Goal: Task Accomplishment & Management: Manage account settings

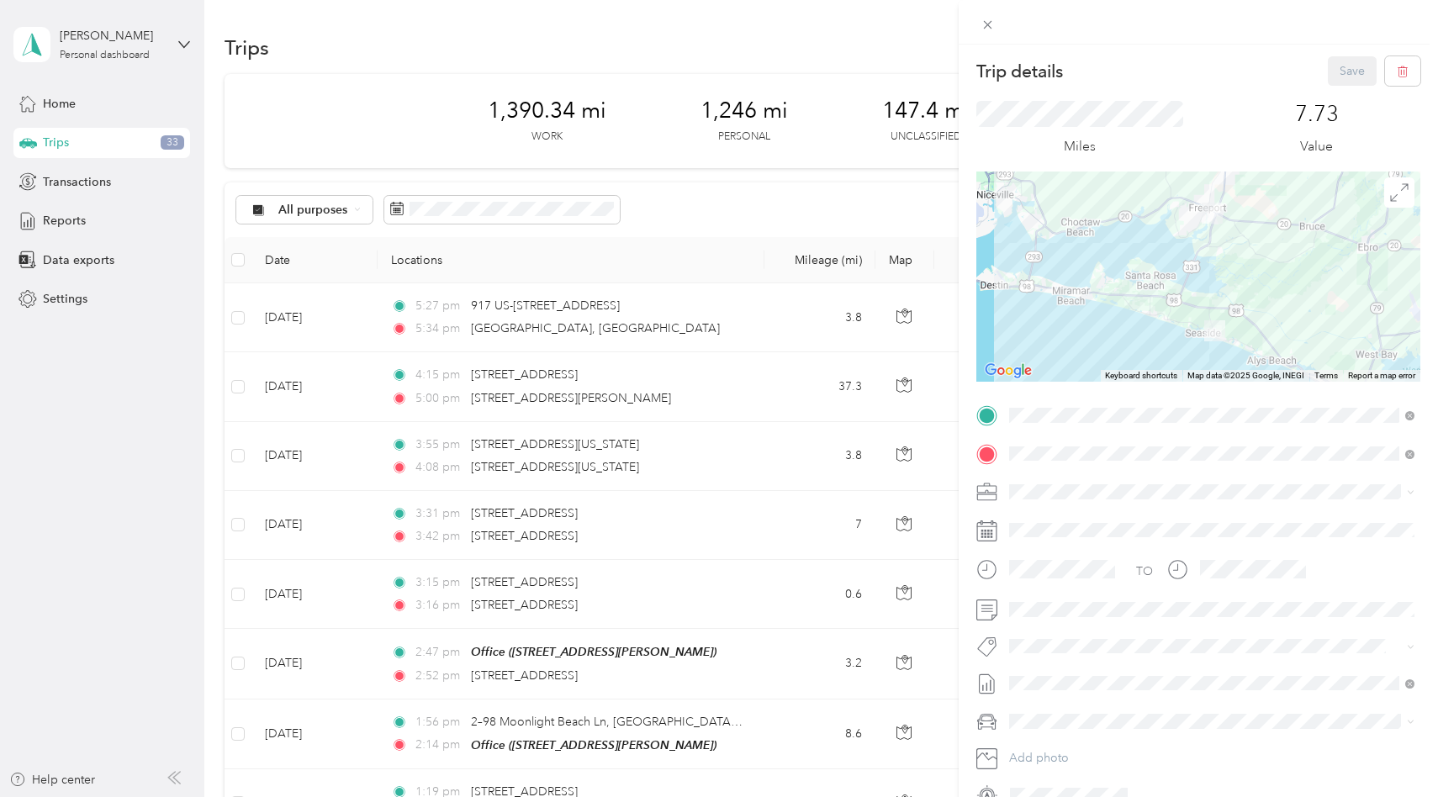
scroll to position [12178, 0]
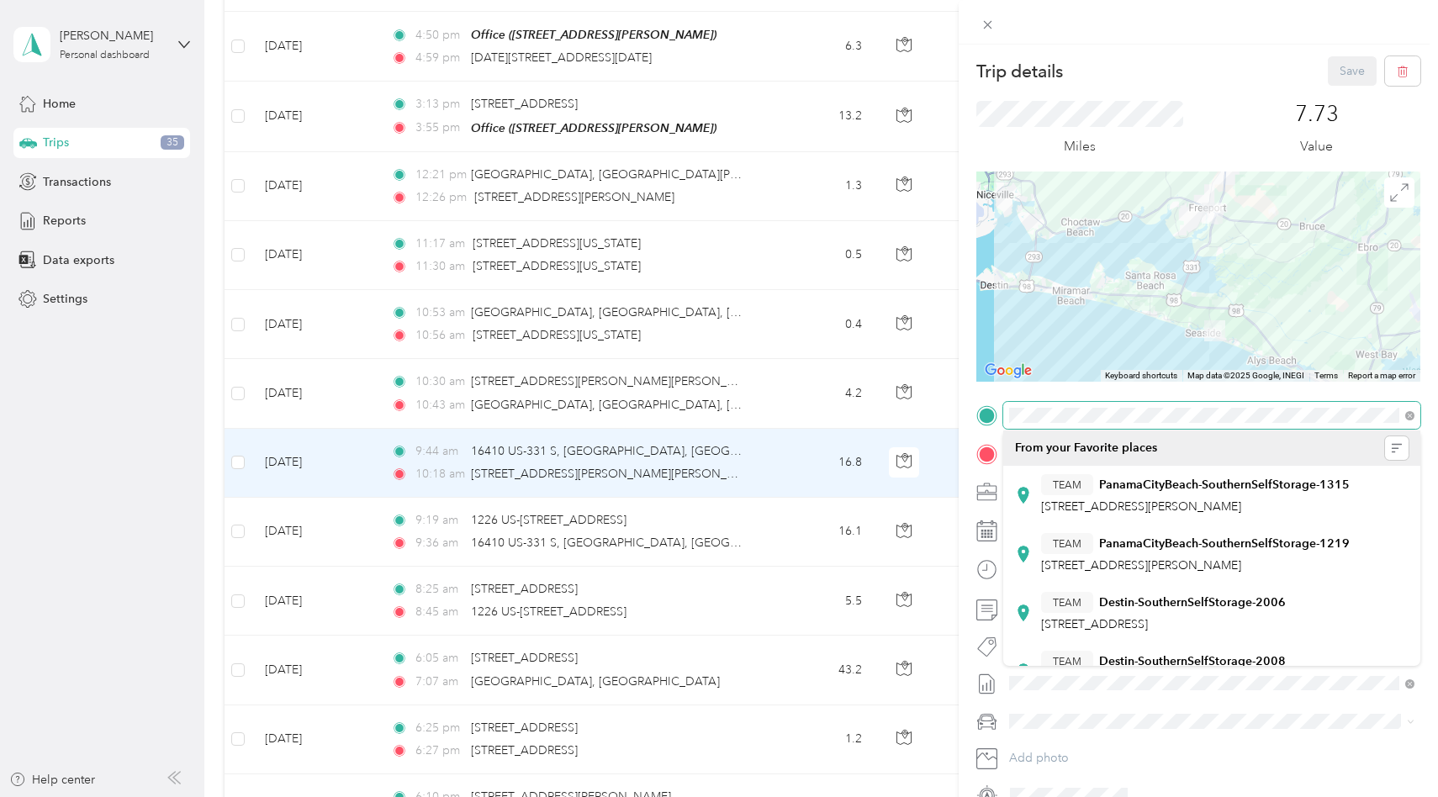
click at [941, 407] on div "Trip details Save This trip cannot be edited because it is either under review,…" at bounding box center [719, 398] width 1438 height 797
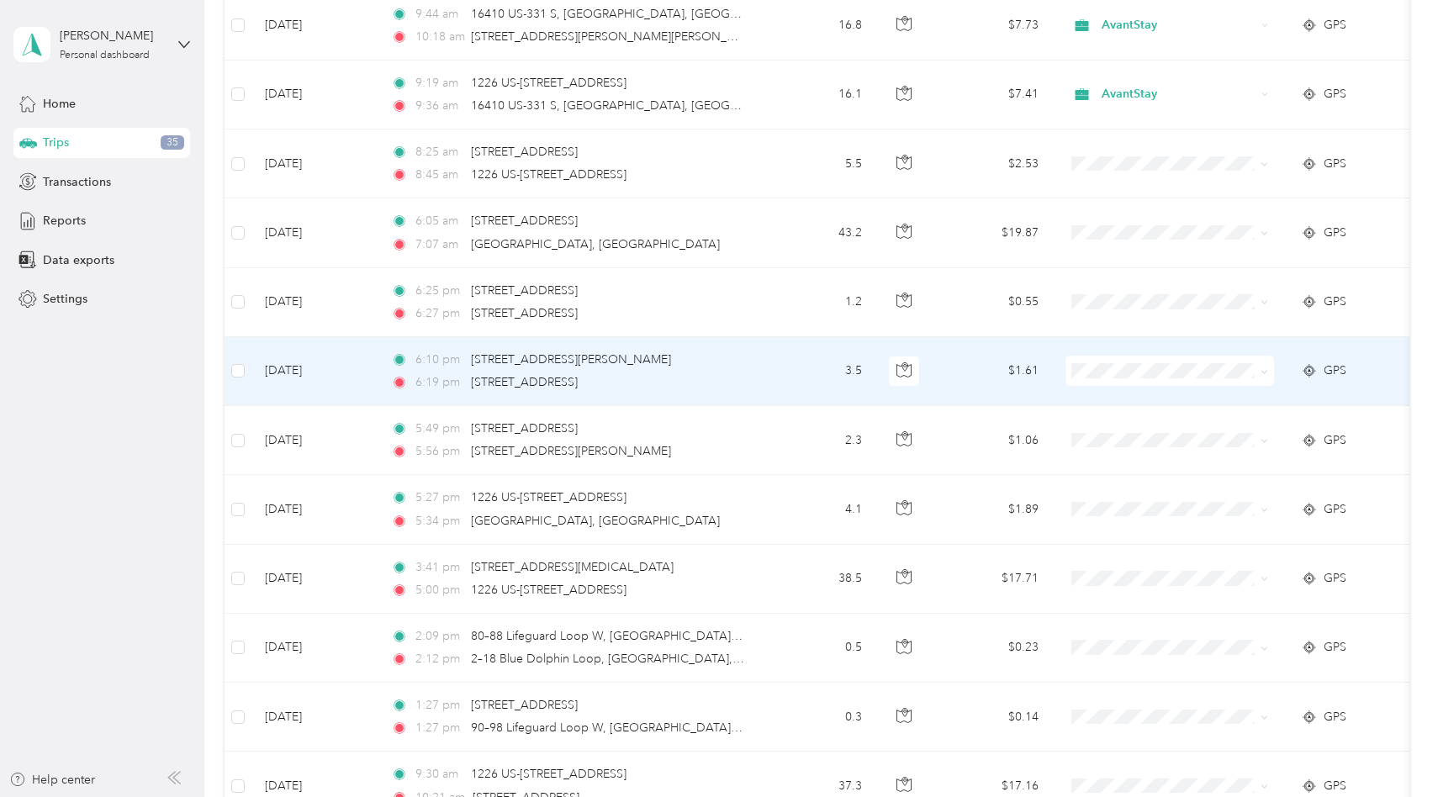
scroll to position [12617, 0]
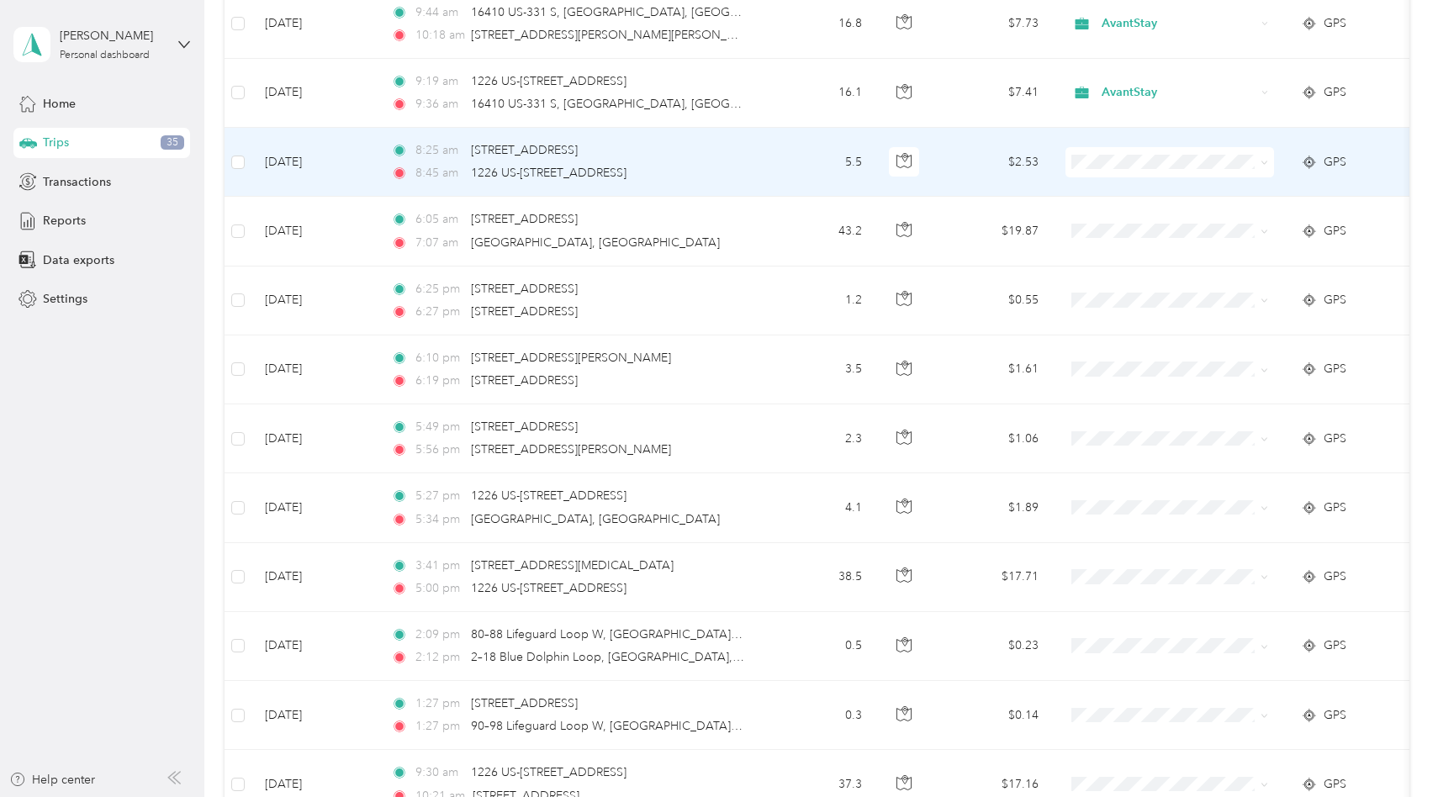
click at [799, 148] on td "5.5" at bounding box center [819, 162] width 111 height 69
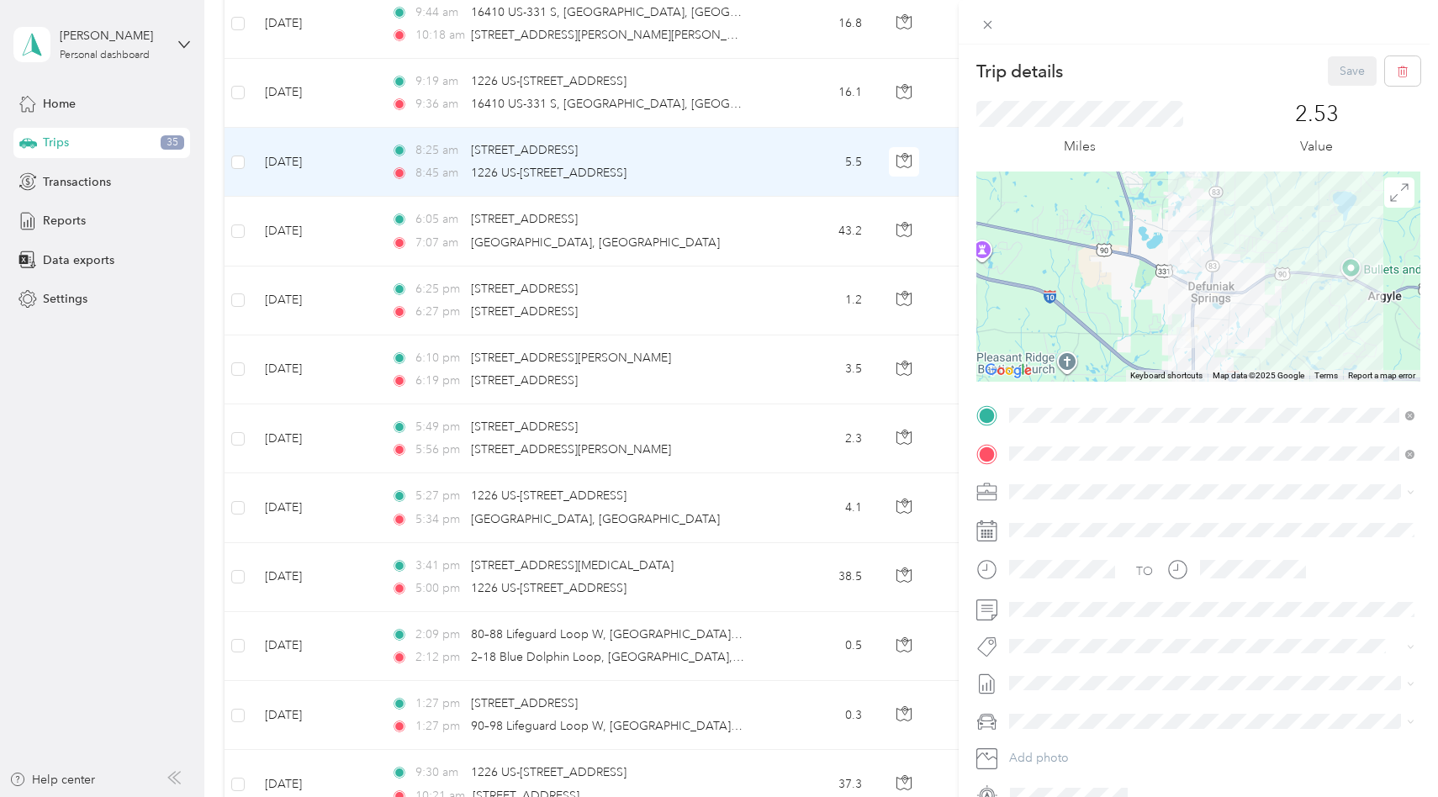
click at [788, 151] on div "Trip details Save This trip cannot be edited because it is either under review,…" at bounding box center [719, 398] width 1438 height 797
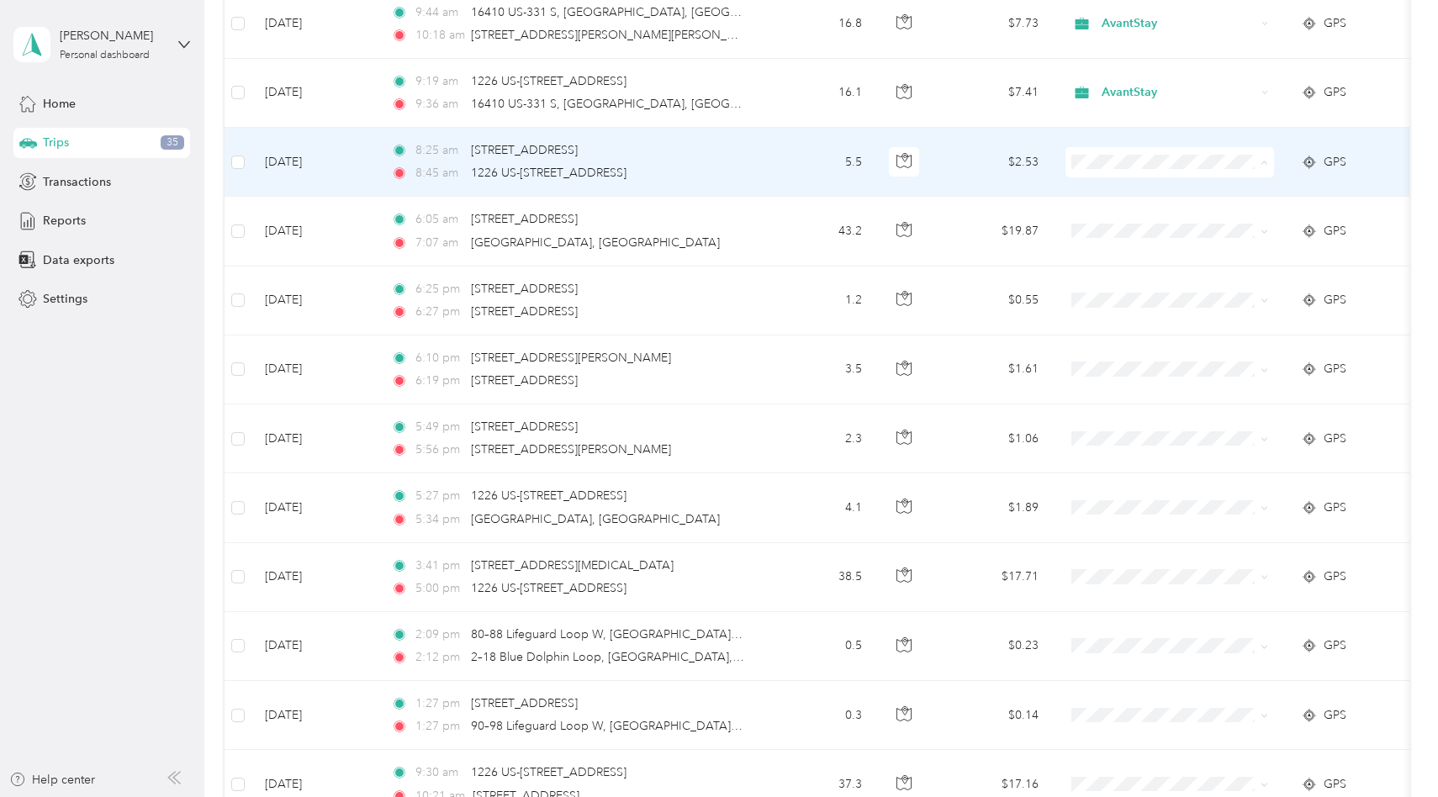
click at [1200, 214] on span "Personal" at bounding box center [1185, 216] width 156 height 18
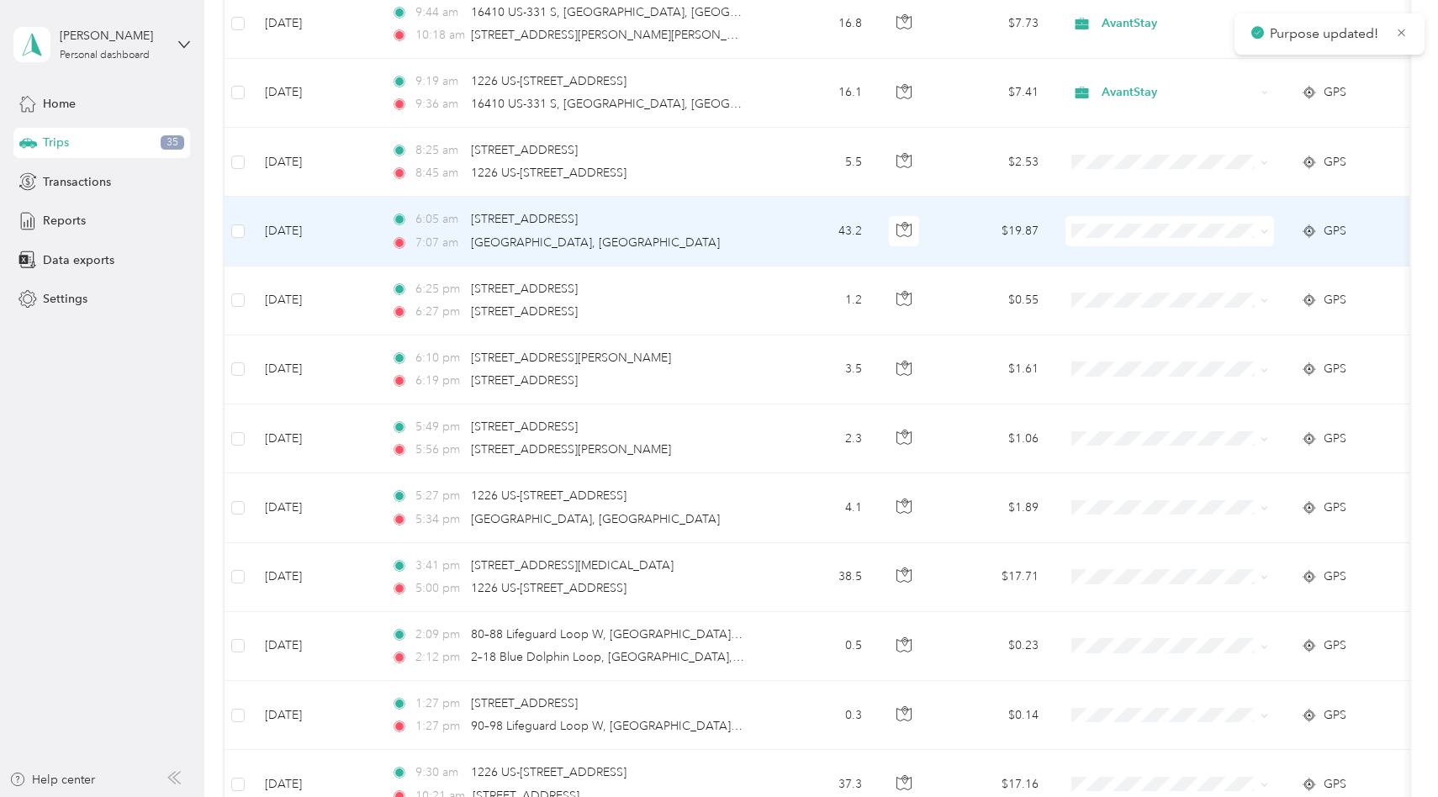
click at [1200, 239] on td at bounding box center [1169, 231] width 235 height 69
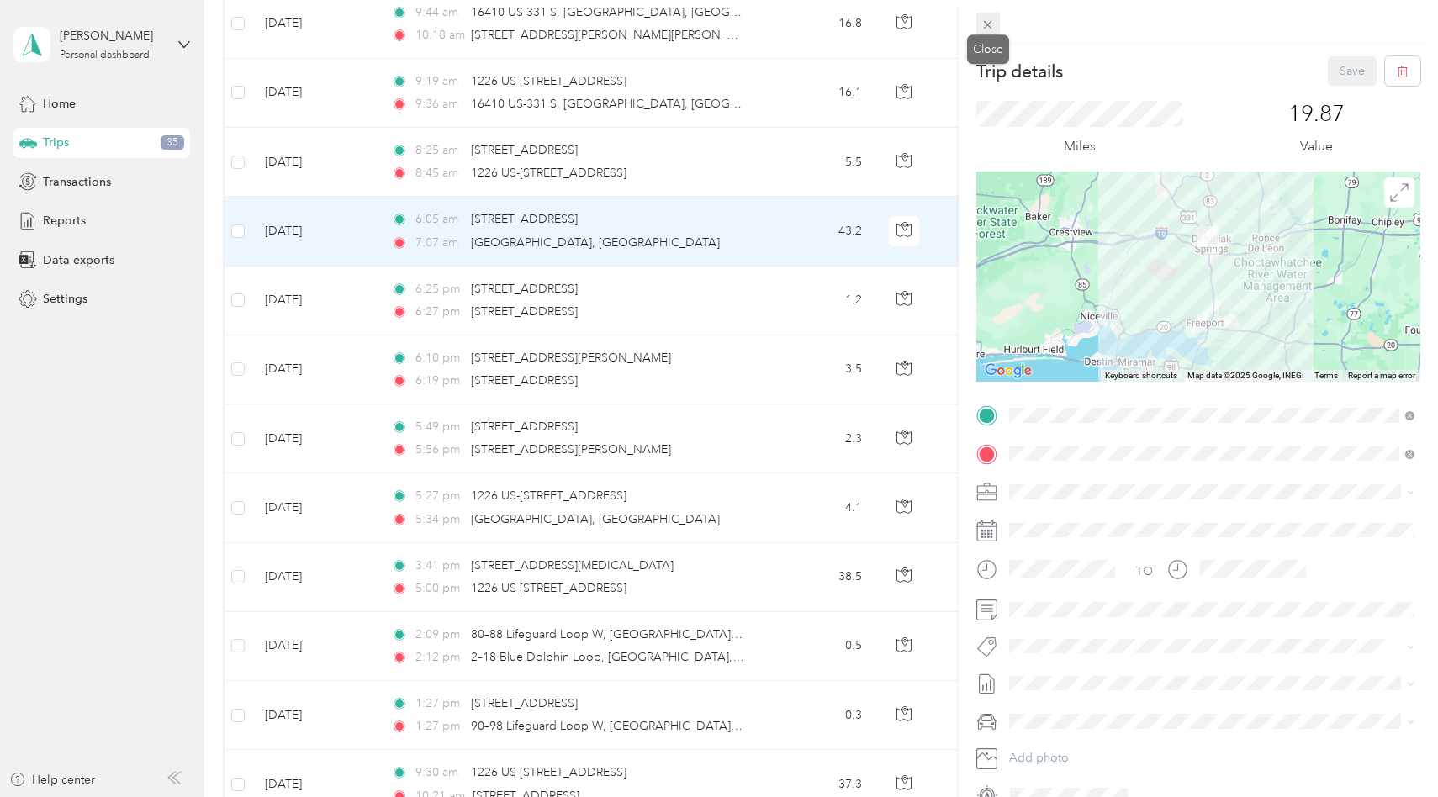
click at [993, 18] on icon at bounding box center [987, 25] width 14 height 14
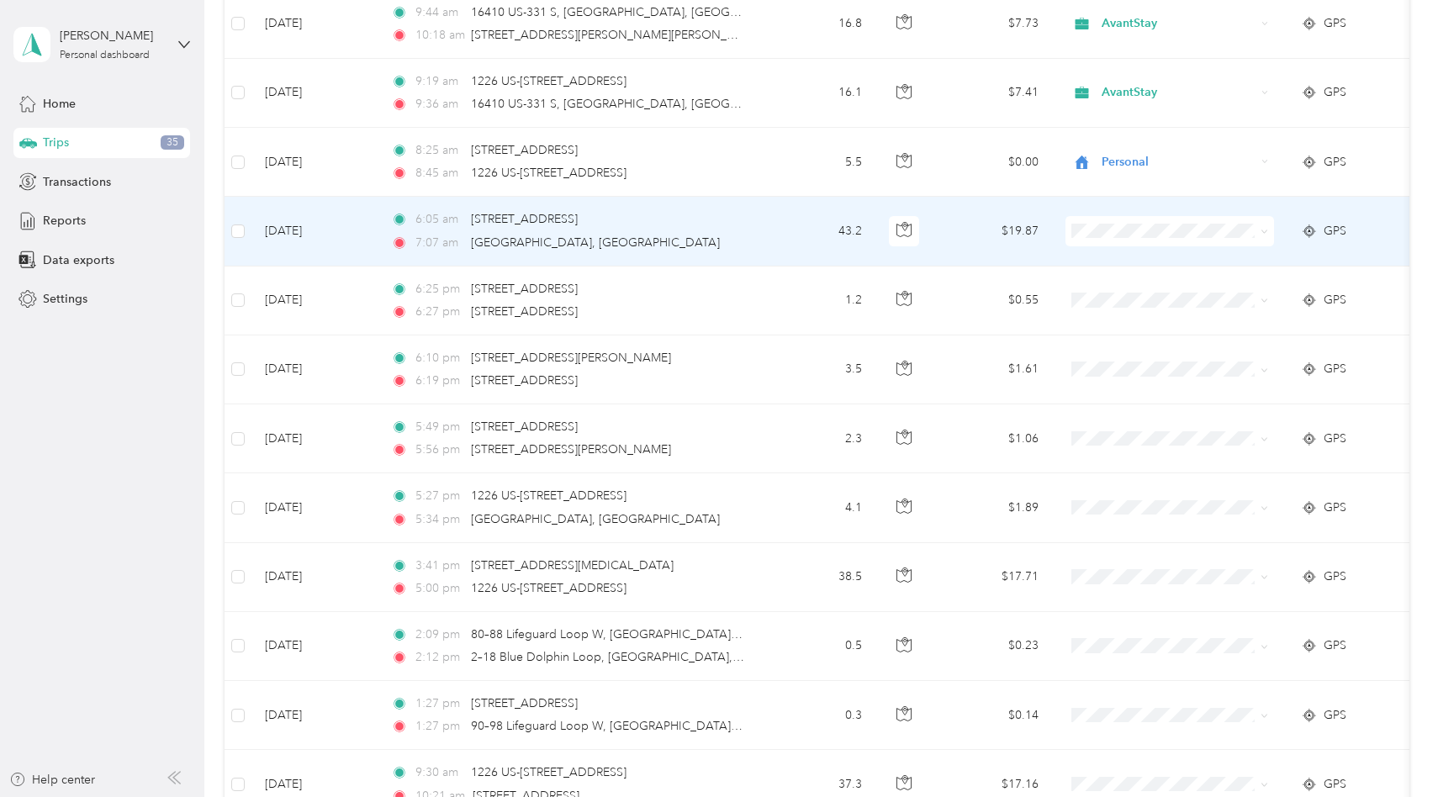
click at [1149, 282] on span "Personal" at bounding box center [1185, 285] width 156 height 18
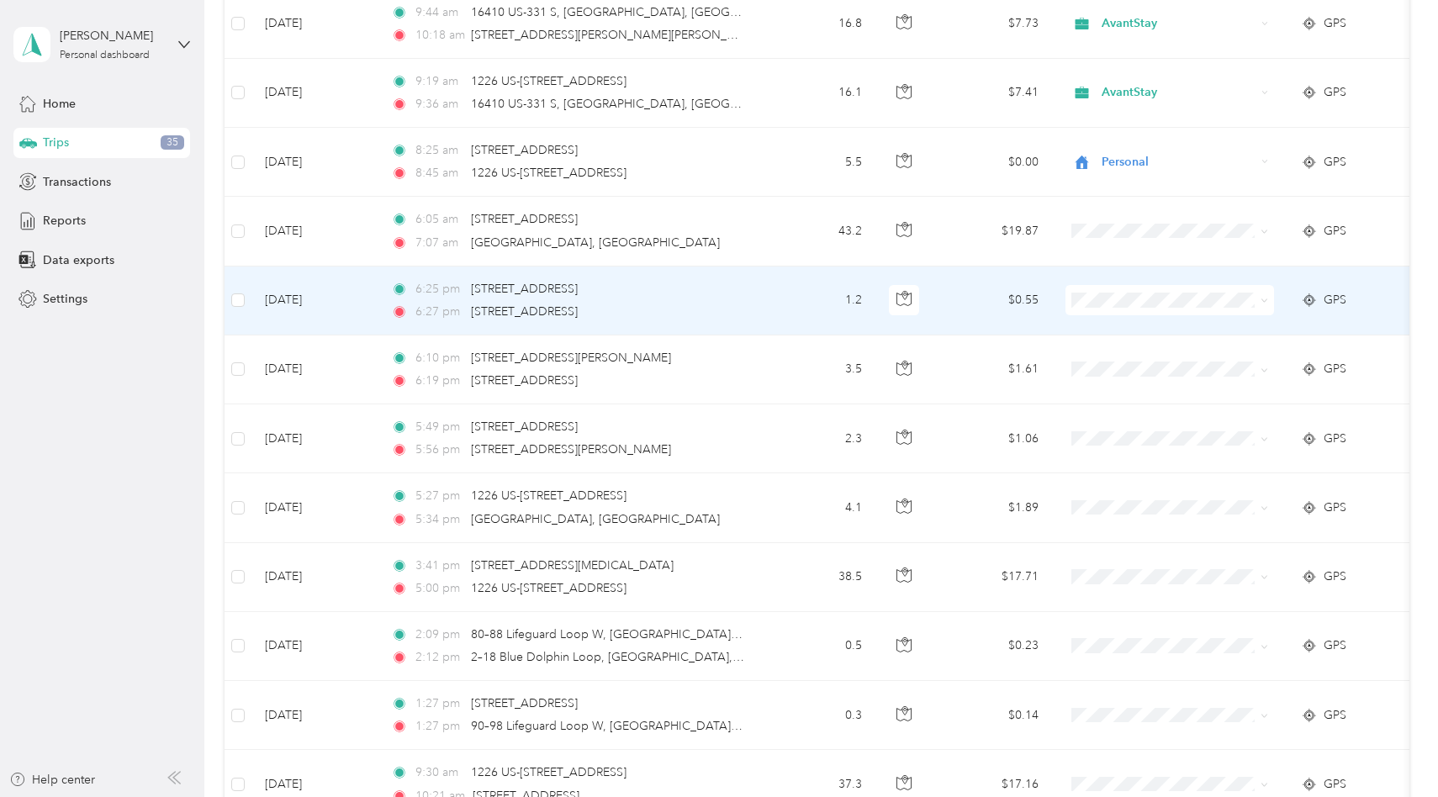
click at [1148, 307] on span at bounding box center [1169, 300] width 209 height 30
click at [1151, 352] on span "Personal" at bounding box center [1185, 348] width 156 height 18
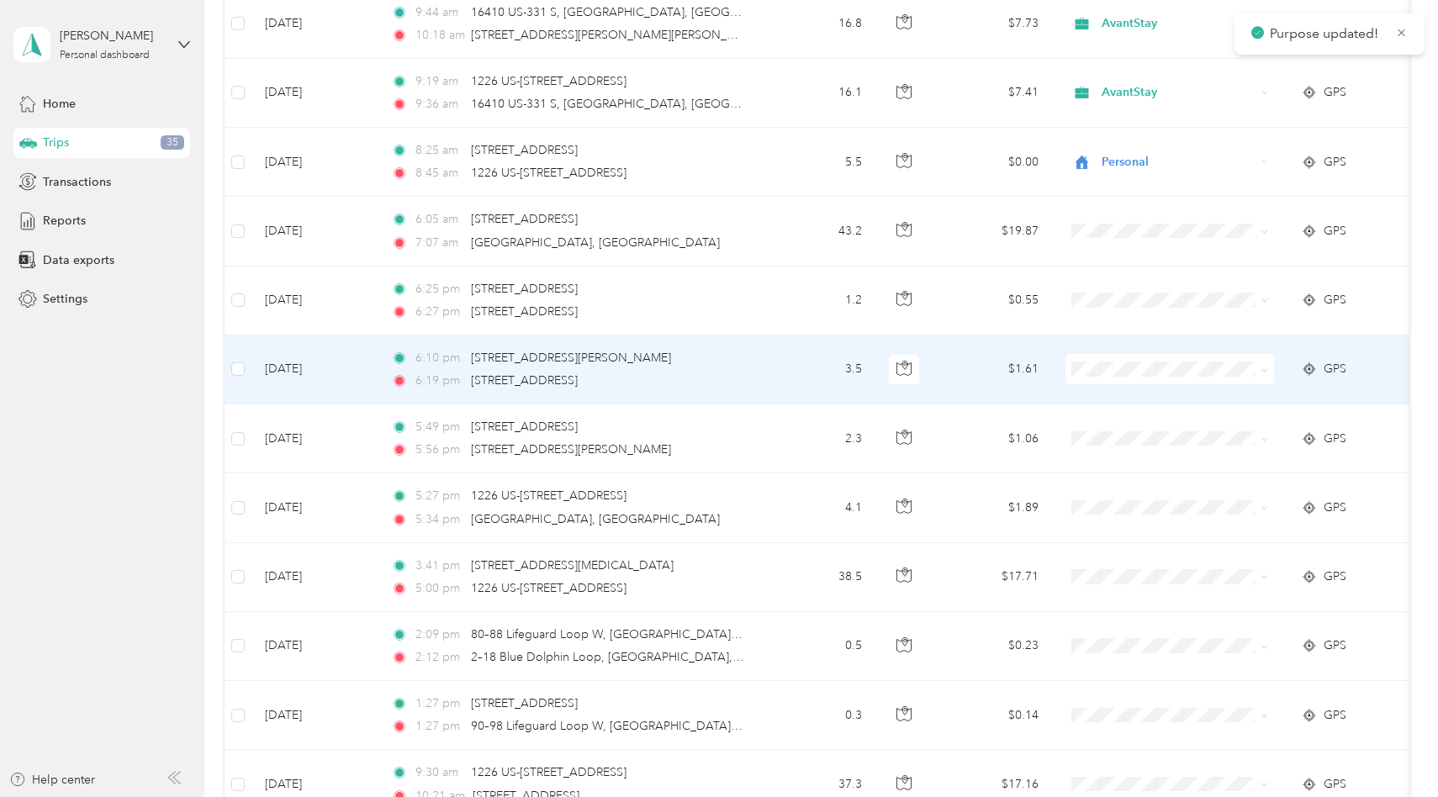
click at [1154, 425] on li "Personal" at bounding box center [1170, 423] width 209 height 29
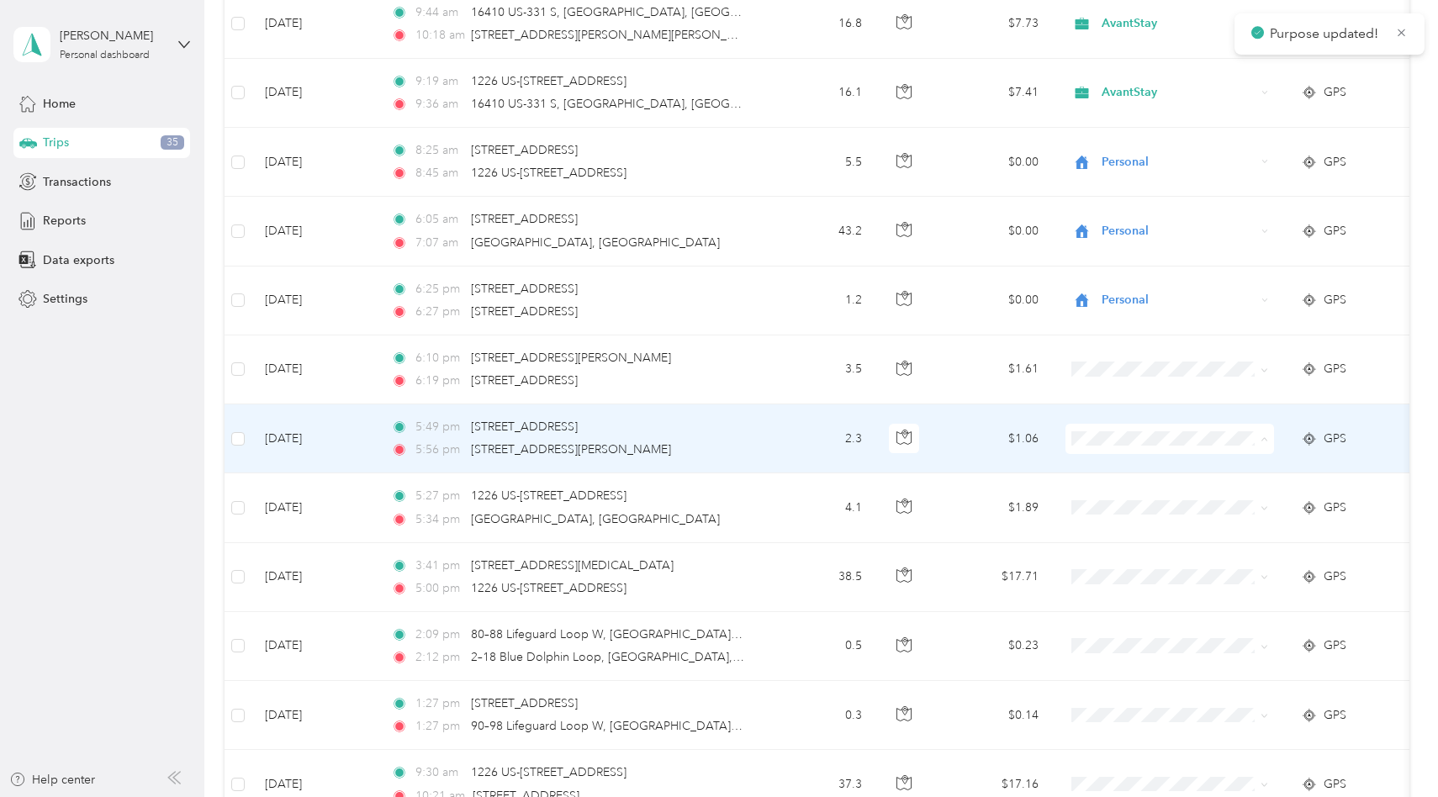
click at [1156, 488] on span "Personal" at bounding box center [1185, 492] width 156 height 18
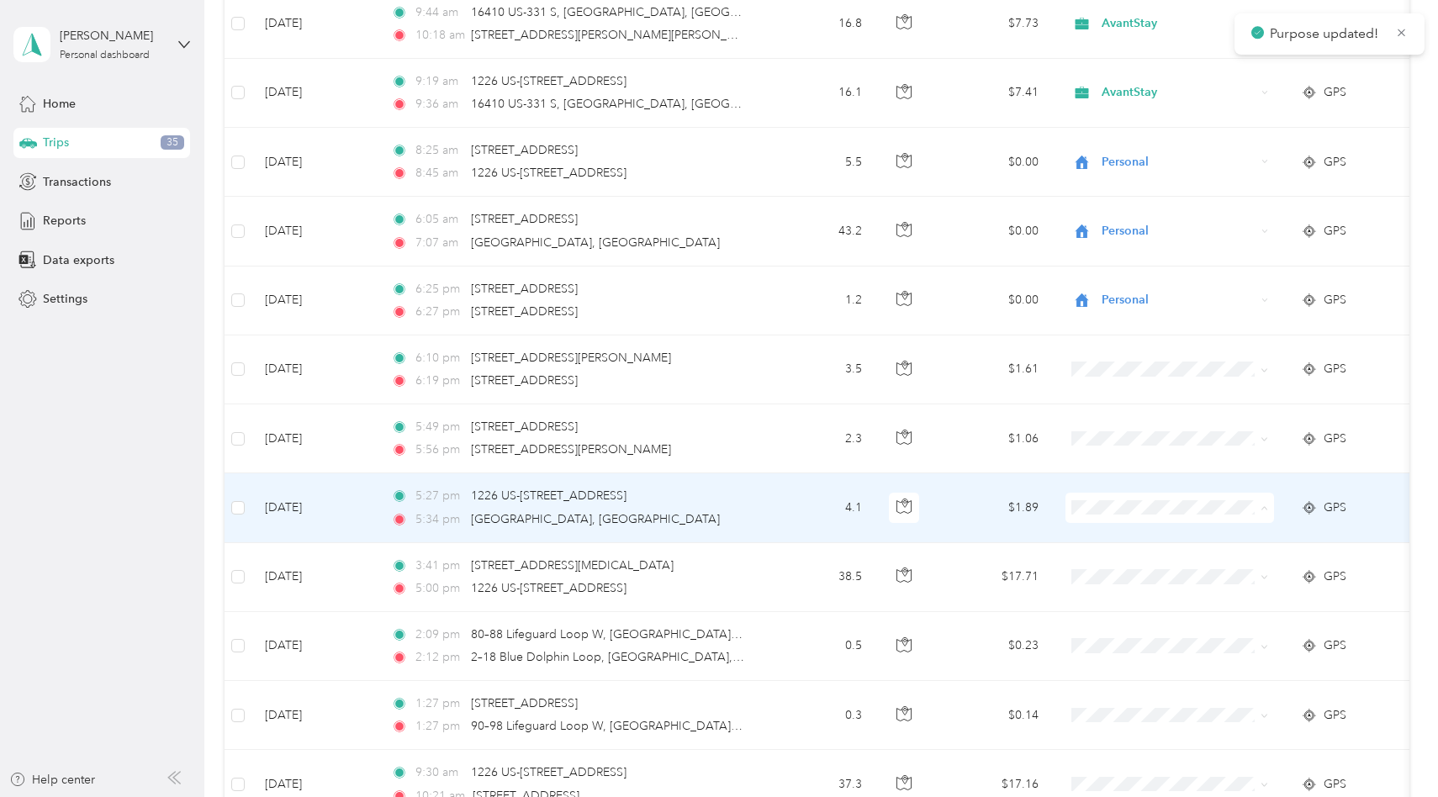
click at [1163, 567] on li "Personal" at bounding box center [1170, 560] width 209 height 29
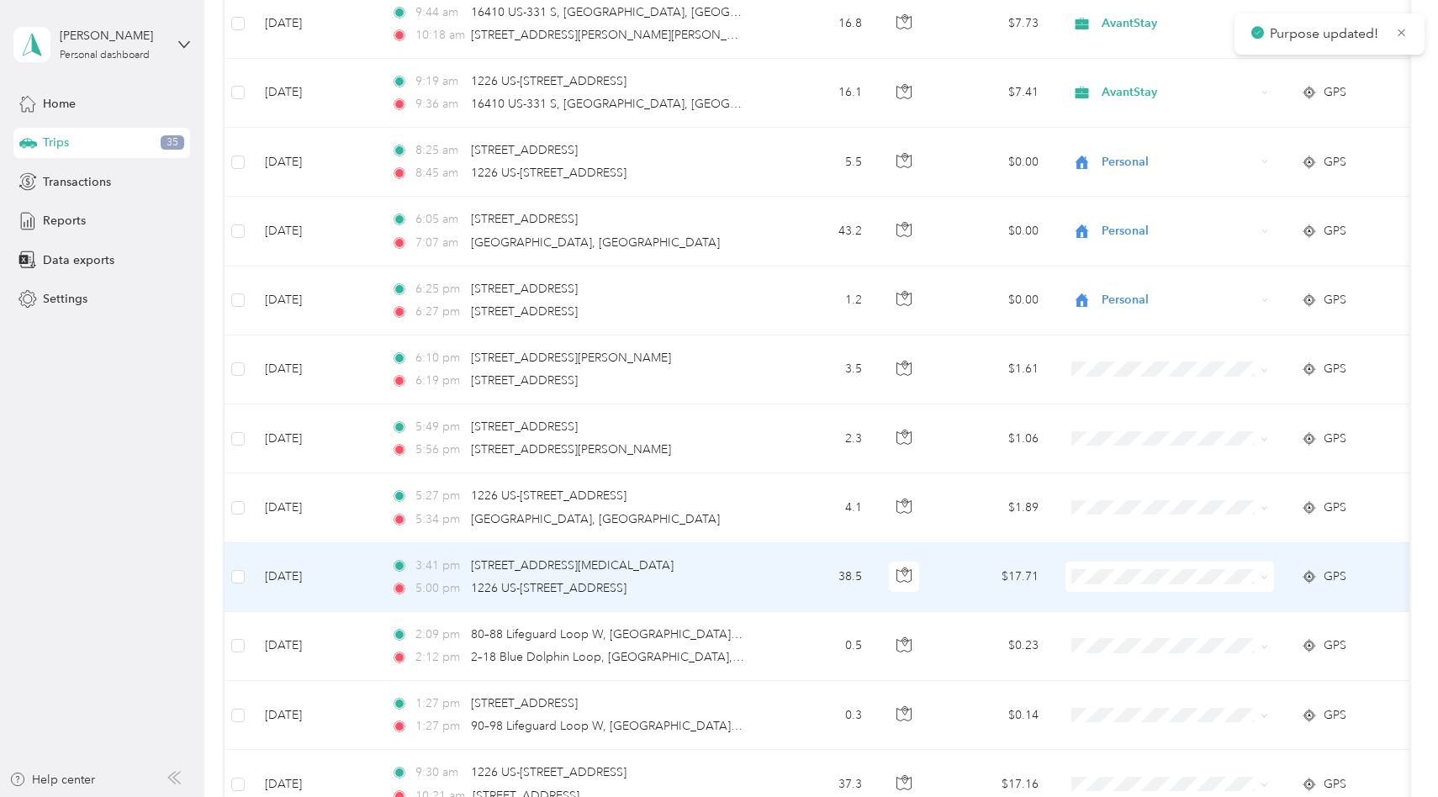
click at [1170, 619] on li "Personal" at bounding box center [1170, 630] width 209 height 29
click at [956, 567] on td "$17.71" at bounding box center [993, 577] width 118 height 69
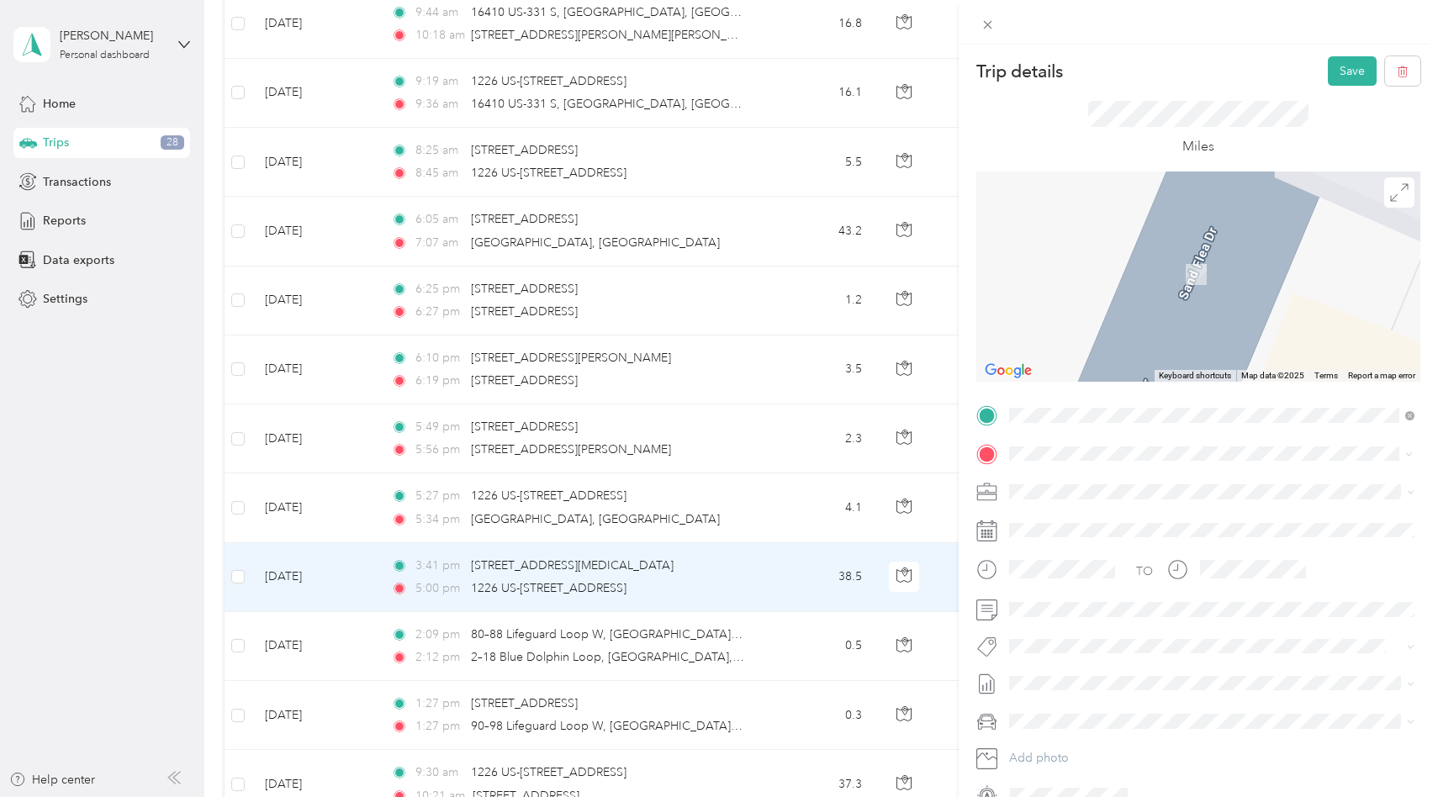
click at [1171, 517] on span "42 US Highway 98 West Santa Rosa Beach, Florida 32459, United States" at bounding box center [1171, 514] width 261 height 15
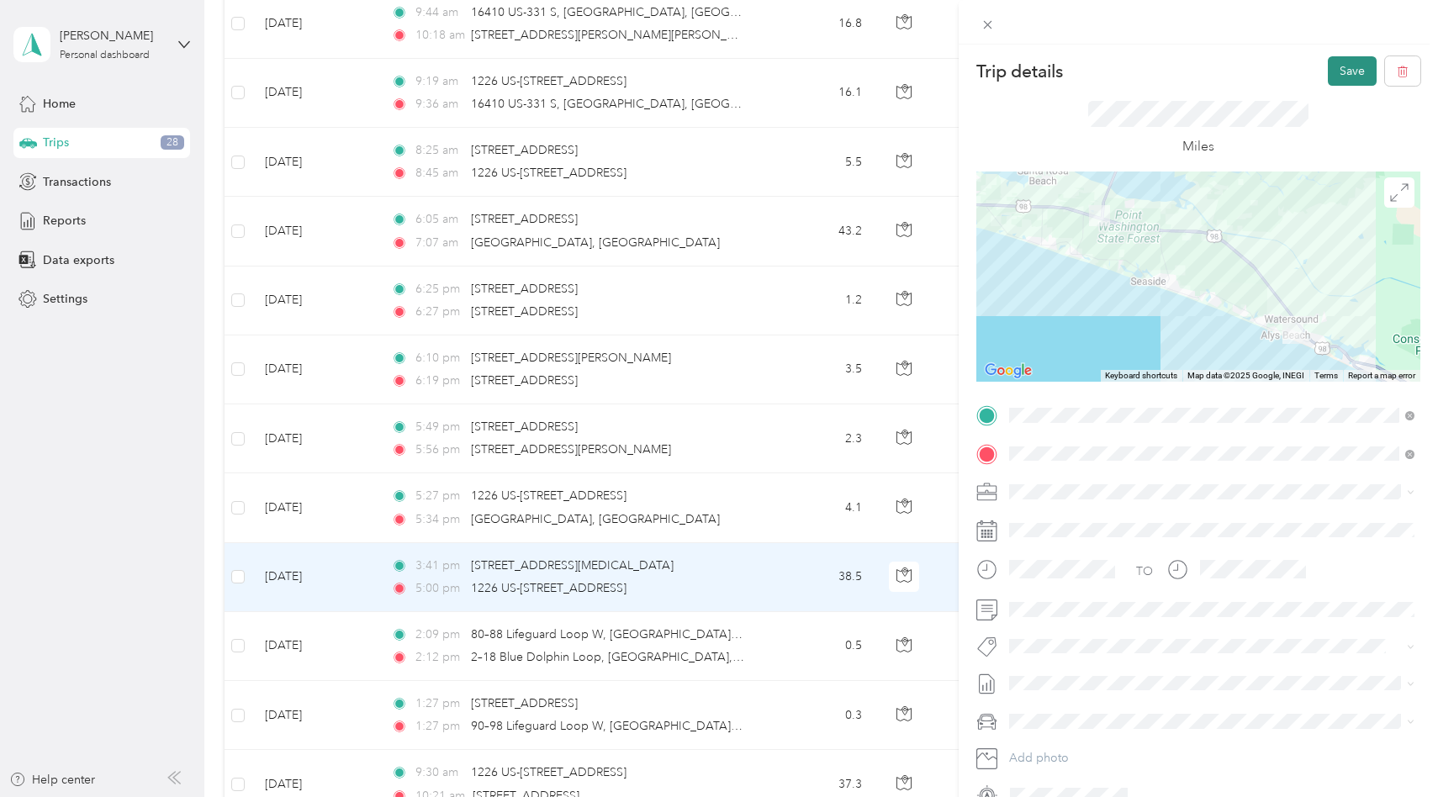
click at [1360, 74] on button "Save" at bounding box center [1352, 70] width 49 height 29
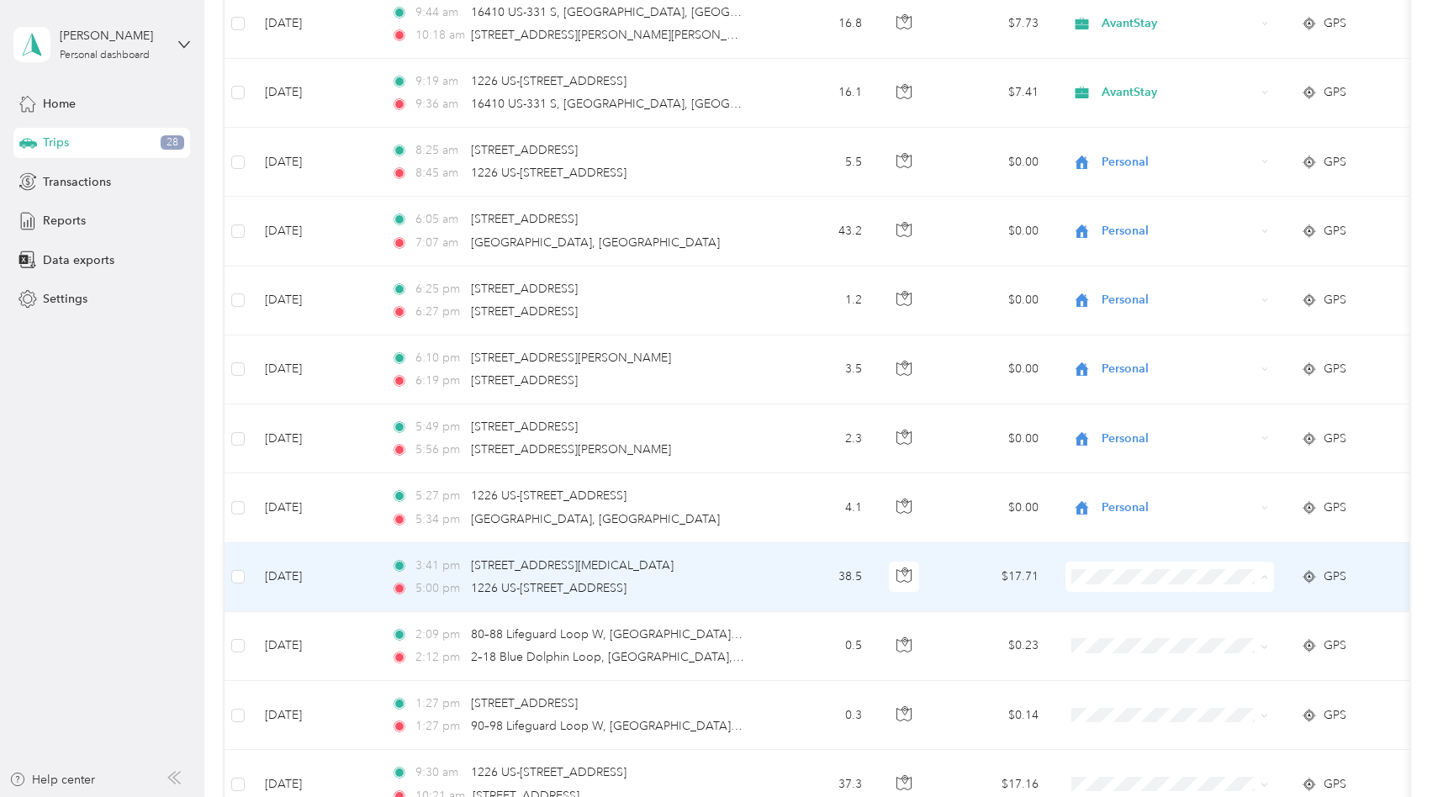
click at [1128, 600] on span "AvantStay" at bounding box center [1185, 602] width 156 height 18
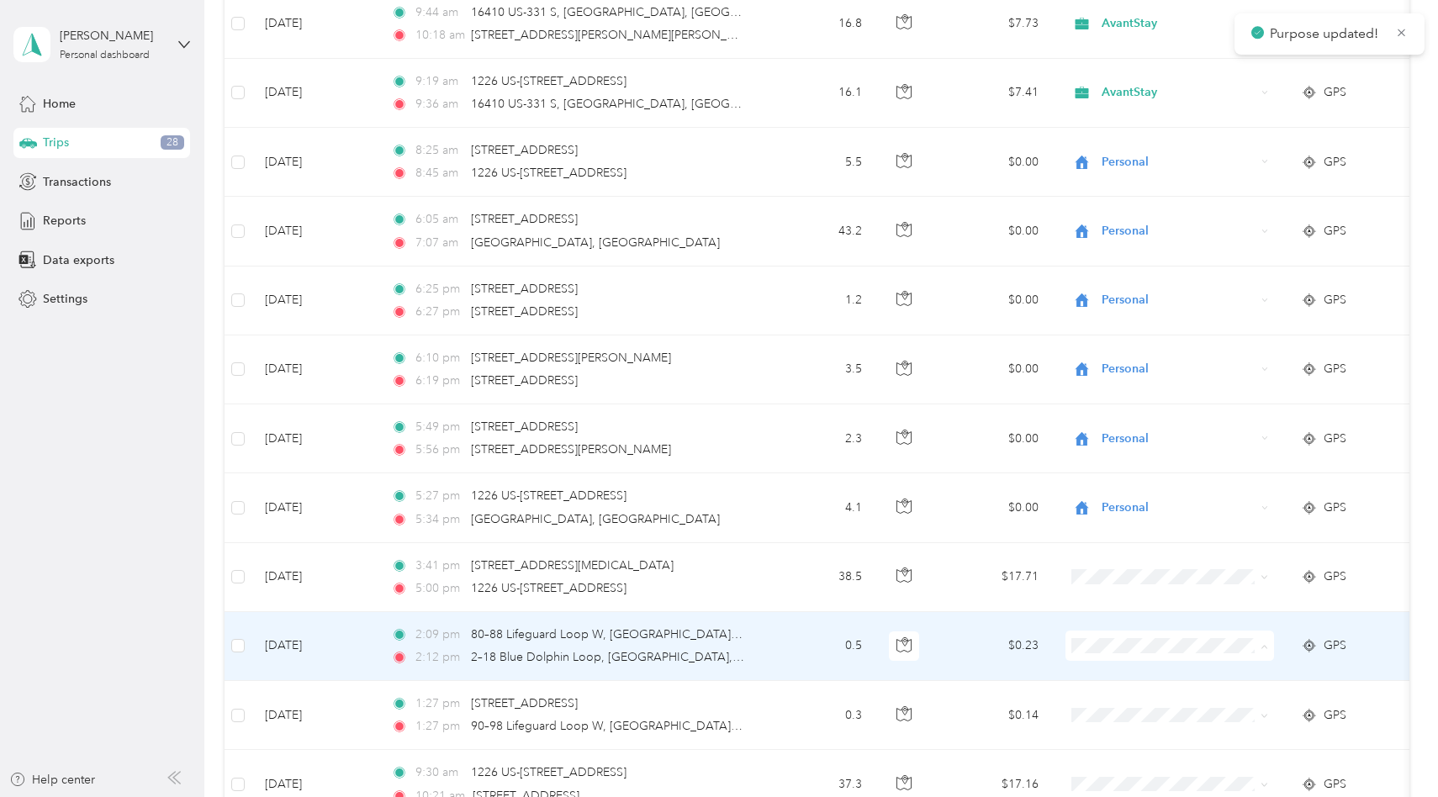
click at [1117, 670] on span "AvantStay" at bounding box center [1185, 671] width 156 height 18
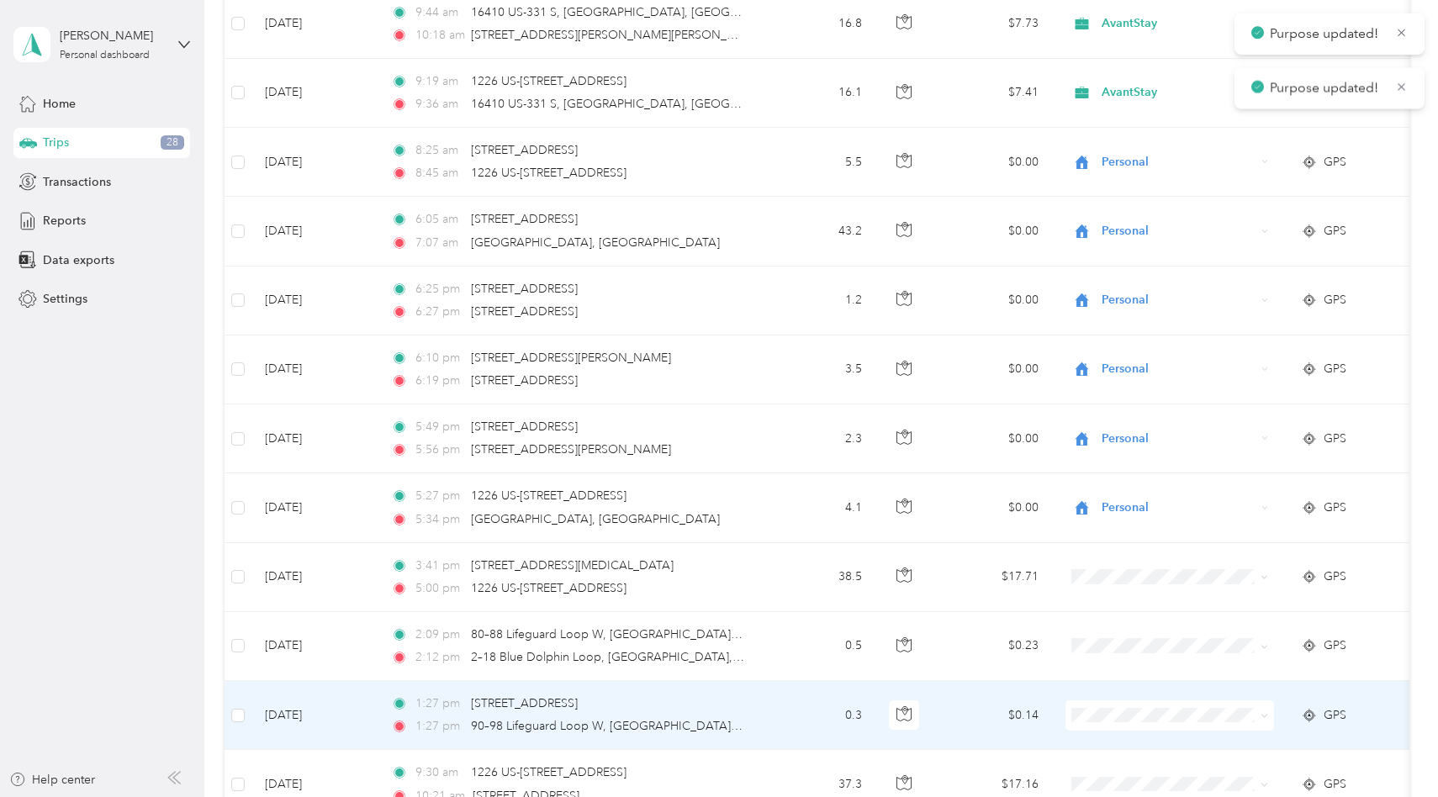
click at [1115, 724] on td at bounding box center [1169, 715] width 235 height 69
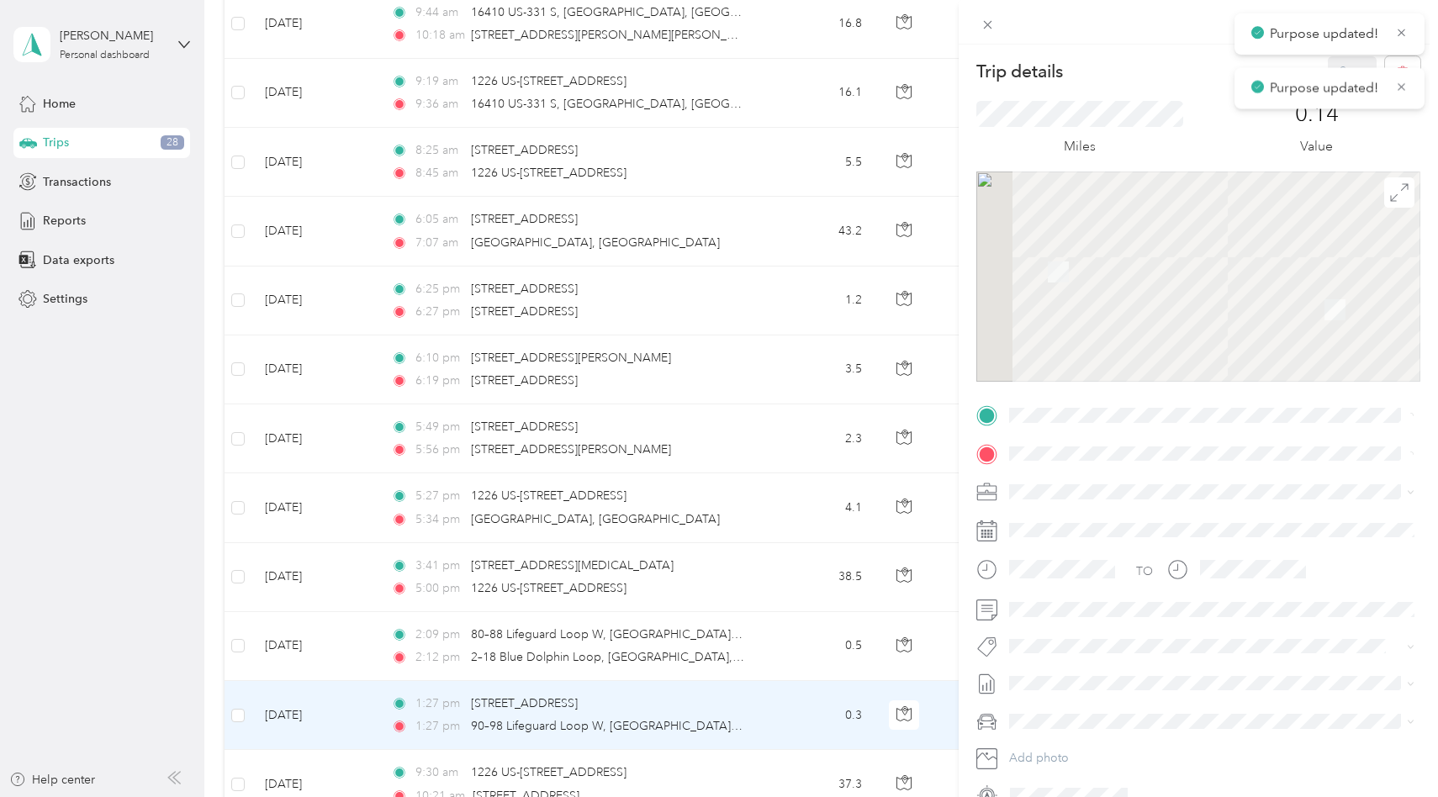
click at [1117, 709] on span at bounding box center [1211, 721] width 417 height 27
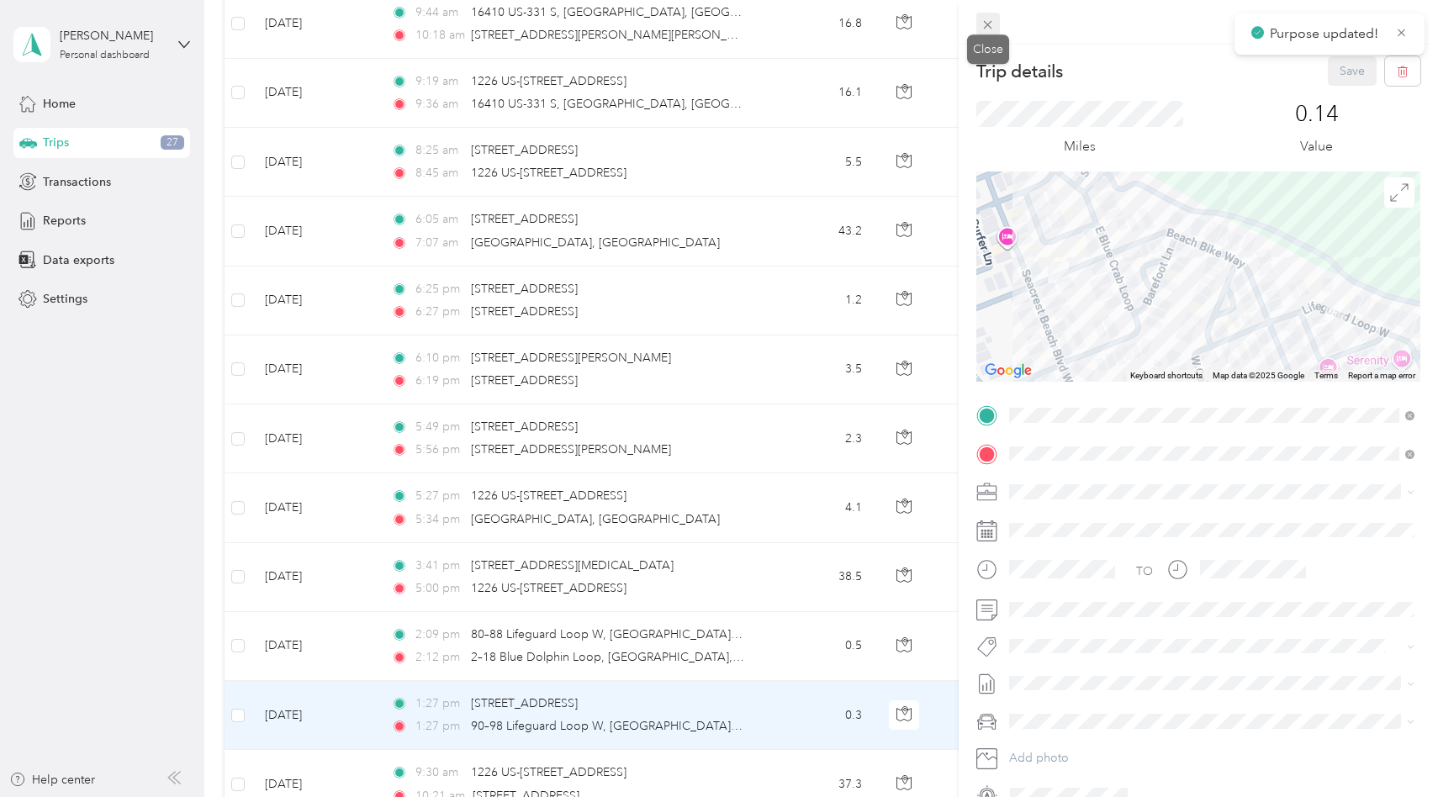
click at [989, 24] on icon at bounding box center [987, 25] width 14 height 14
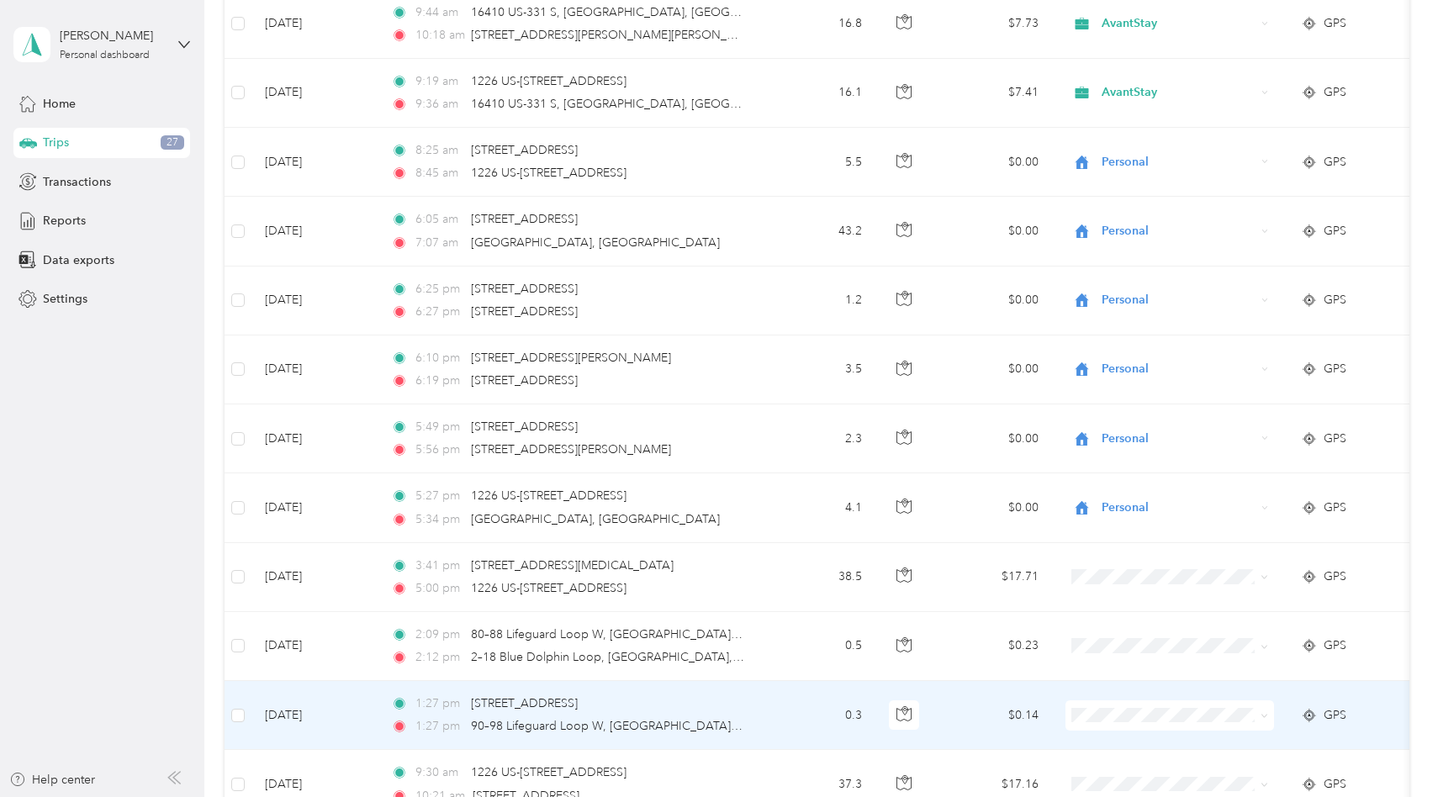
click at [1122, 733] on span "AvantStay" at bounding box center [1185, 740] width 156 height 18
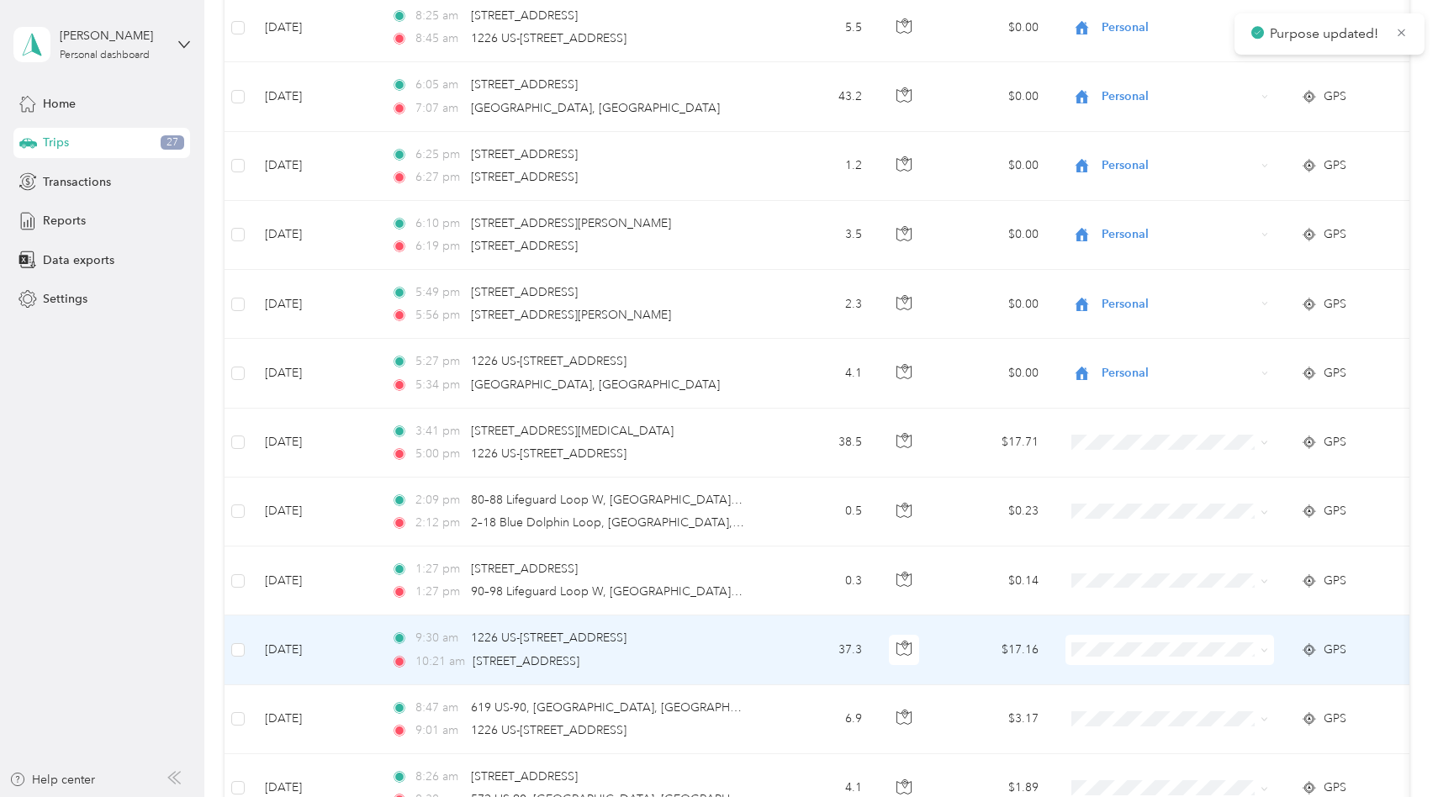
scroll to position [12798, 0]
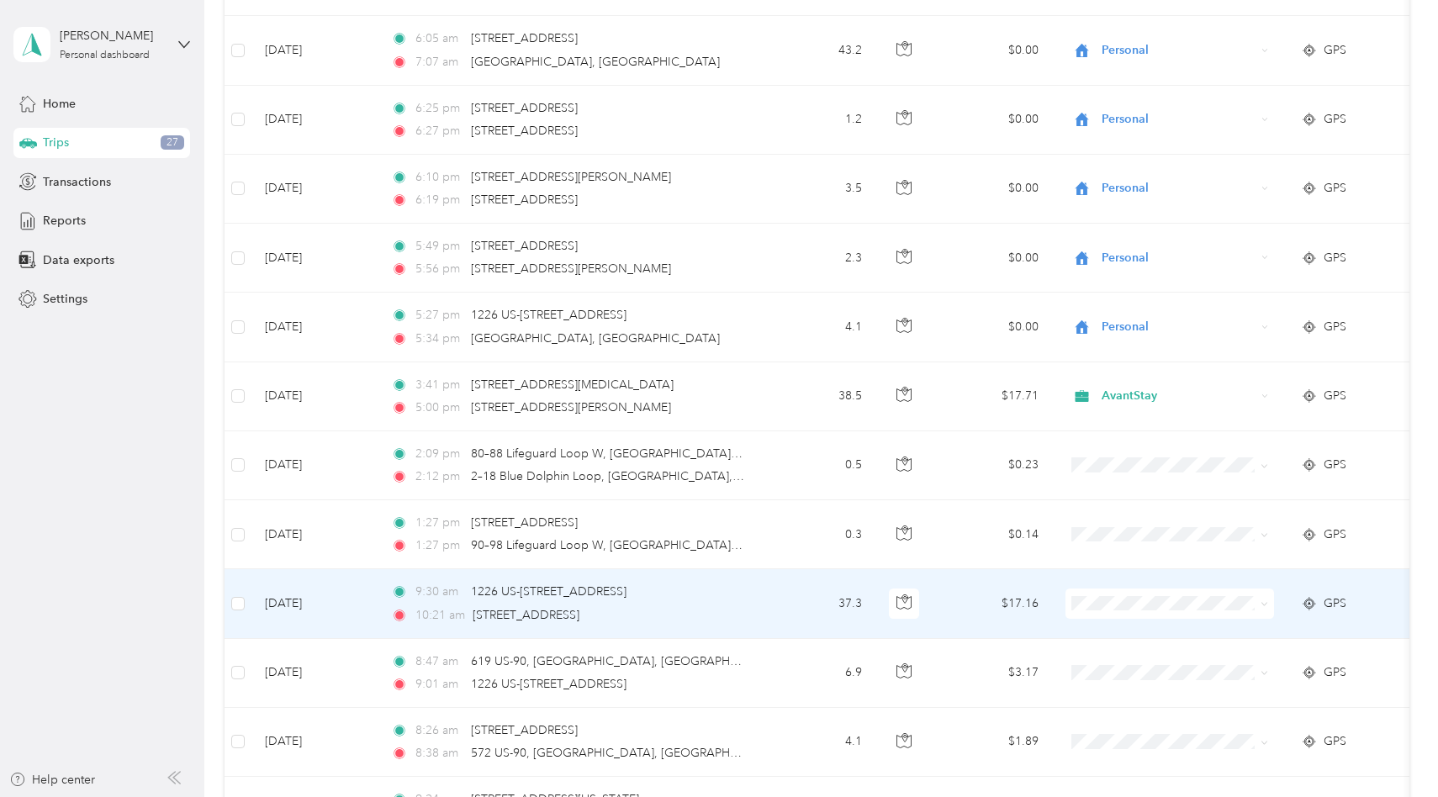
click at [968, 609] on td "$17.16" at bounding box center [993, 603] width 118 height 69
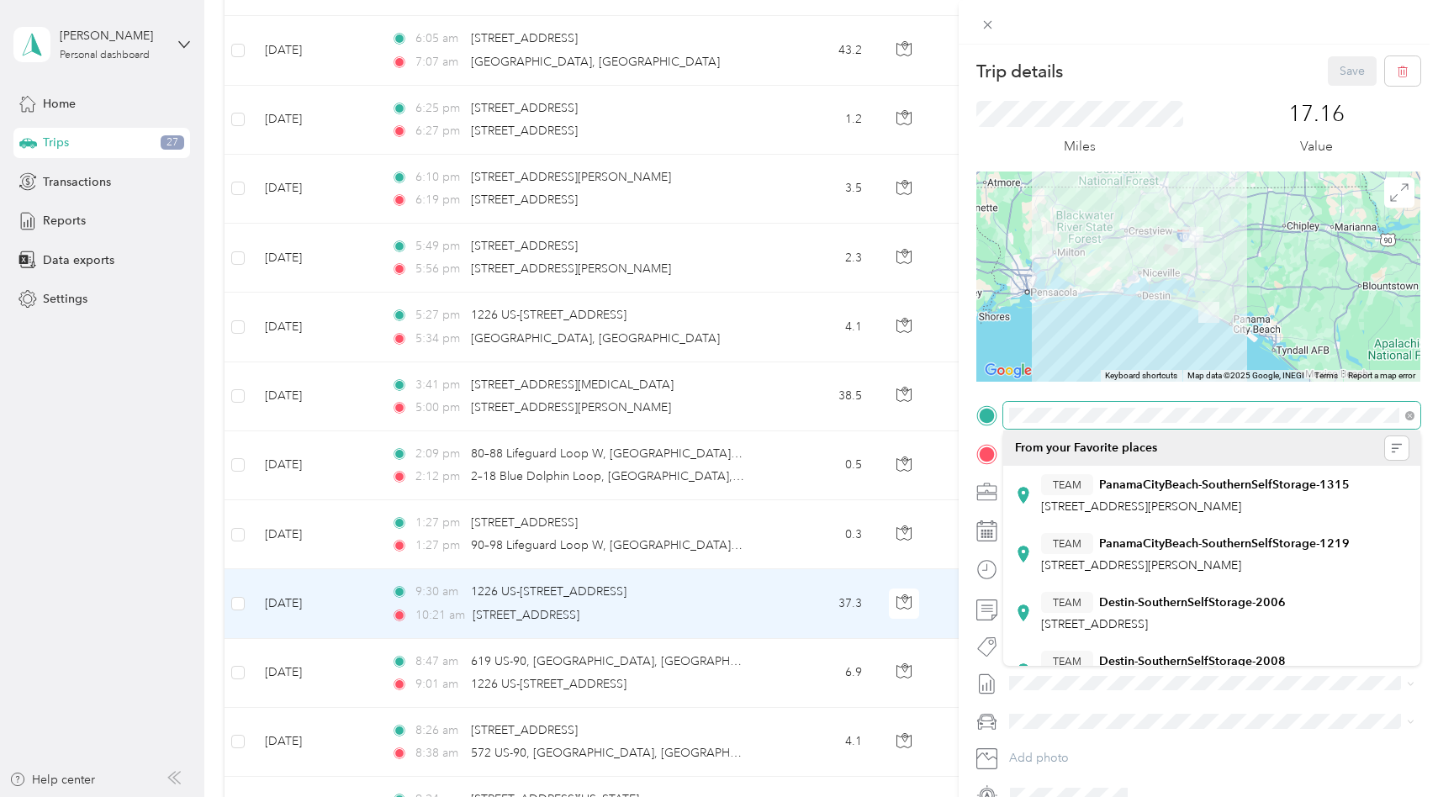
click at [1027, 383] on div "Trip details Save This trip cannot be edited because it is either under review,…" at bounding box center [1198, 432] width 444 height 752
drag, startPoint x: 1028, startPoint y: 383, endPoint x: 969, endPoint y: 413, distance: 66.9
click at [968, 413] on form "Trip details Save This trip cannot be edited because it is either under review,…" at bounding box center [1197, 432] width 479 height 752
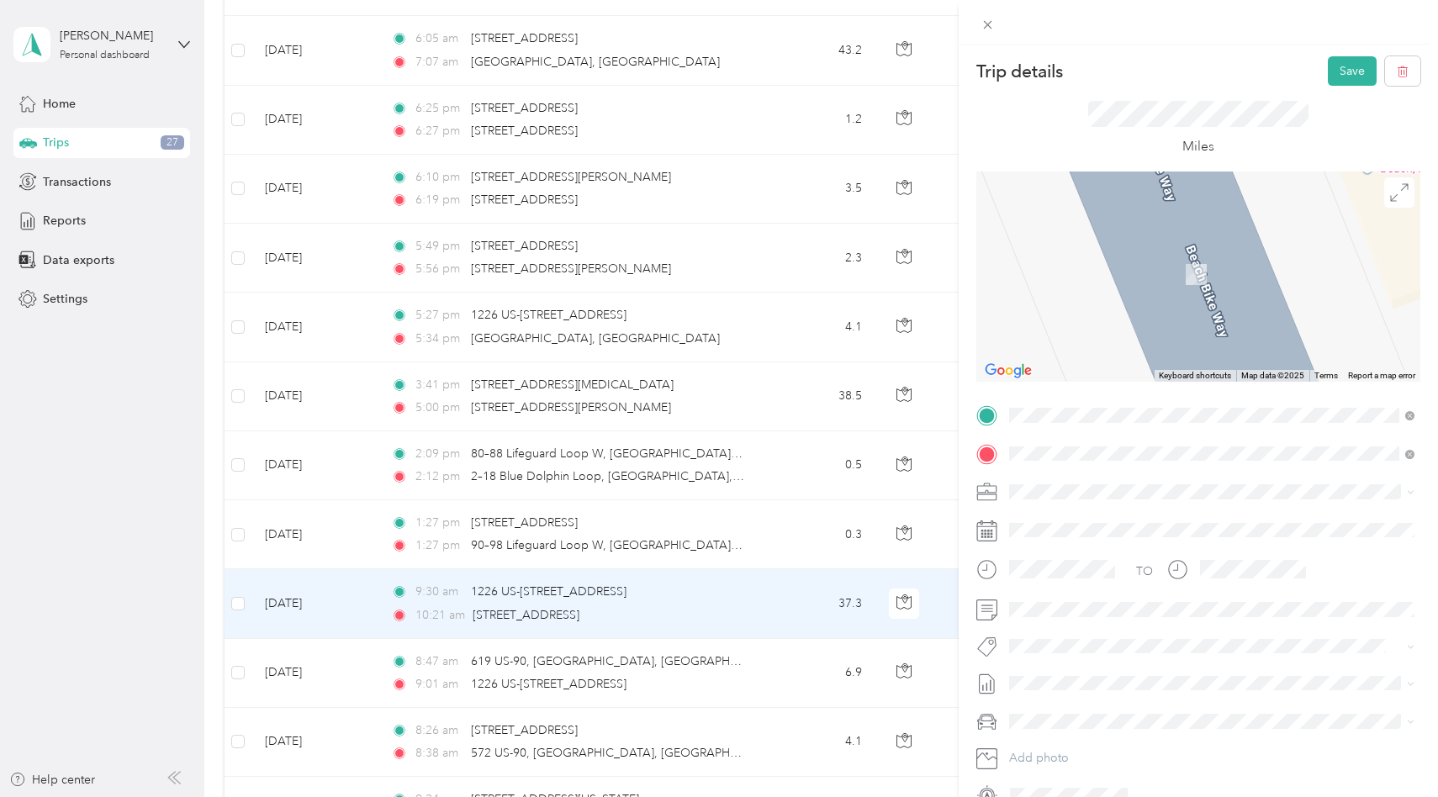
click at [1064, 474] on span "42 US Highway 98 West Santa Rosa Beach, Florida 32459, United States" at bounding box center [1171, 475] width 261 height 15
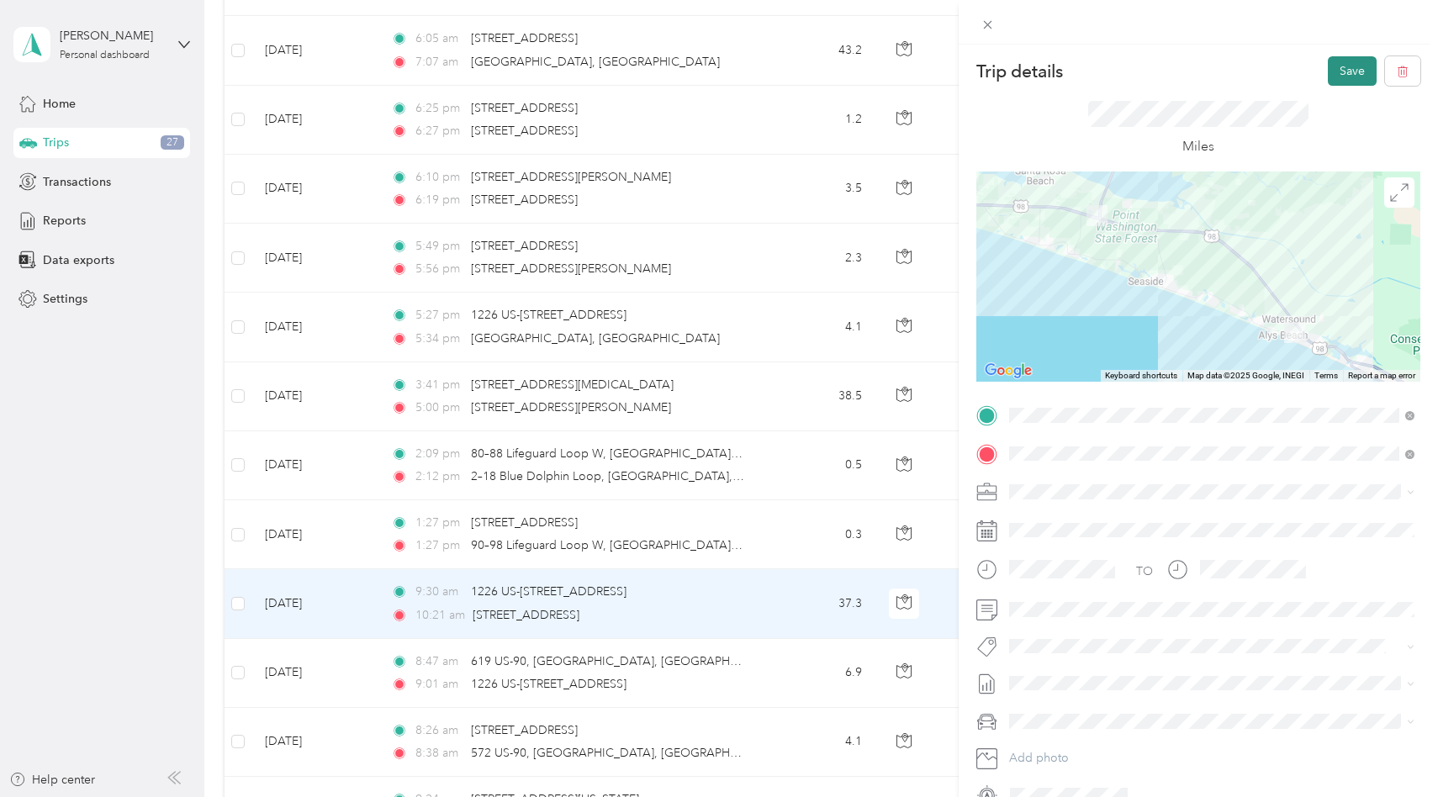
click at [1351, 85] on button "Save" at bounding box center [1352, 70] width 49 height 29
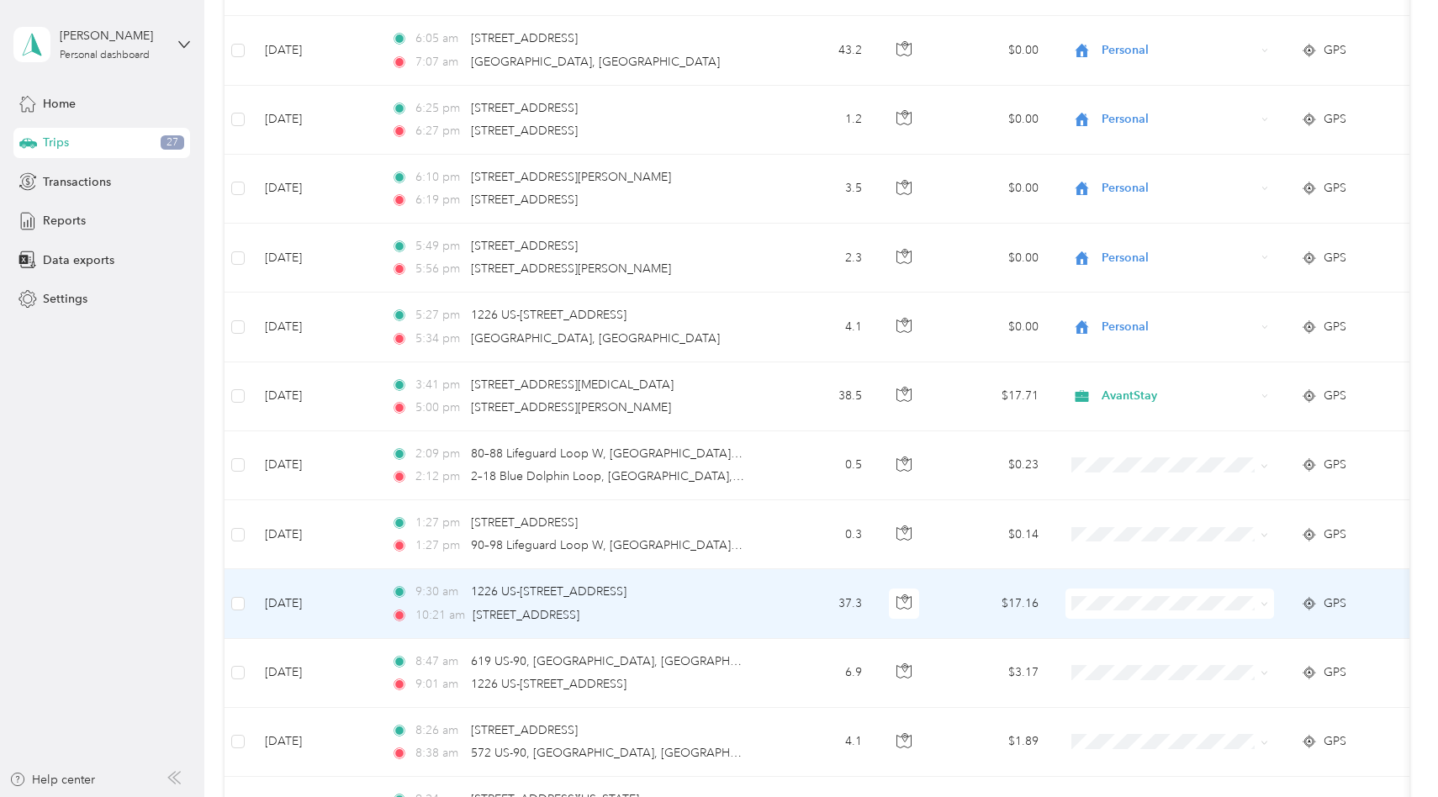
click at [1351, 85] on div "Trip details Save This trip cannot be edited because it is either under review,…" at bounding box center [719, 398] width 1438 height 797
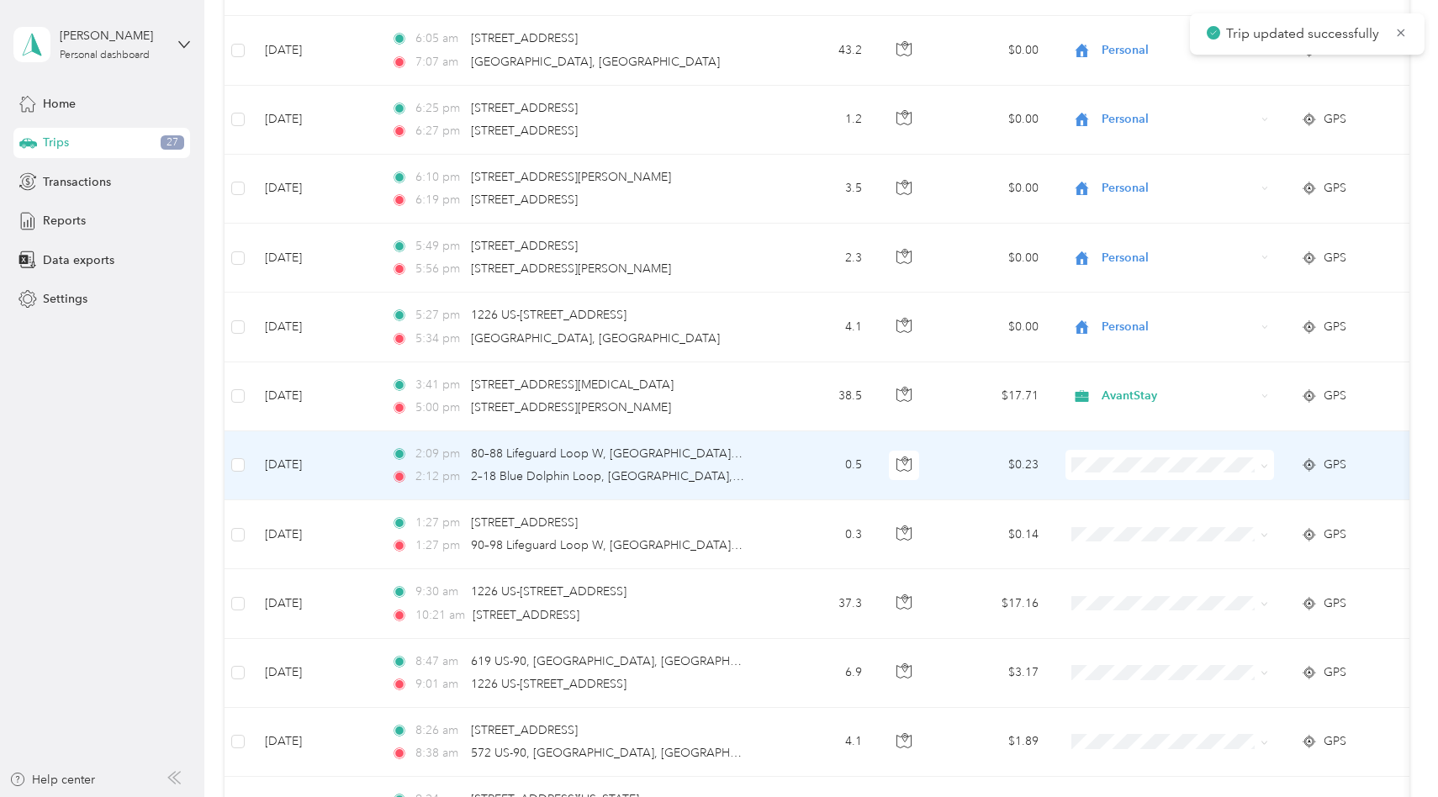
click at [1109, 470] on span at bounding box center [1169, 465] width 209 height 30
click at [1116, 489] on span "AvantStay" at bounding box center [1185, 490] width 156 height 18
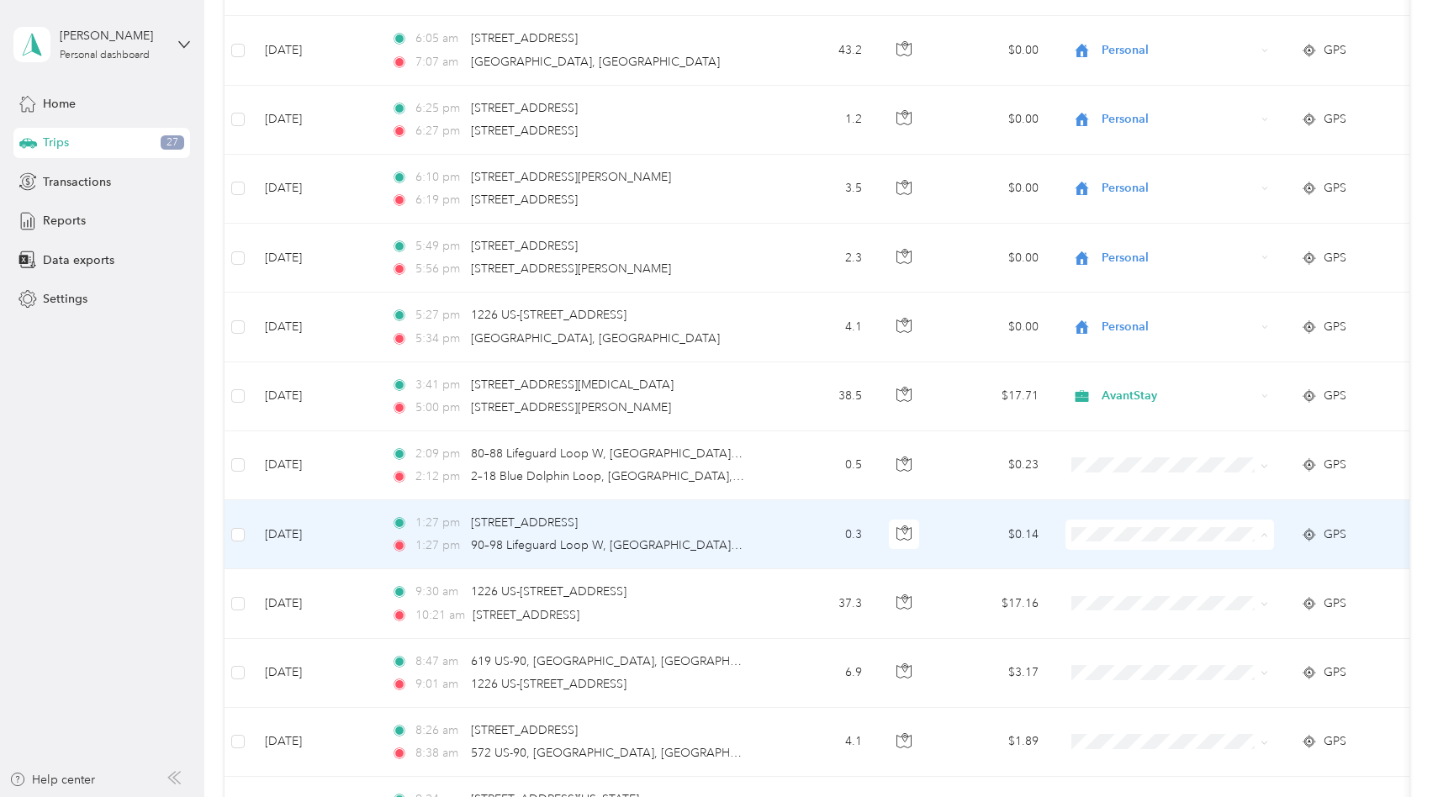
click at [1098, 568] on li "AvantStay" at bounding box center [1170, 558] width 209 height 29
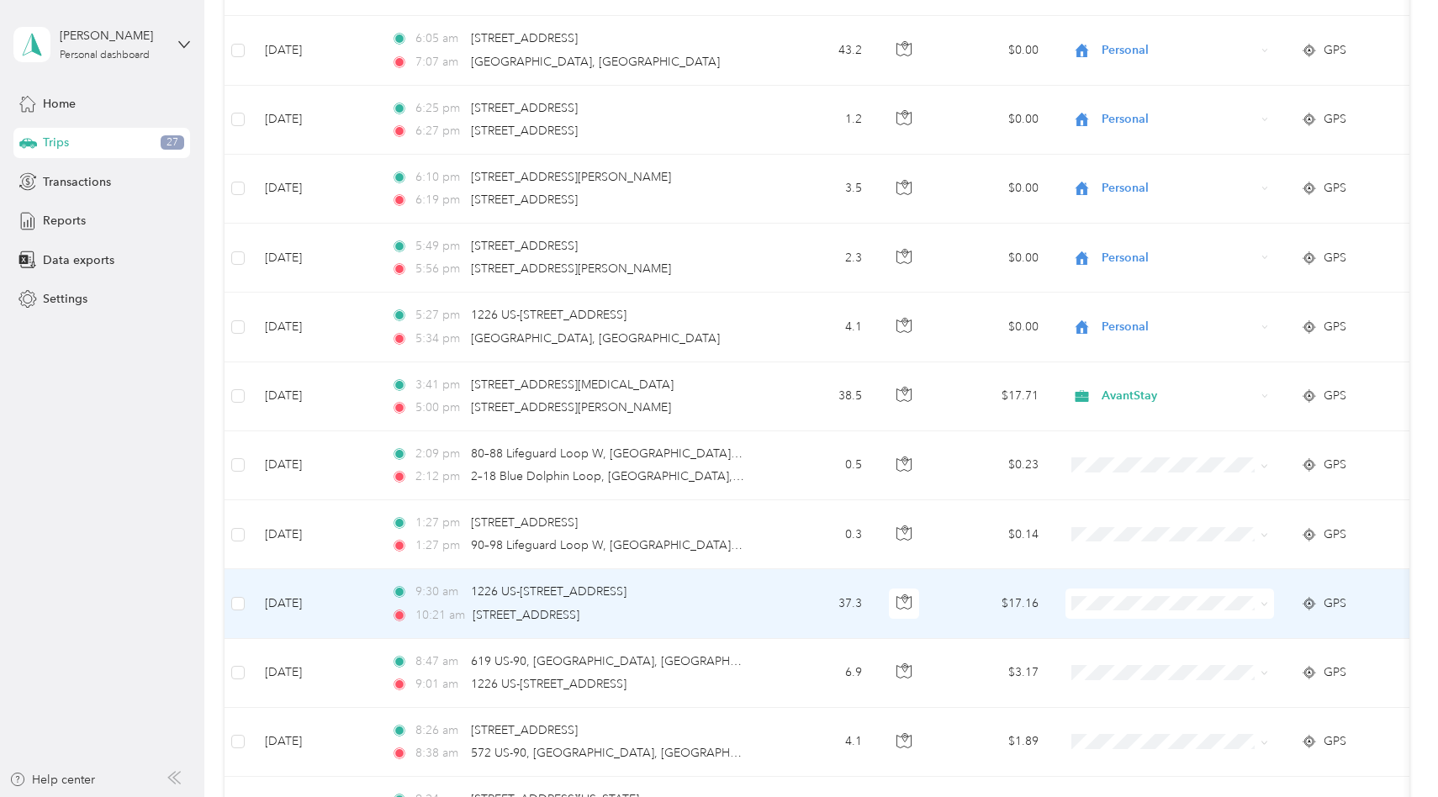
click at [964, 571] on td "$17.16" at bounding box center [993, 603] width 118 height 69
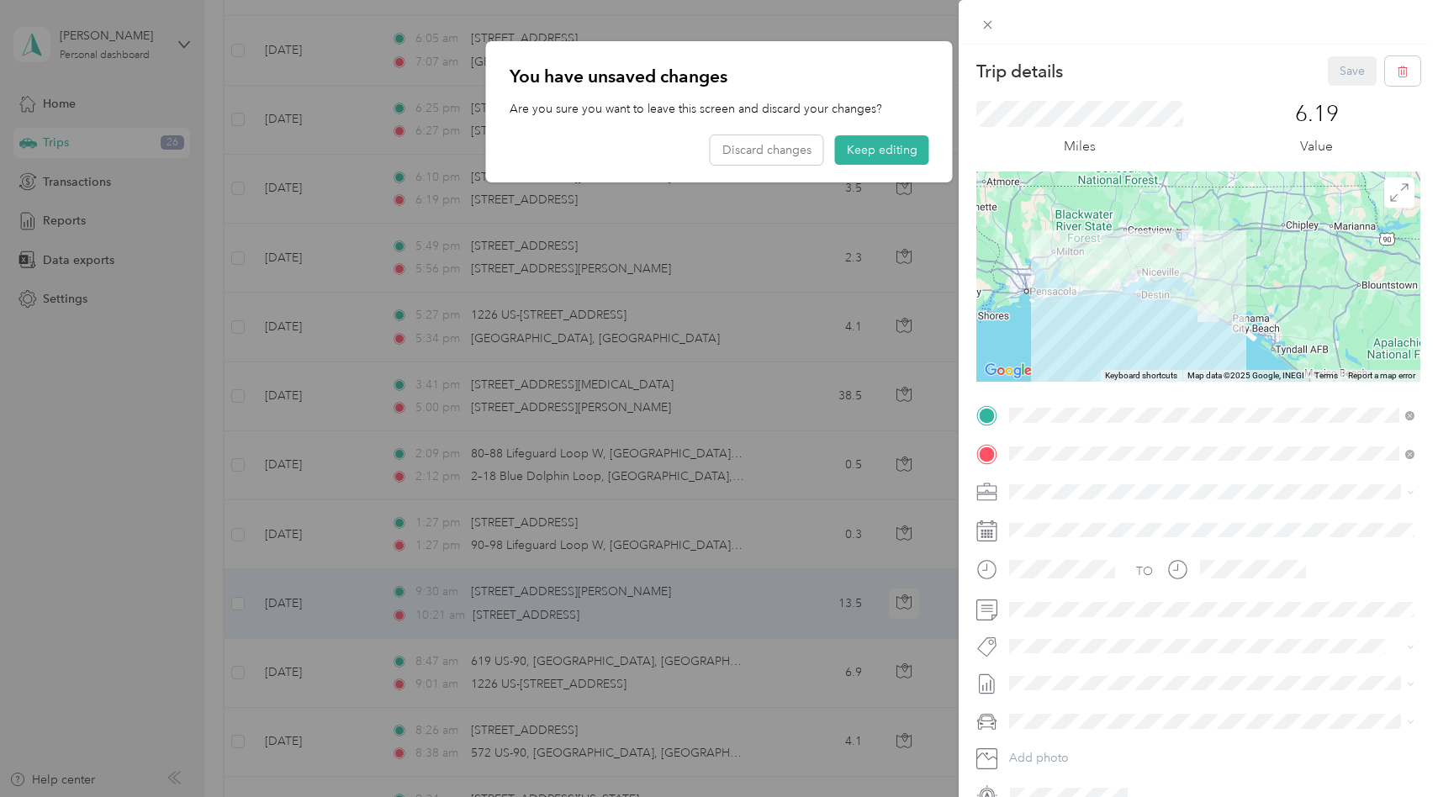
click at [868, 148] on div "Trip details Save This trip cannot be edited because it is either under review,…" at bounding box center [719, 398] width 1438 height 797
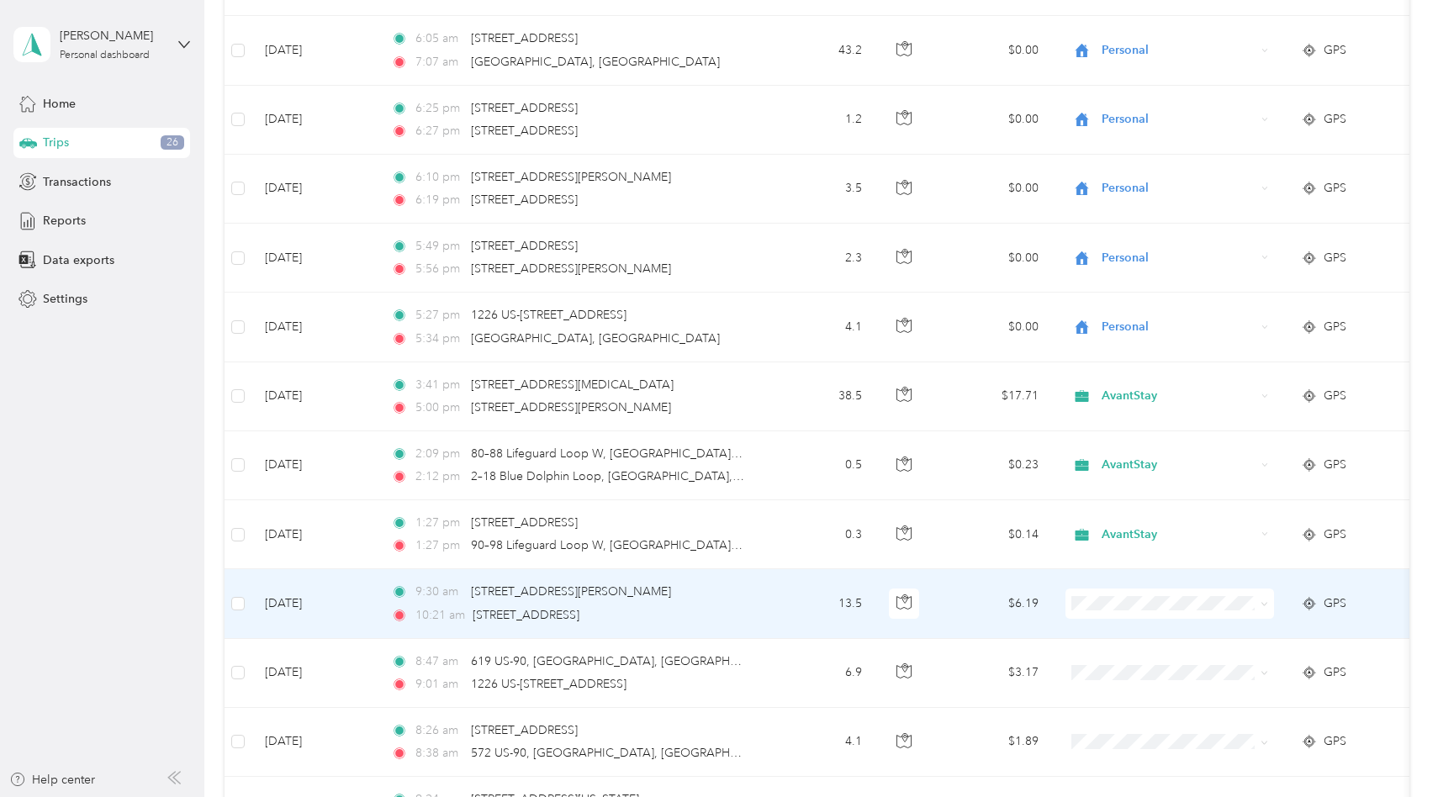
click at [969, 569] on td "$6.19" at bounding box center [993, 603] width 118 height 69
click at [967, 584] on div "Trip details Save This trip cannot be edited because it is either under review,…" at bounding box center [970, 398] width 1438 height 797
click at [1134, 631] on li "AvantStay" at bounding box center [1170, 627] width 209 height 29
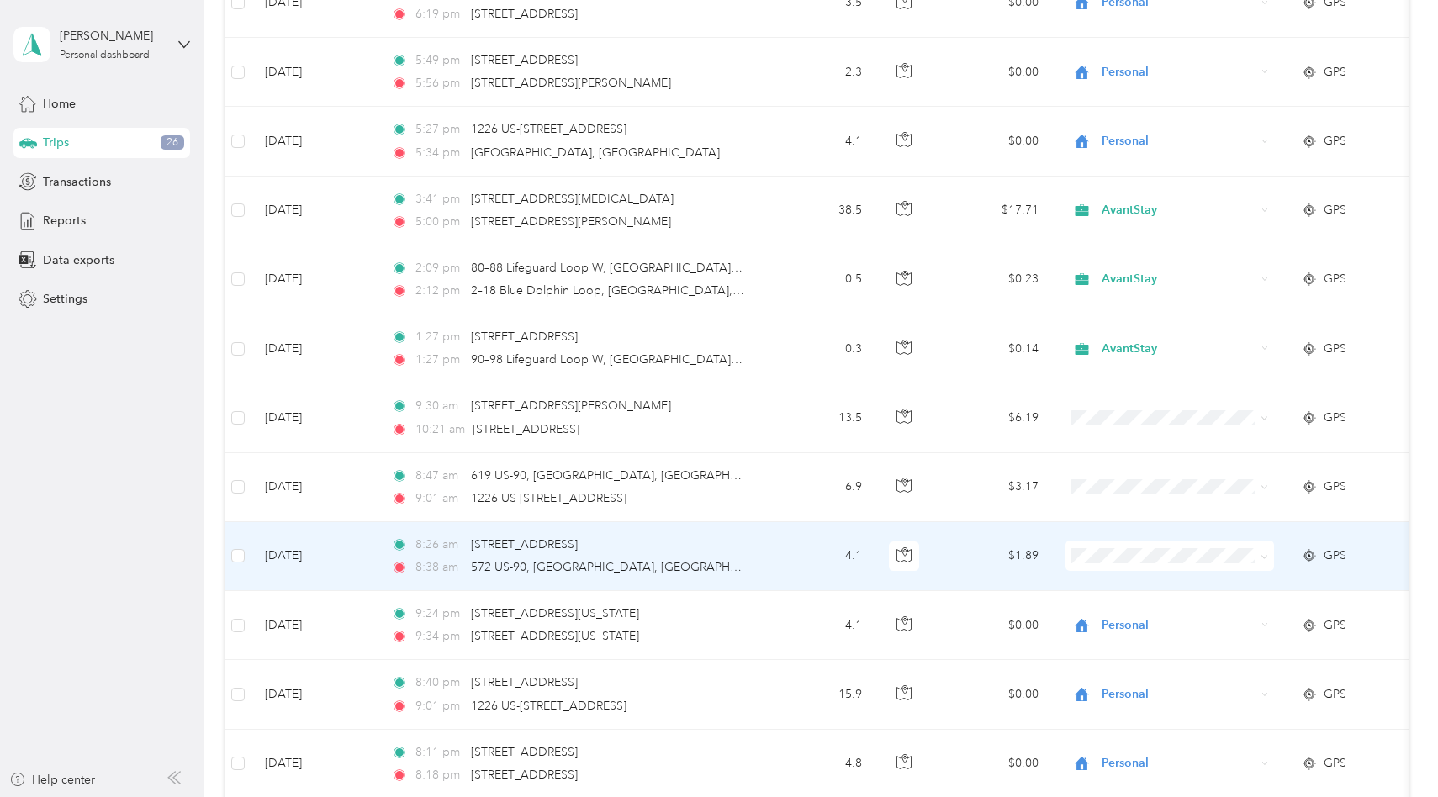
scroll to position [12986, 0]
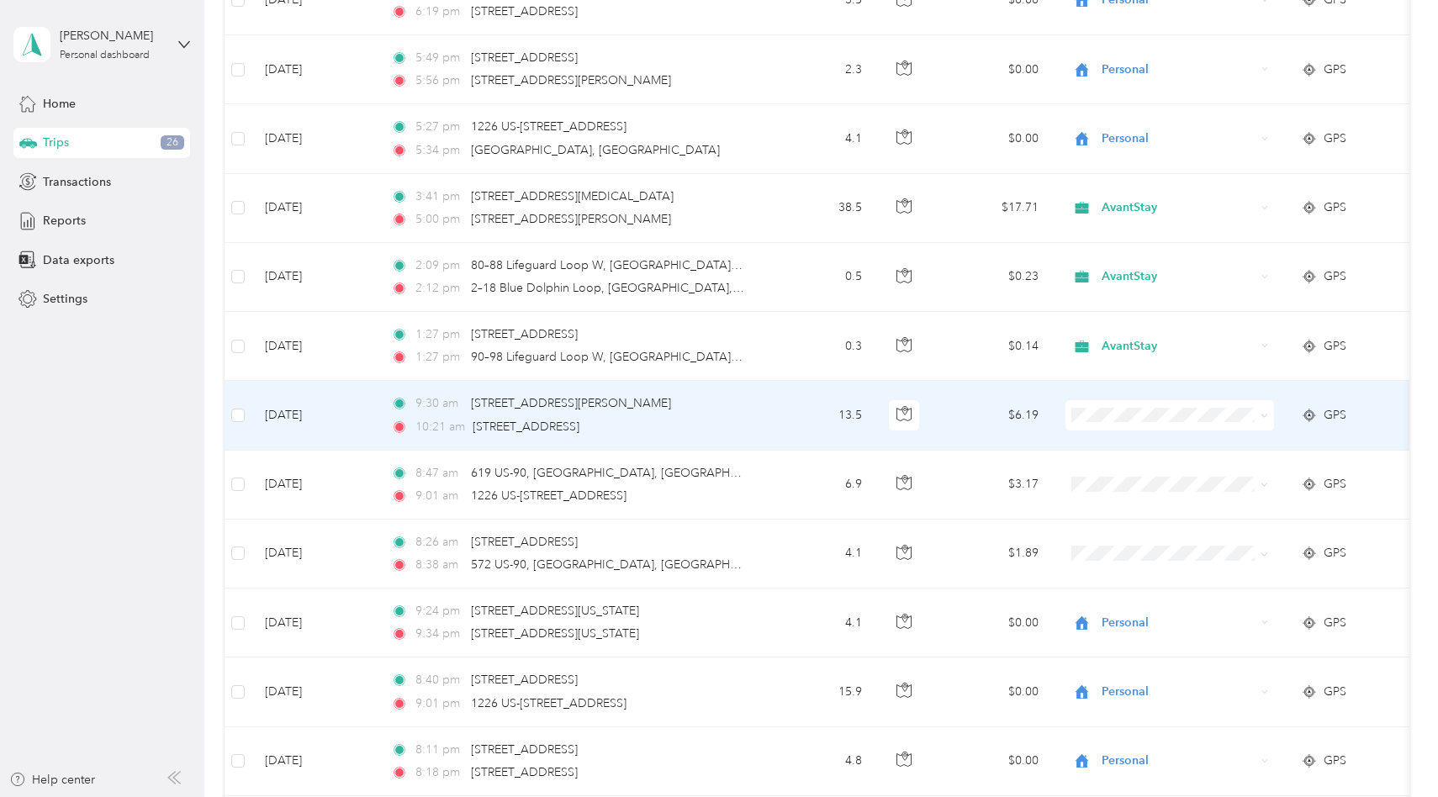
click at [1116, 435] on span "AvantStay" at bounding box center [1185, 435] width 156 height 18
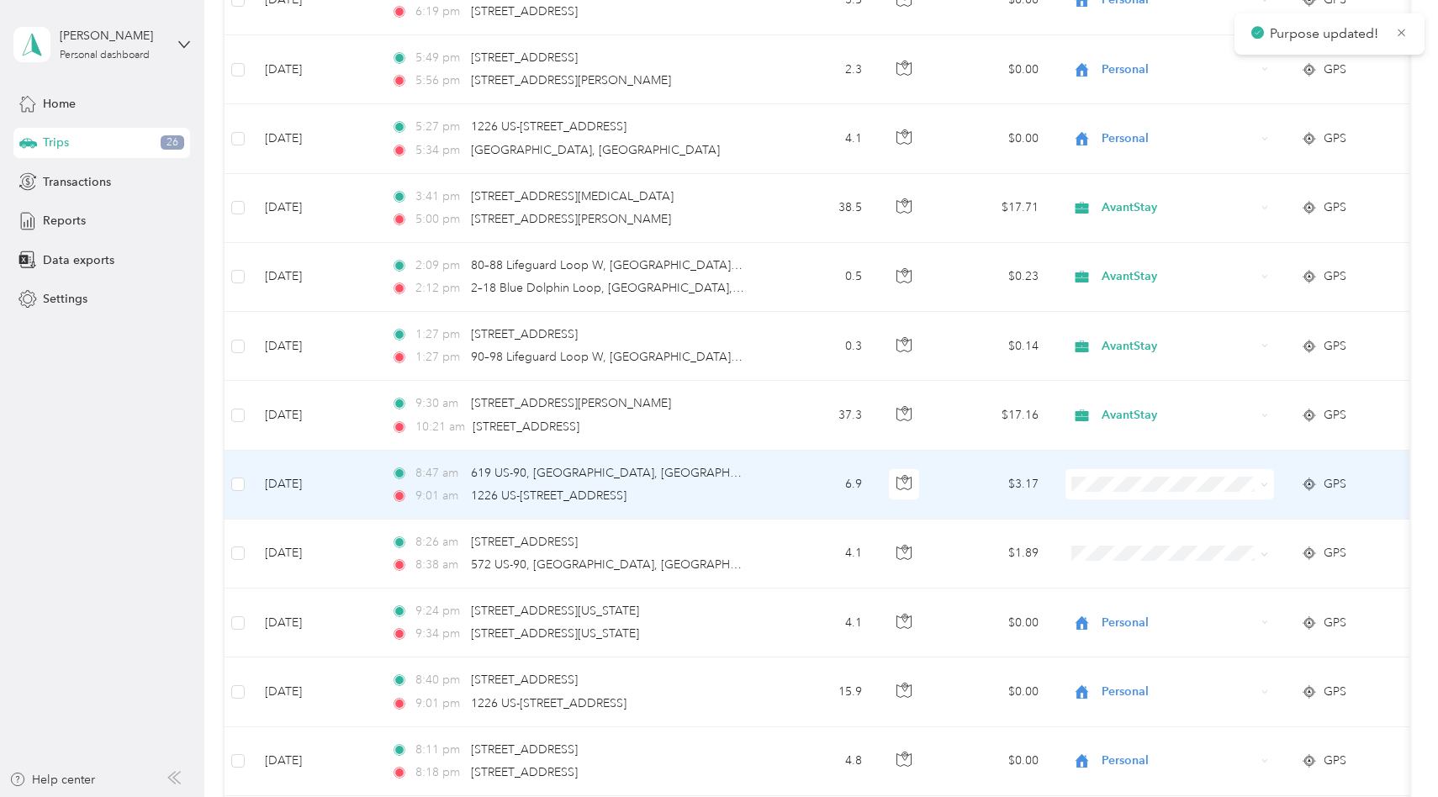
click at [1121, 536] on span "Personal" at bounding box center [1185, 539] width 156 height 18
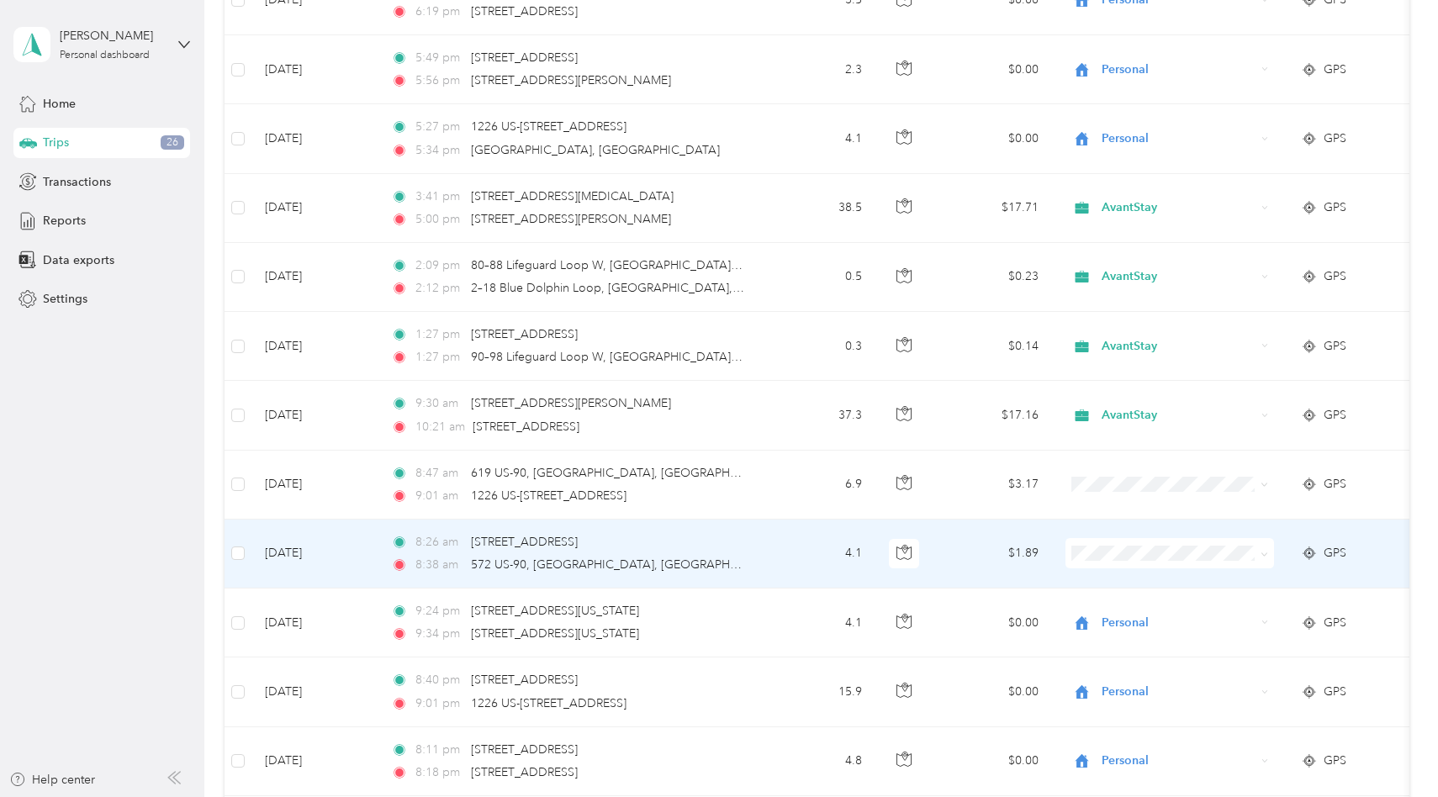
click at [1132, 611] on li "Personal" at bounding box center [1170, 604] width 209 height 29
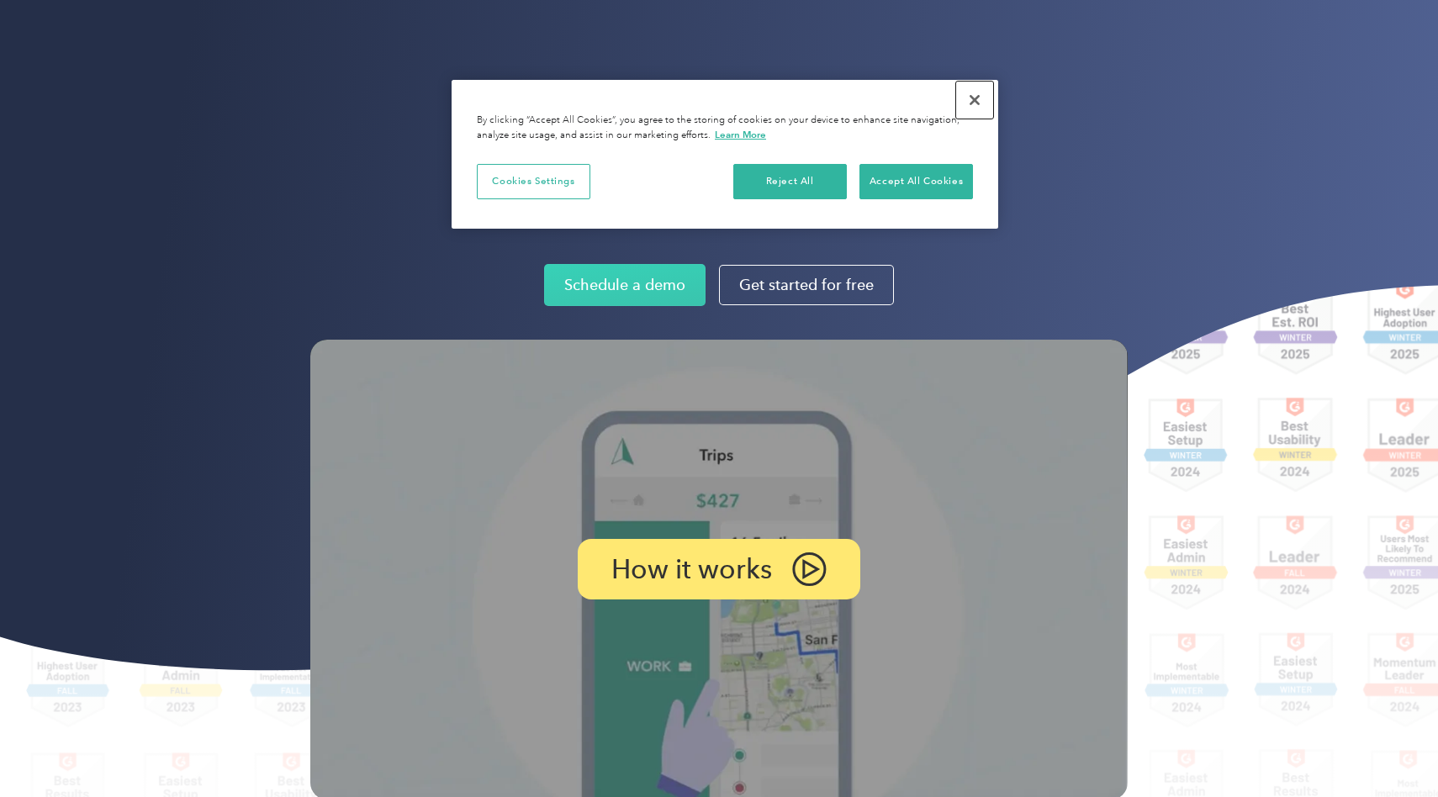
click at [971, 106] on button "Close" at bounding box center [974, 100] width 37 height 37
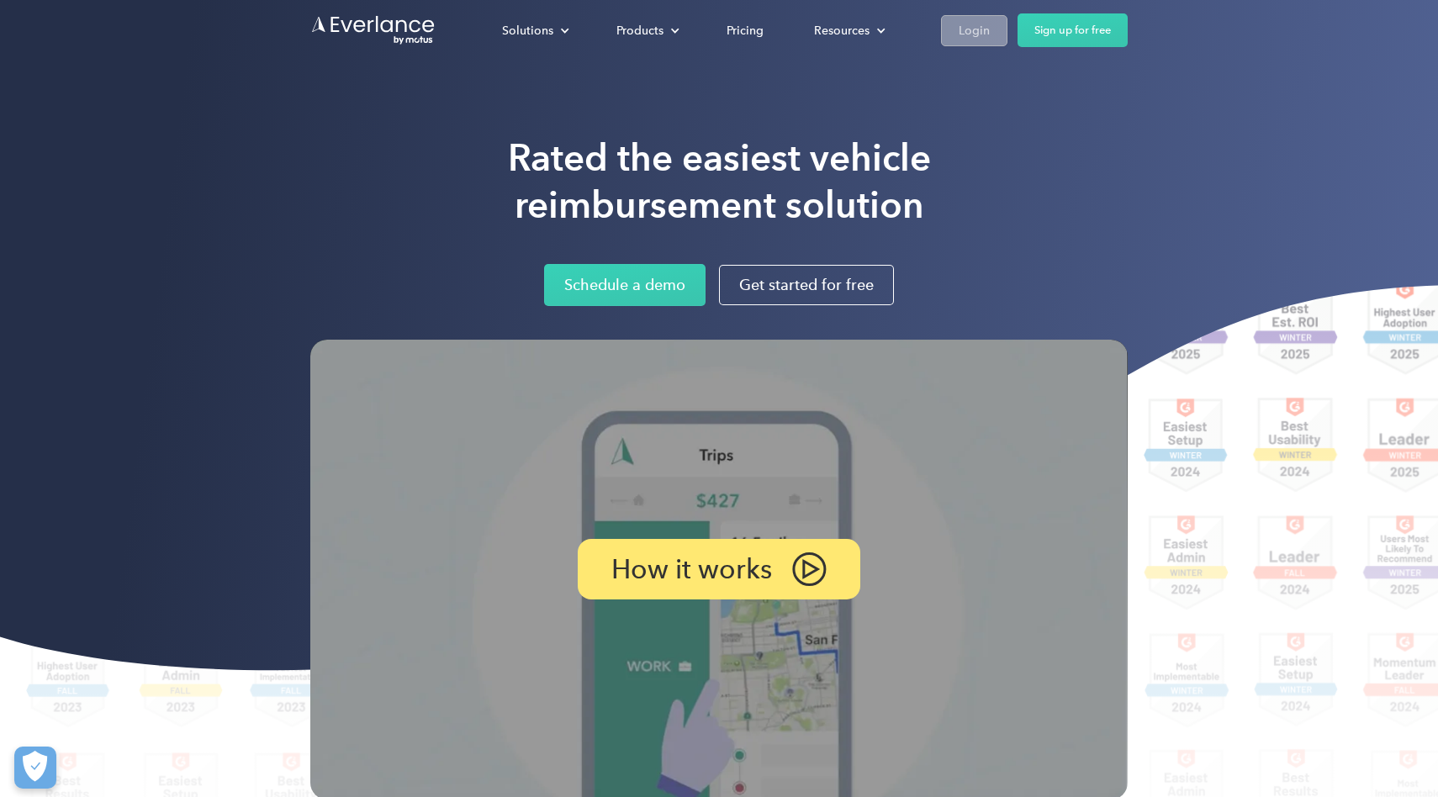
click at [987, 32] on div "Login" at bounding box center [973, 30] width 31 height 21
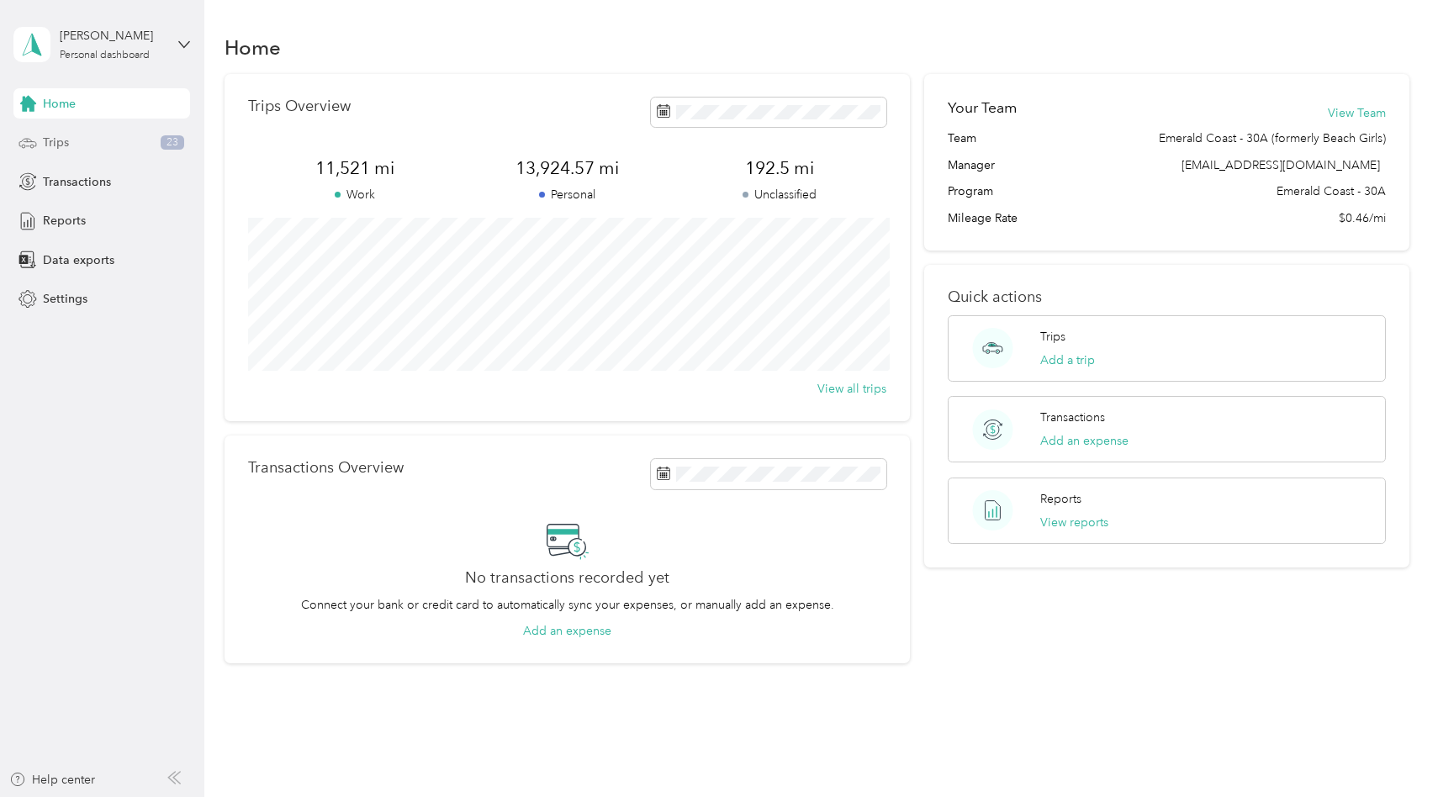
click at [143, 140] on div "Trips 23" at bounding box center [101, 143] width 177 height 30
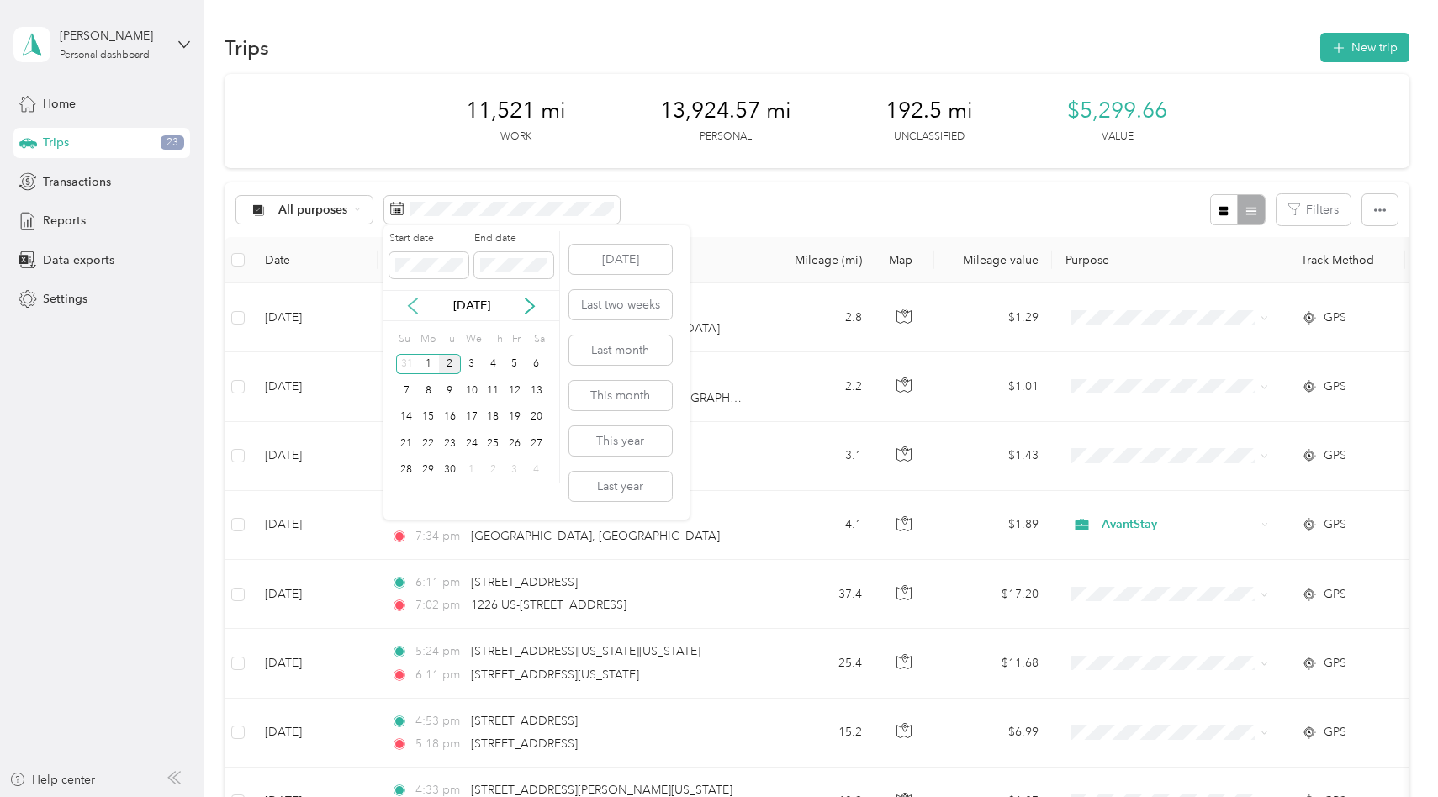
click at [411, 300] on icon at bounding box center [412, 306] width 17 height 17
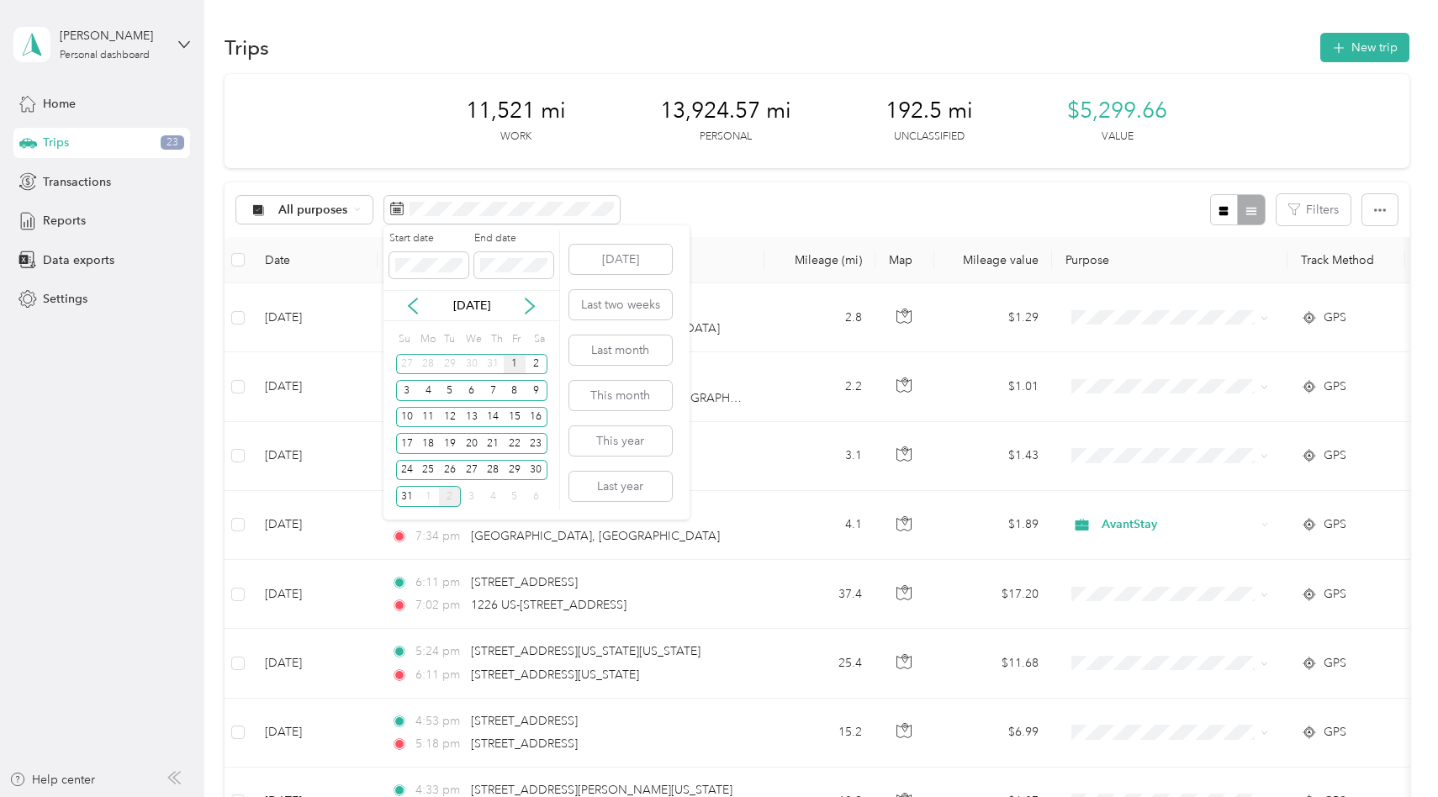
click at [515, 371] on div "1" at bounding box center [515, 364] width 22 height 21
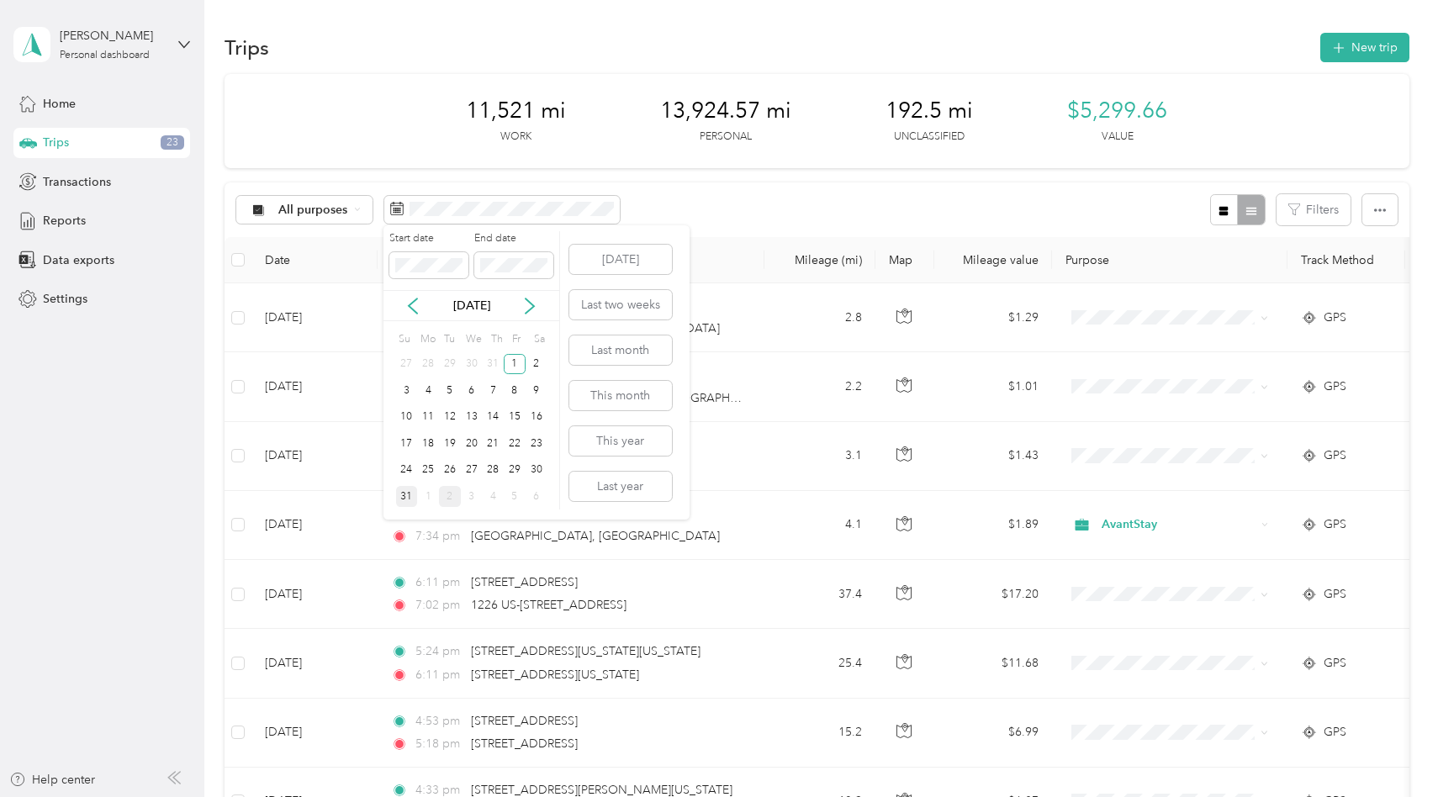
click at [406, 490] on div "31" at bounding box center [407, 496] width 22 height 21
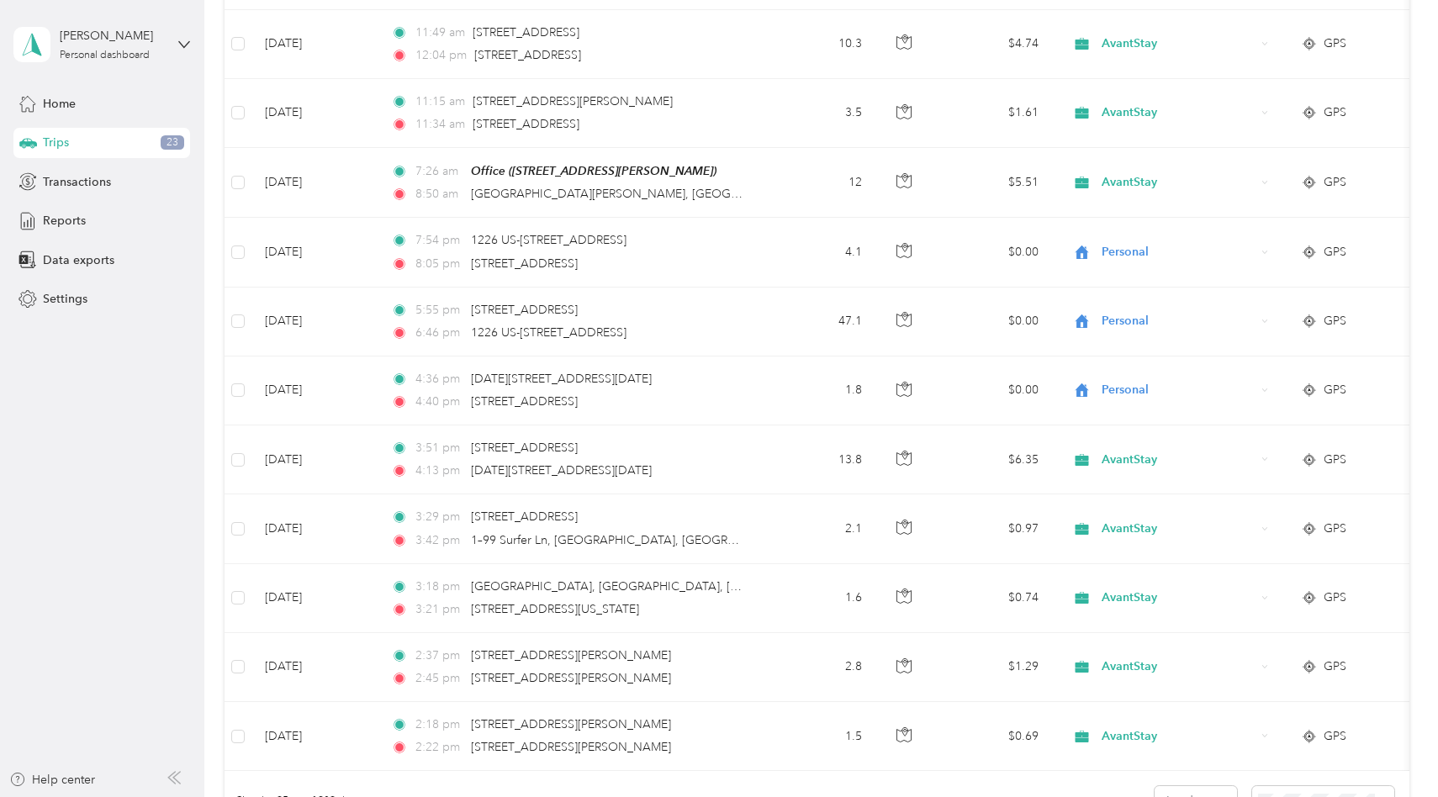
scroll to position [1507, 0]
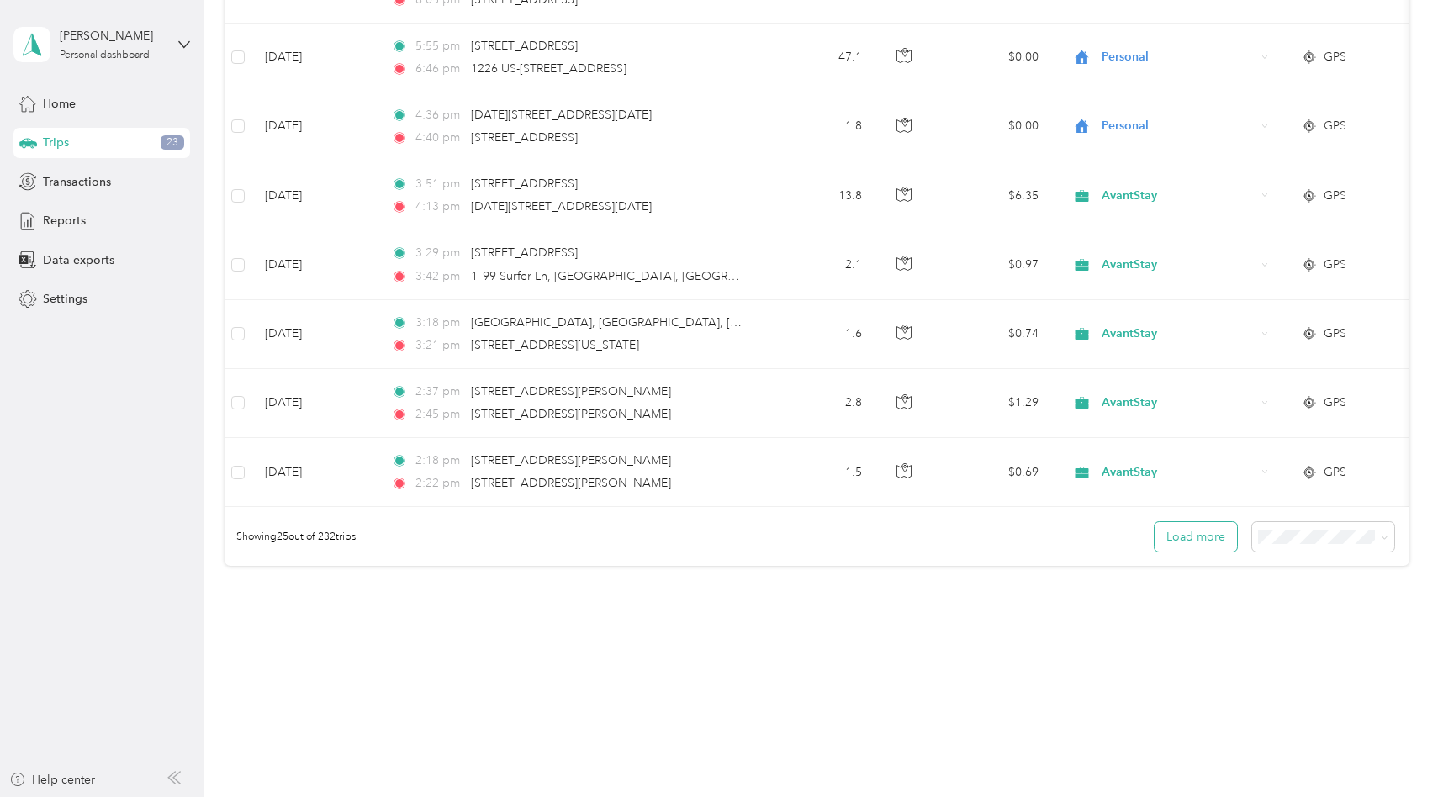
click at [1216, 533] on button "Load more" at bounding box center [1195, 536] width 82 height 29
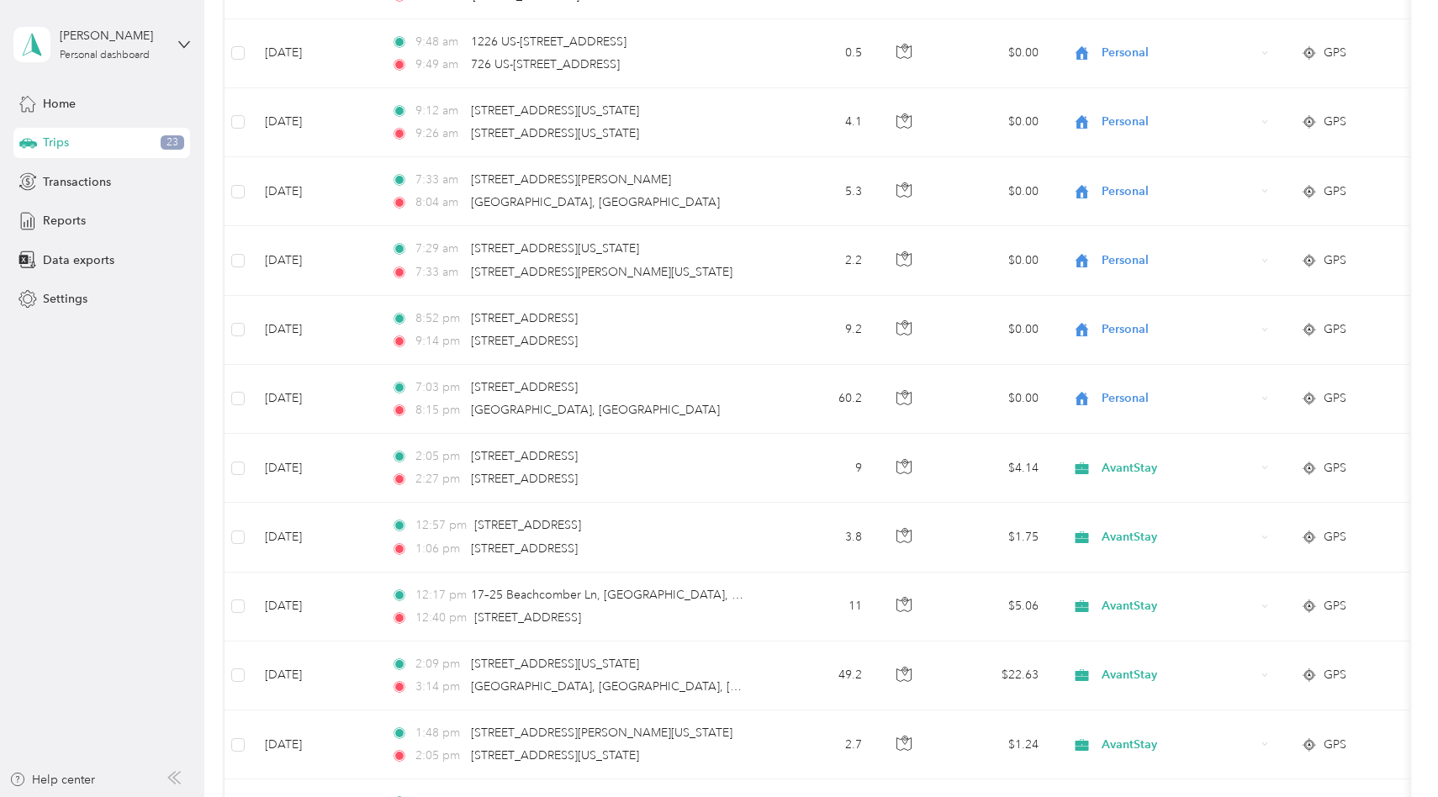
scroll to position [3238, 0]
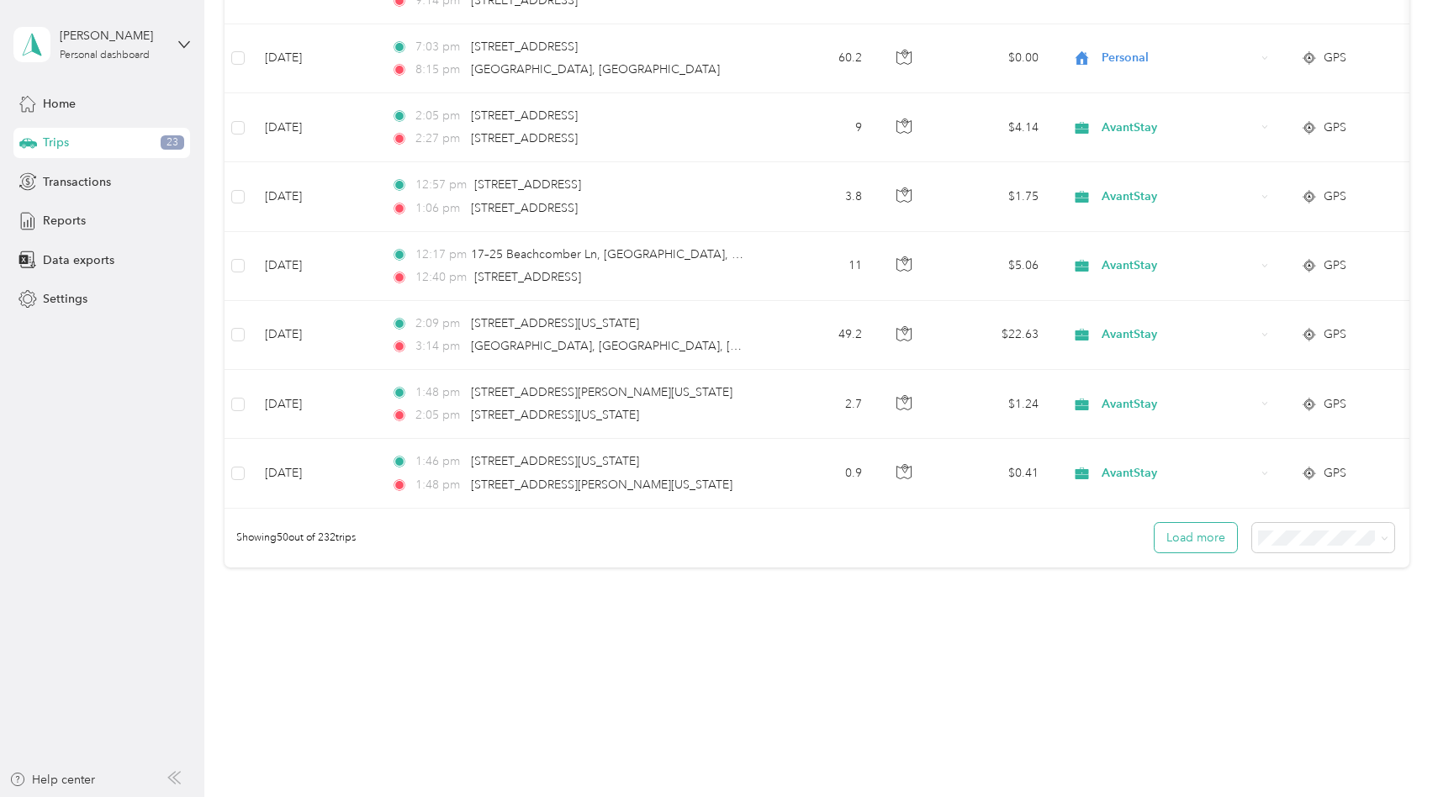
click at [1216, 533] on button "Load more" at bounding box center [1195, 537] width 82 height 29
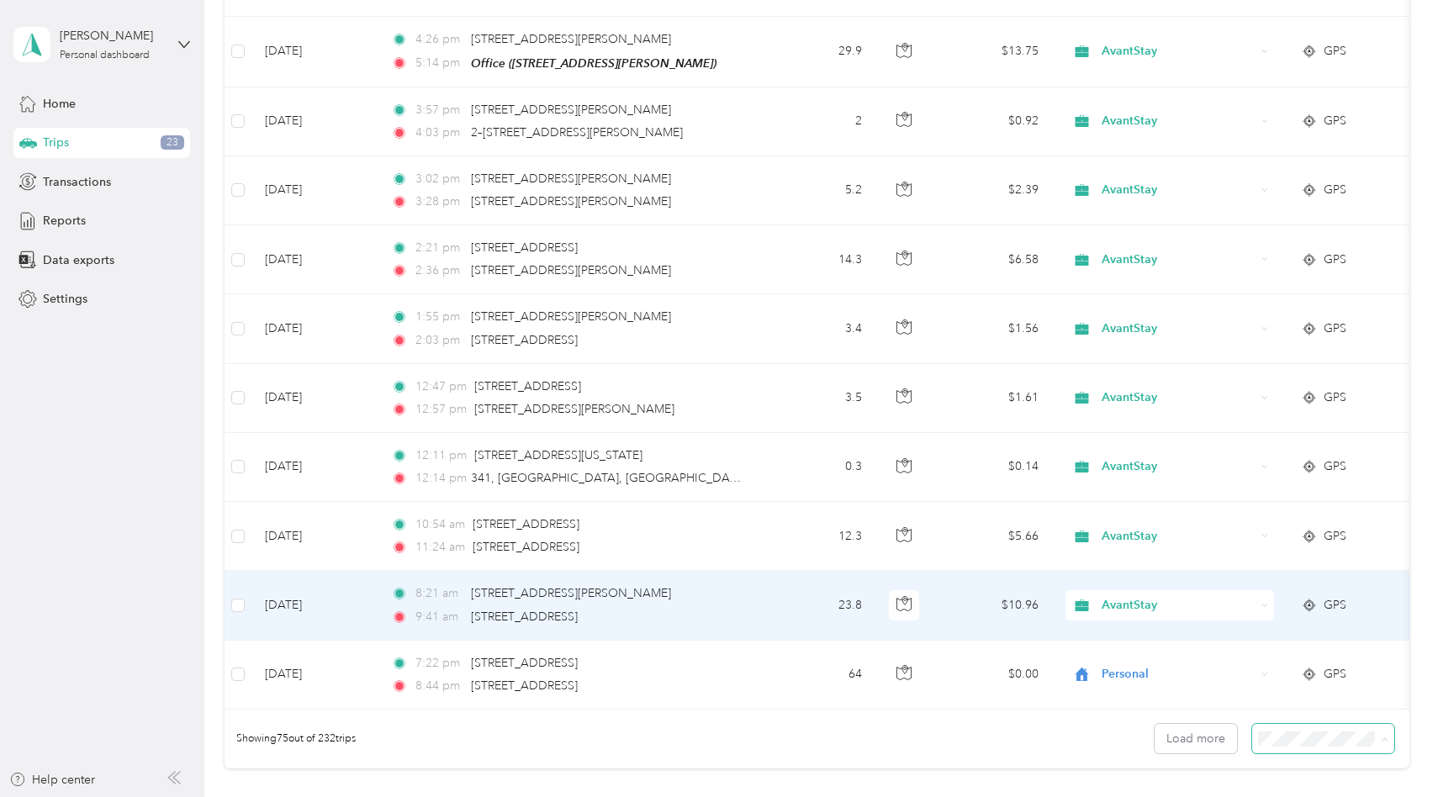
scroll to position [4968, 0]
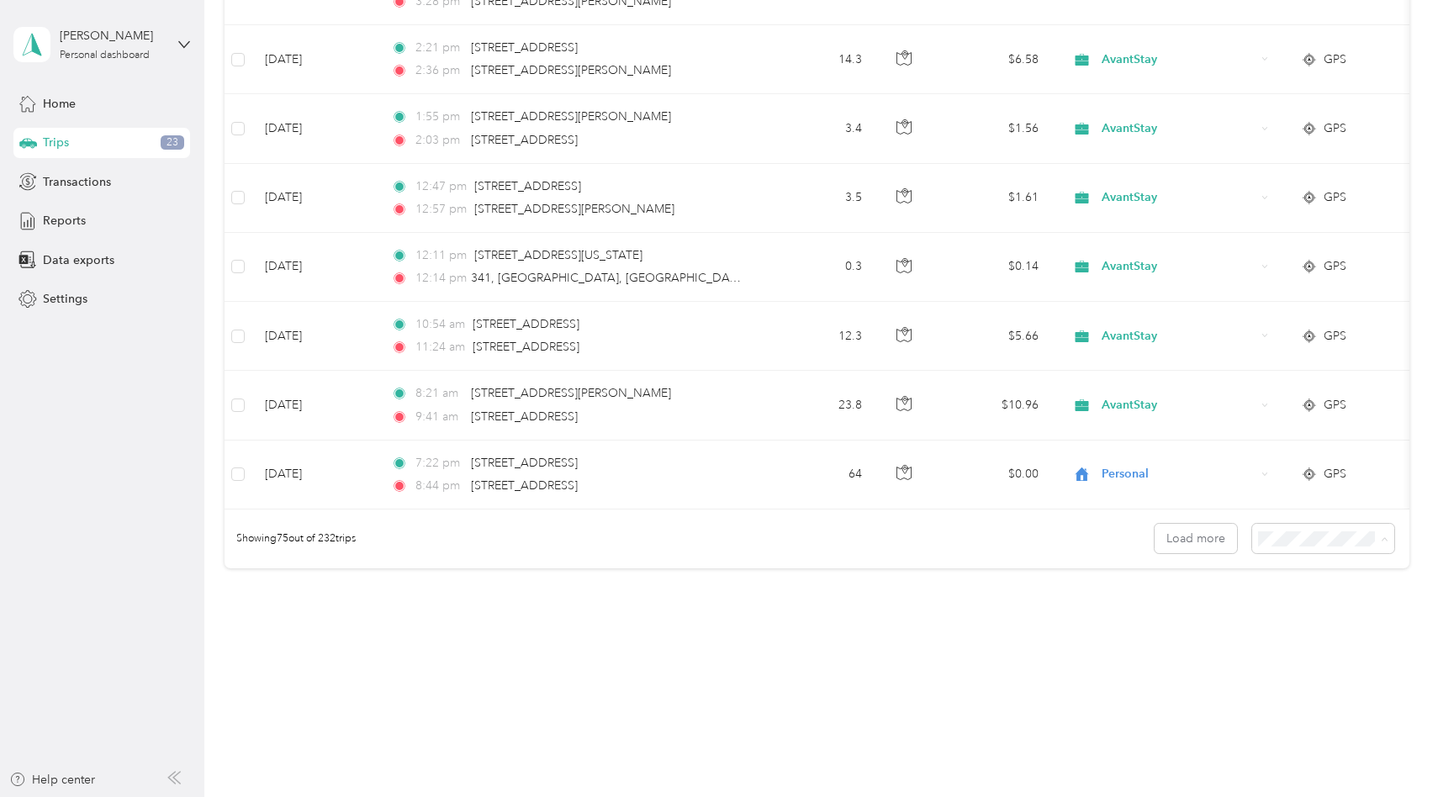
click at [1298, 626] on div "100 per load" at bounding box center [1331, 625] width 119 height 18
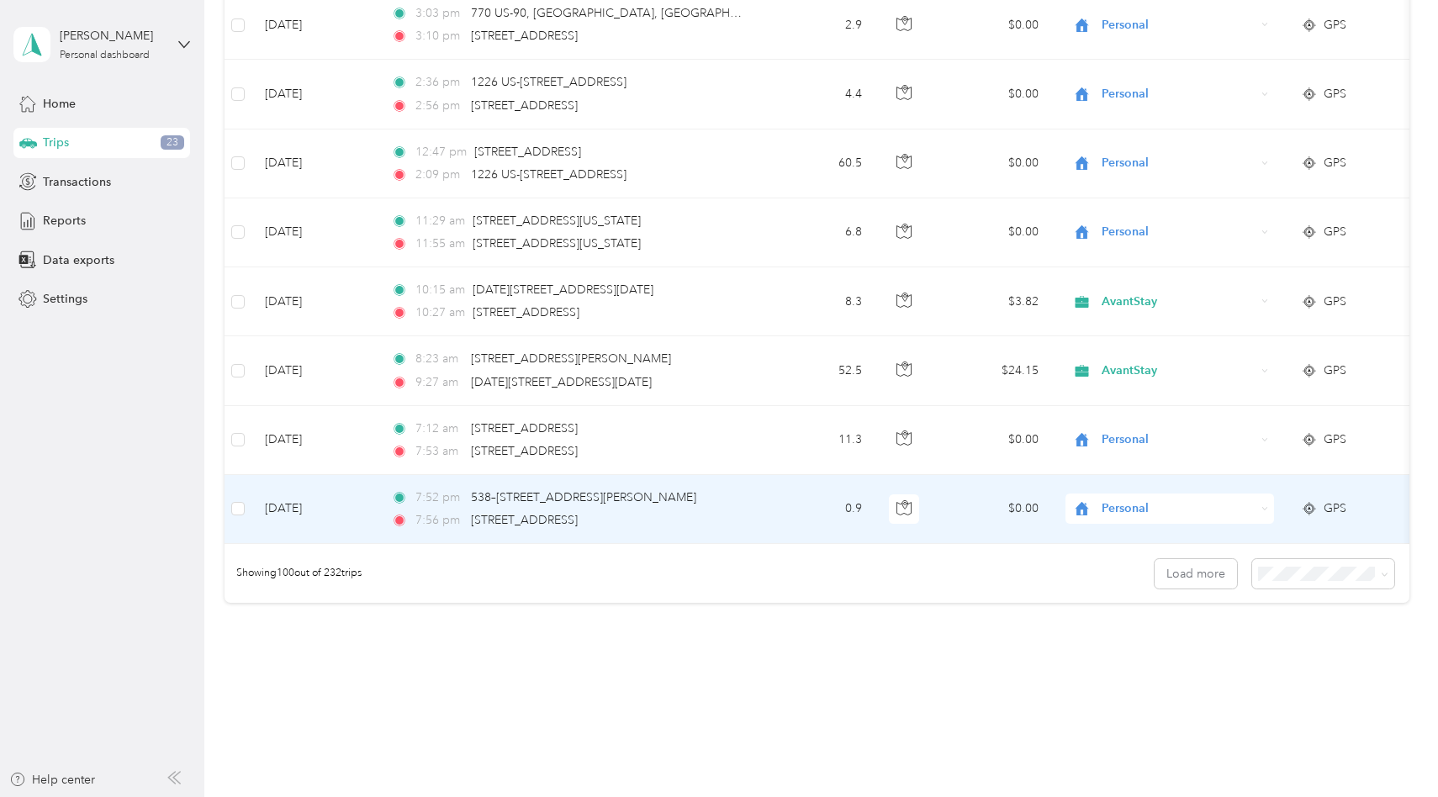
scroll to position [6656, 0]
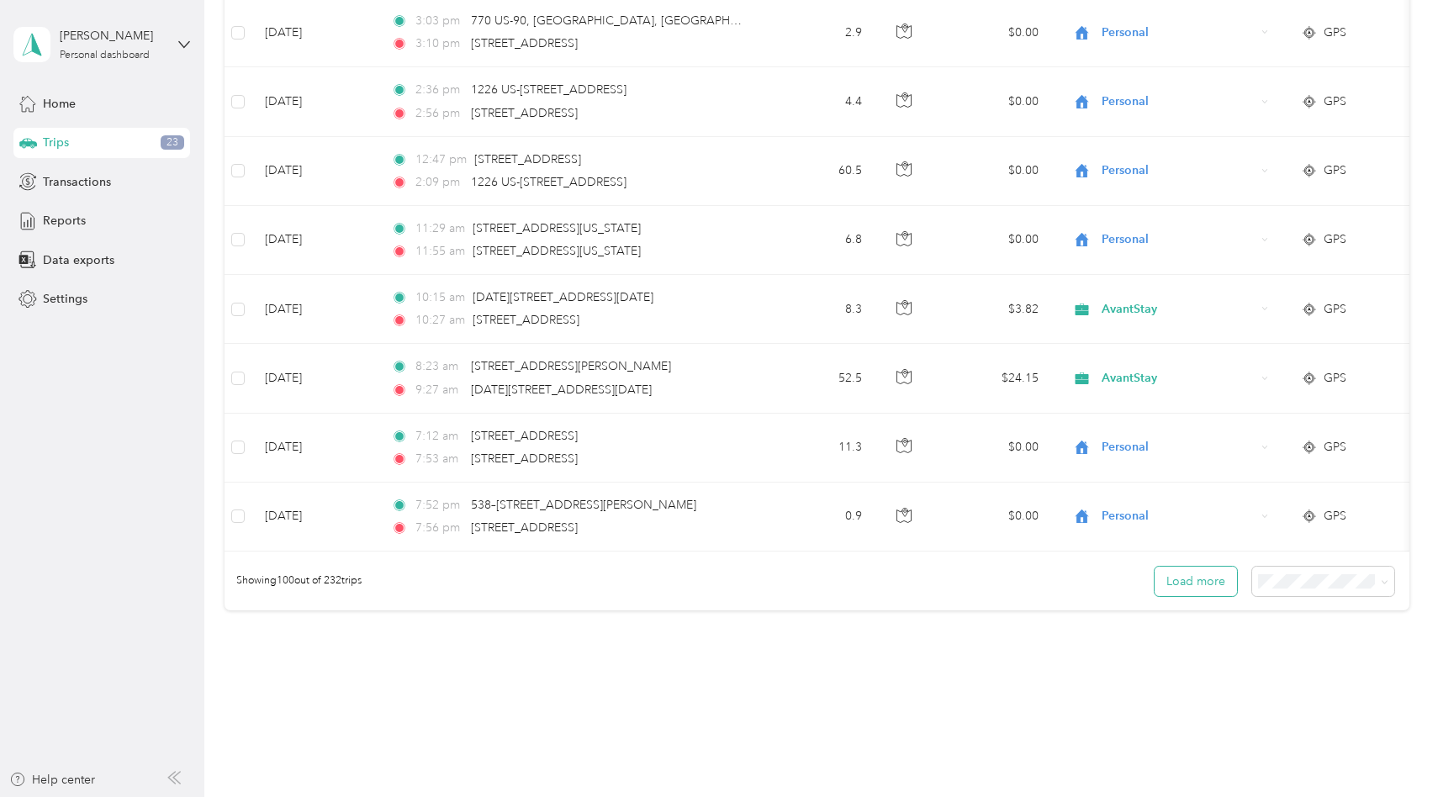
click at [1217, 574] on button "Load more" at bounding box center [1195, 581] width 82 height 29
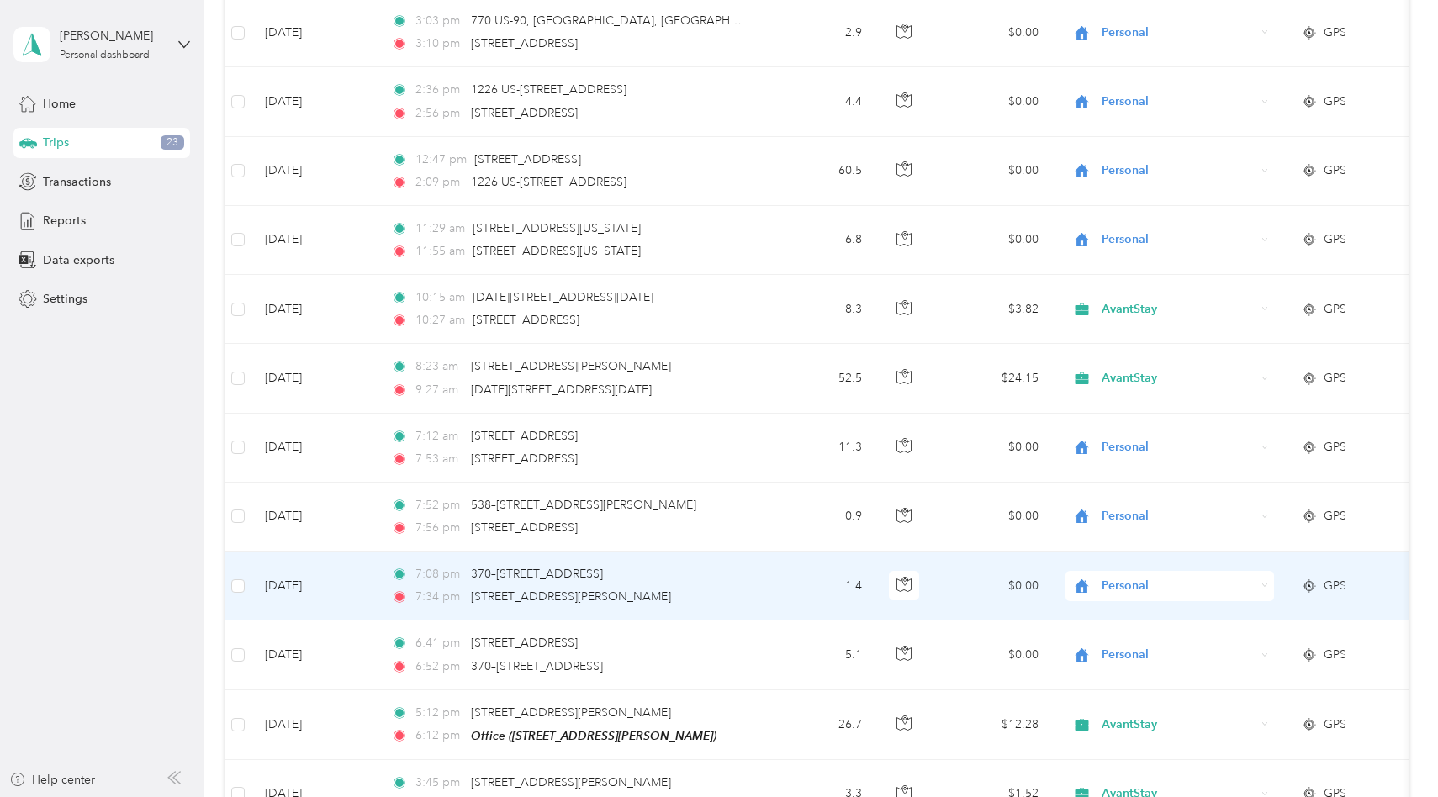
click at [1216, 577] on span "Personal" at bounding box center [1178, 586] width 154 height 18
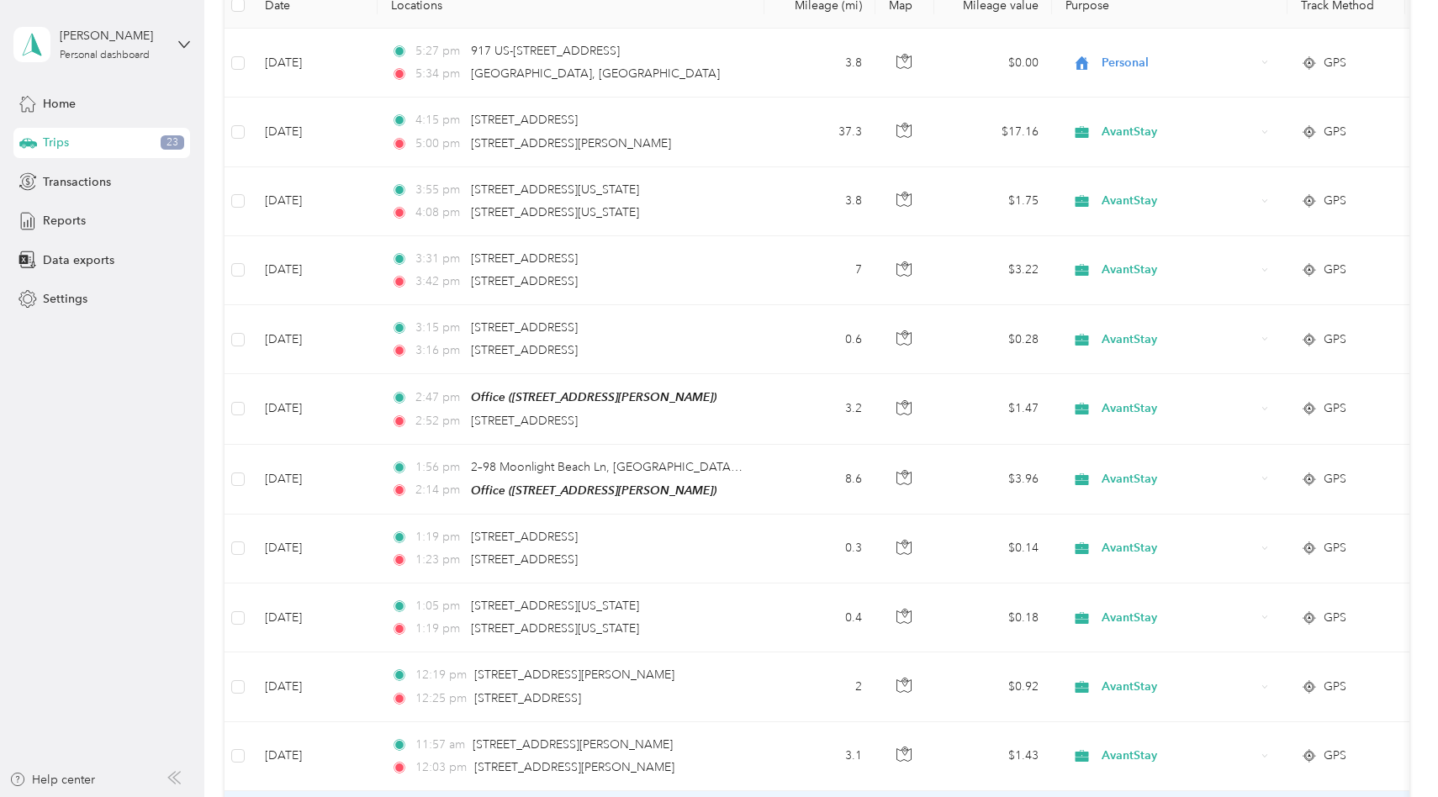
scroll to position [0, 0]
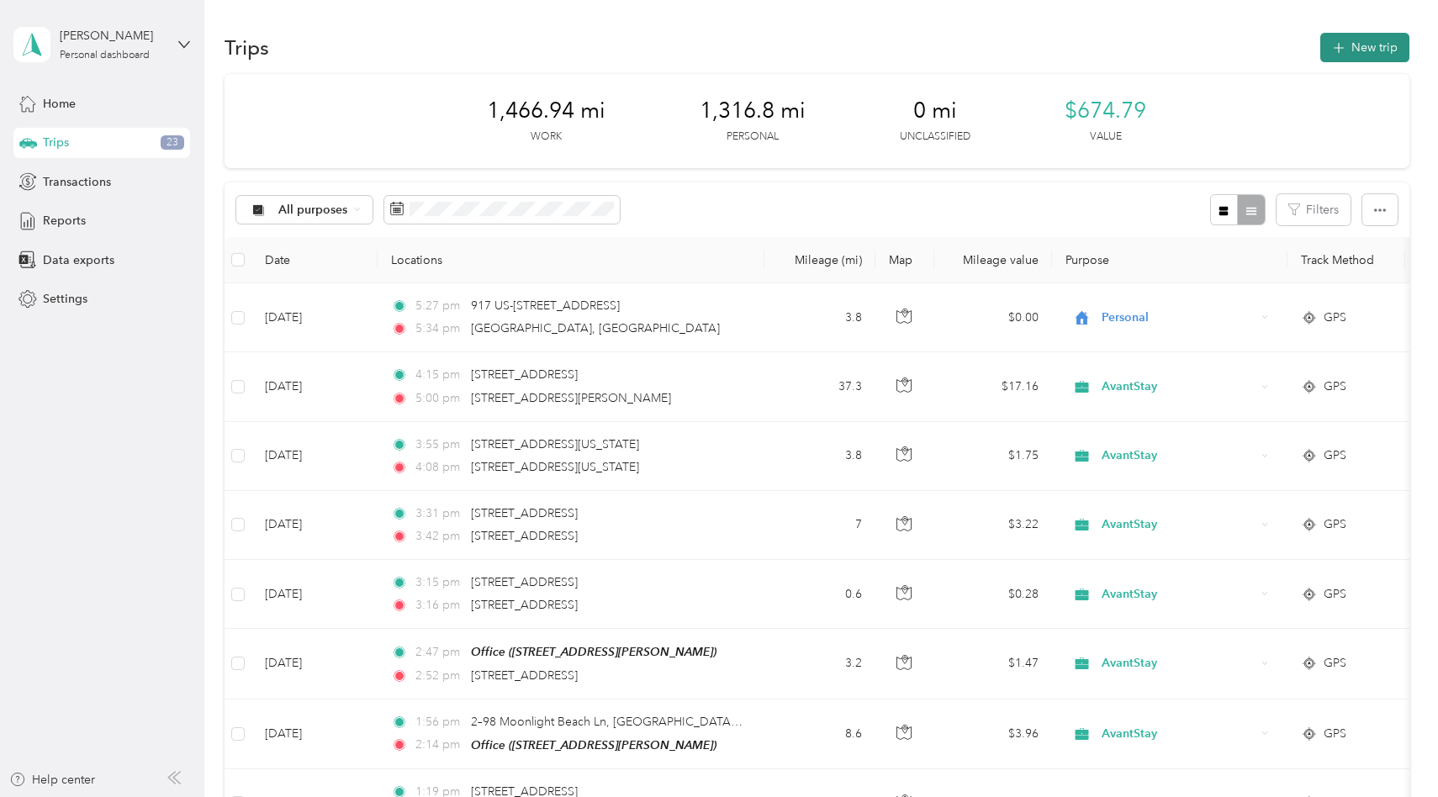
click at [1365, 50] on button "New trip" at bounding box center [1364, 47] width 89 height 29
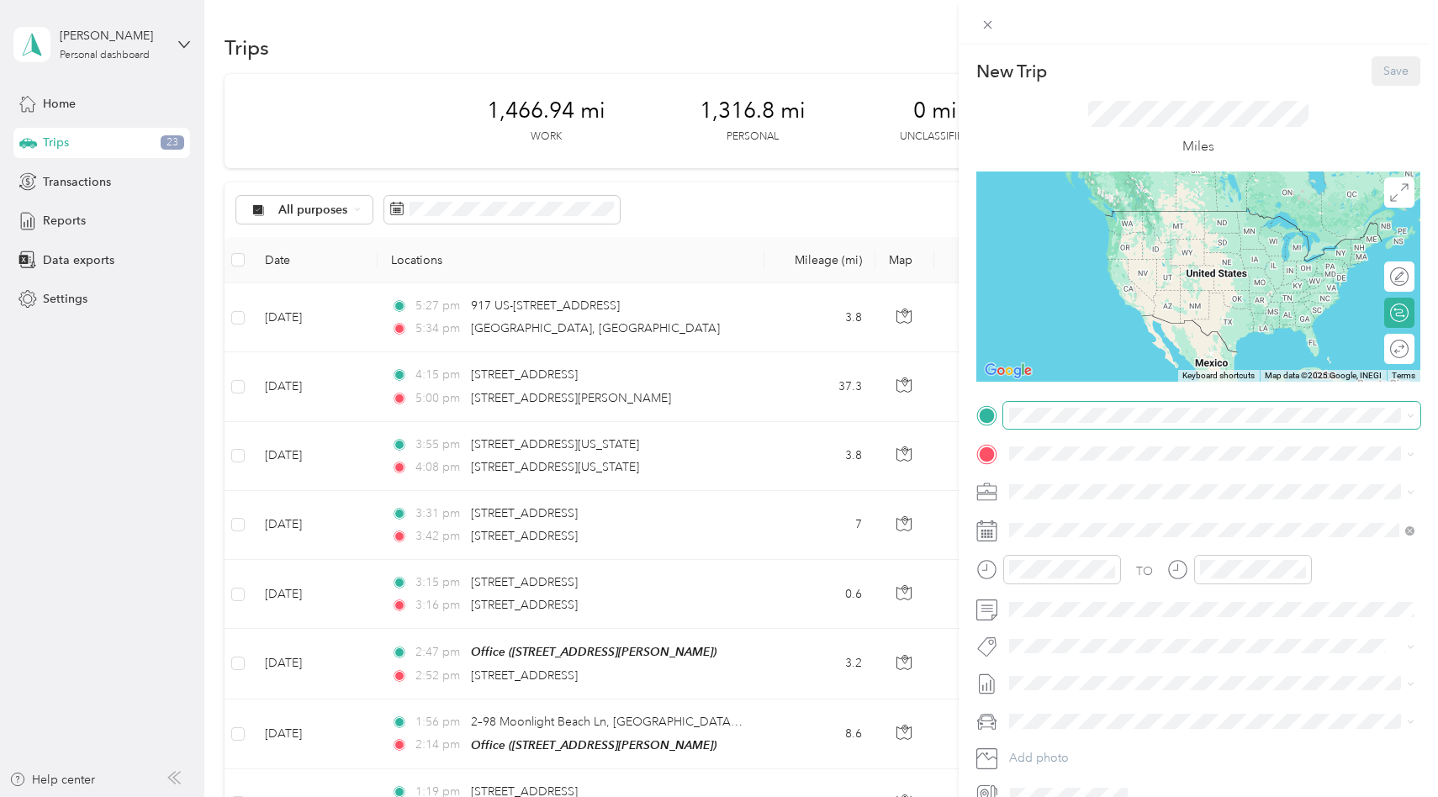
click at [1047, 425] on span at bounding box center [1211, 415] width 417 height 27
click at [1129, 504] on span "17747 Ashley Dr, Panama City Beach, FL, United States , 32413, Panama City Beac…" at bounding box center [1141, 501] width 200 height 14
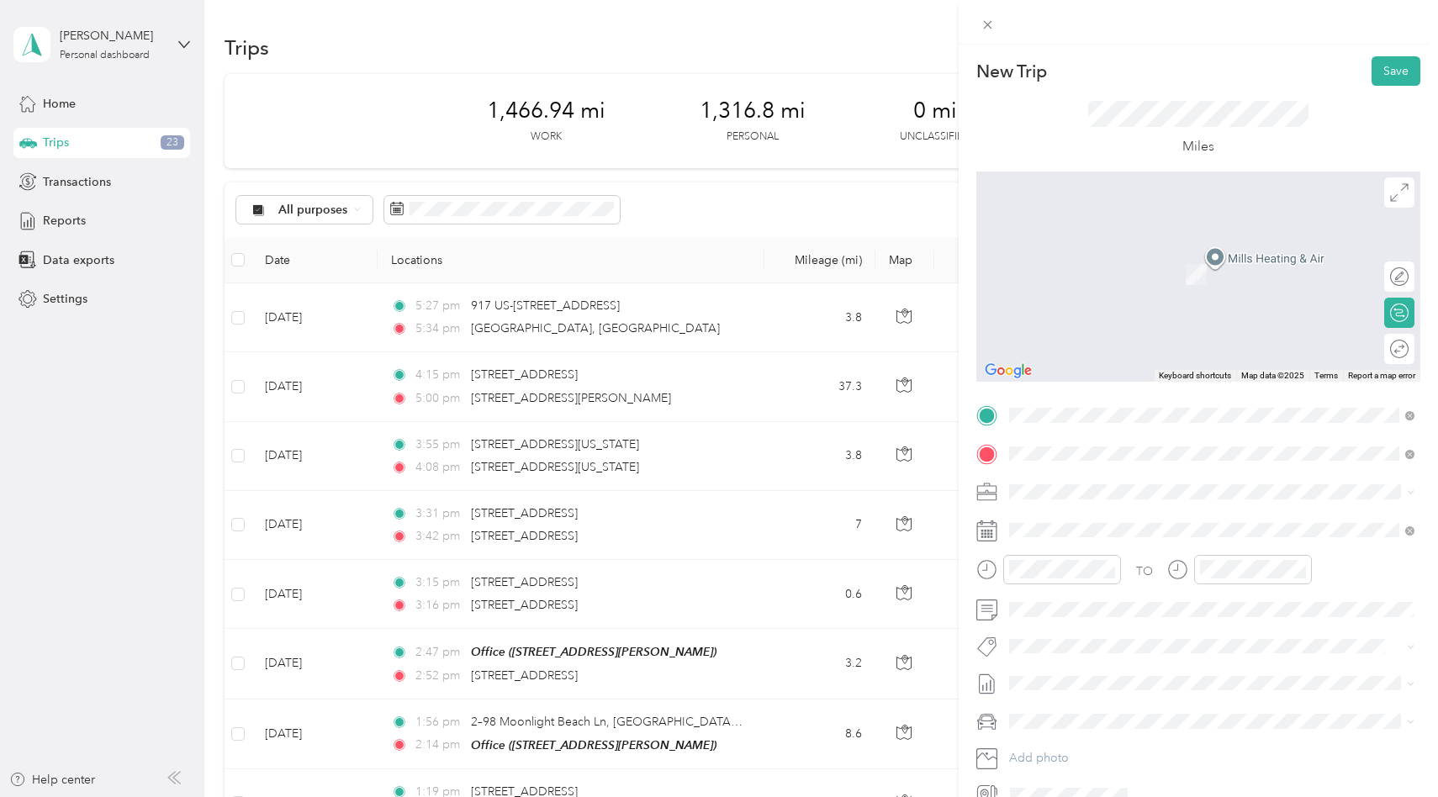
click at [1174, 516] on span "22 Sandal Lane Inlet Beach, Florida 32461, United States" at bounding box center [1125, 514] width 168 height 15
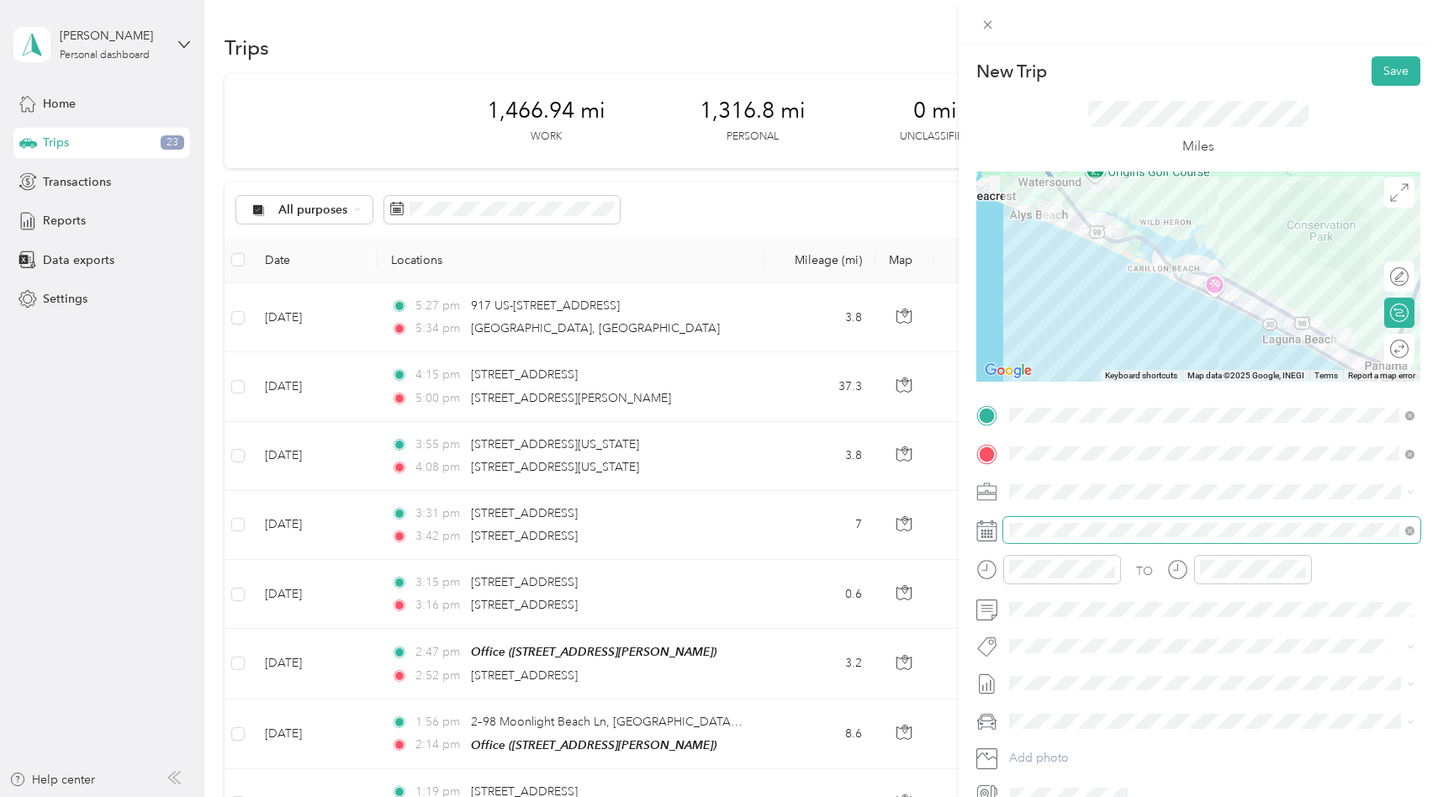
click at [1076, 541] on span at bounding box center [1211, 530] width 417 height 27
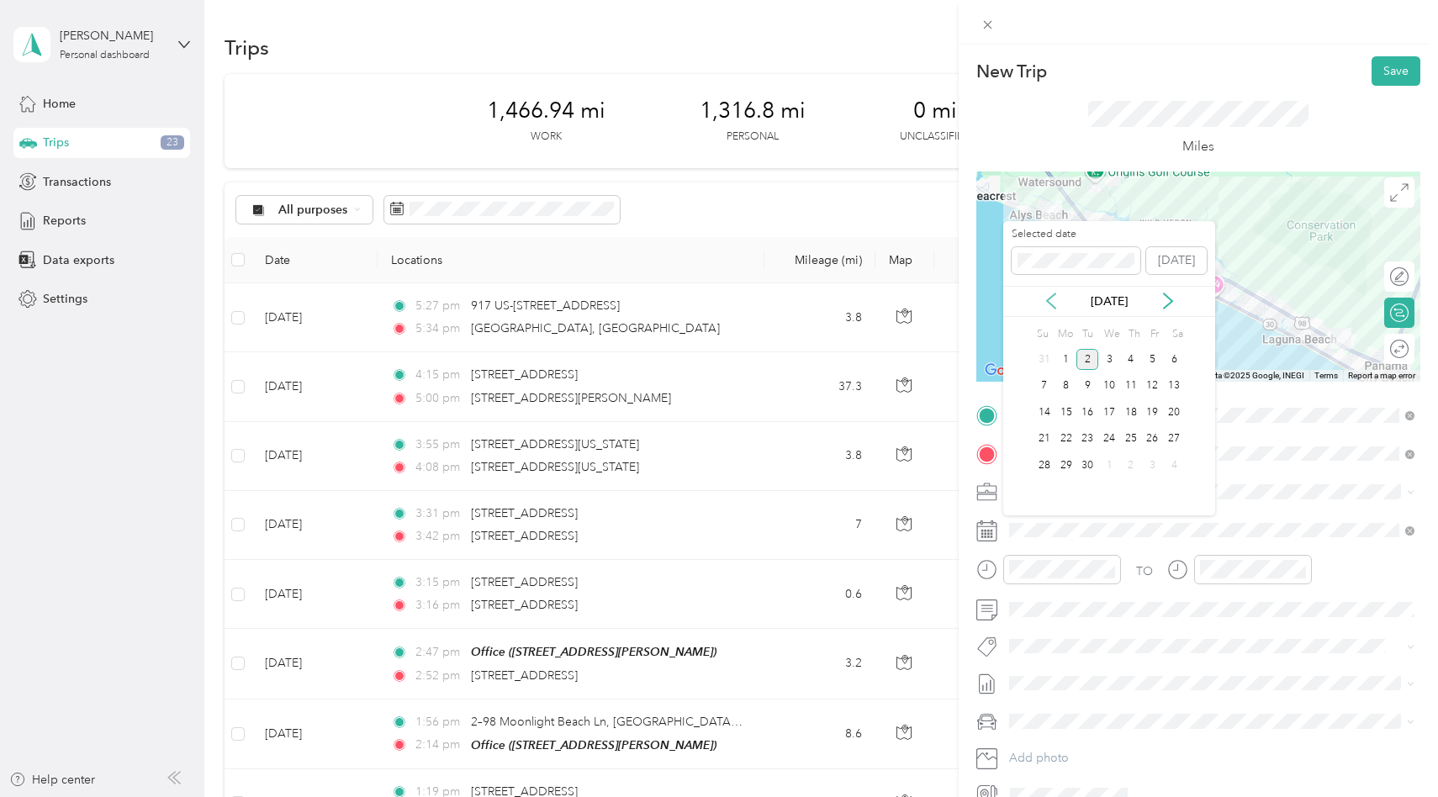
click at [1049, 302] on icon at bounding box center [1051, 301] width 17 height 17
click at [1164, 356] on div "2" at bounding box center [1174, 359] width 22 height 21
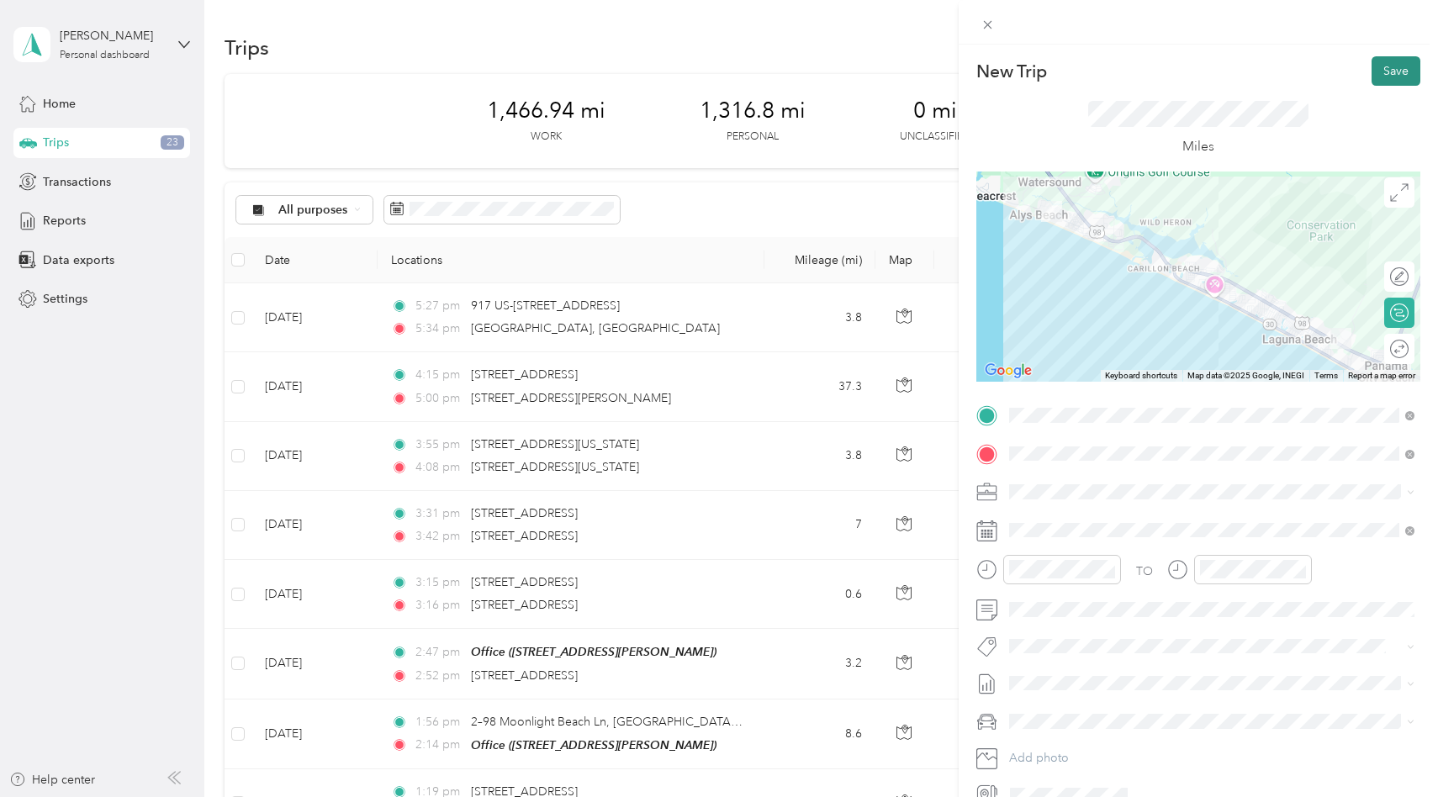
click at [1389, 74] on button "Save" at bounding box center [1395, 70] width 49 height 29
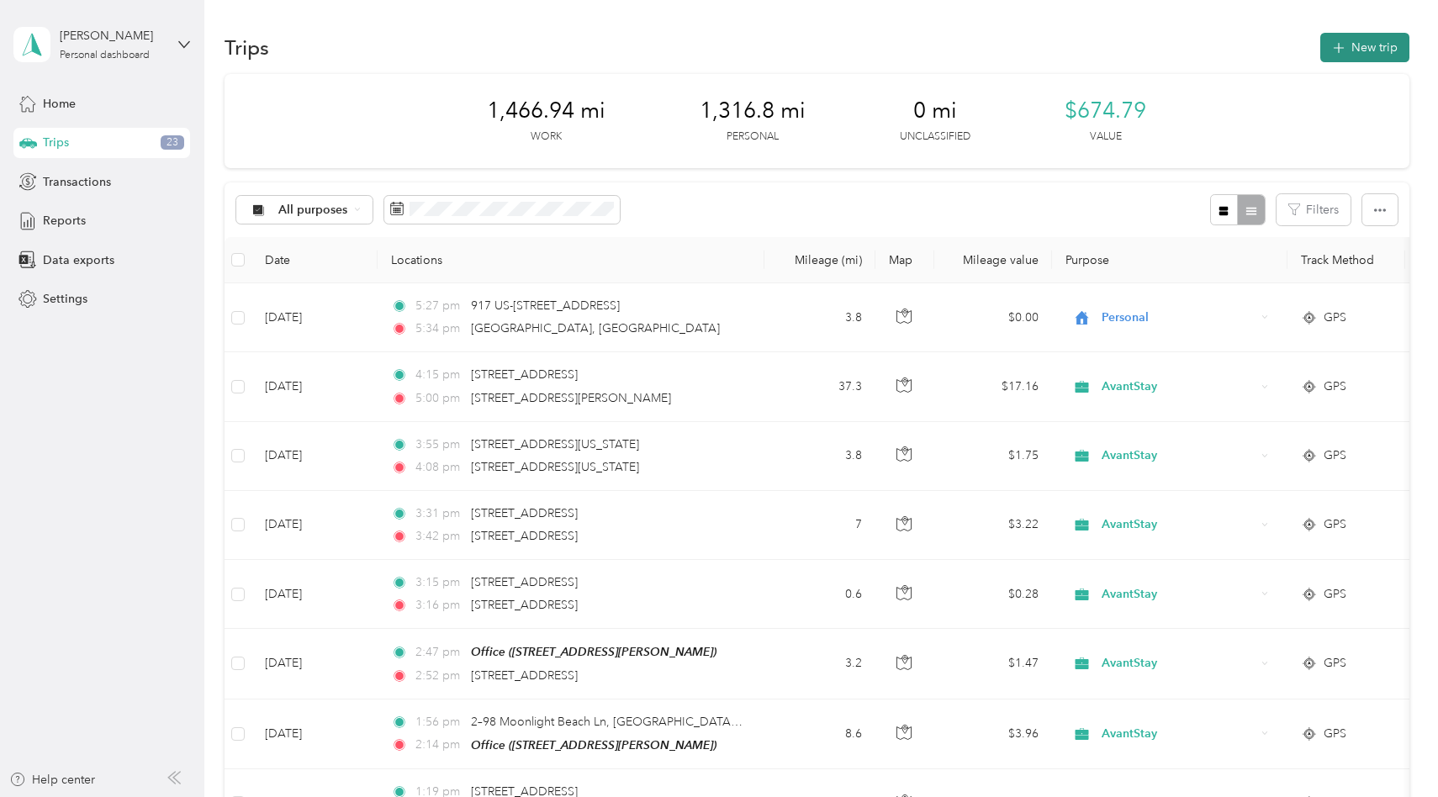
click at [1381, 50] on button "New trip" at bounding box center [1364, 47] width 89 height 29
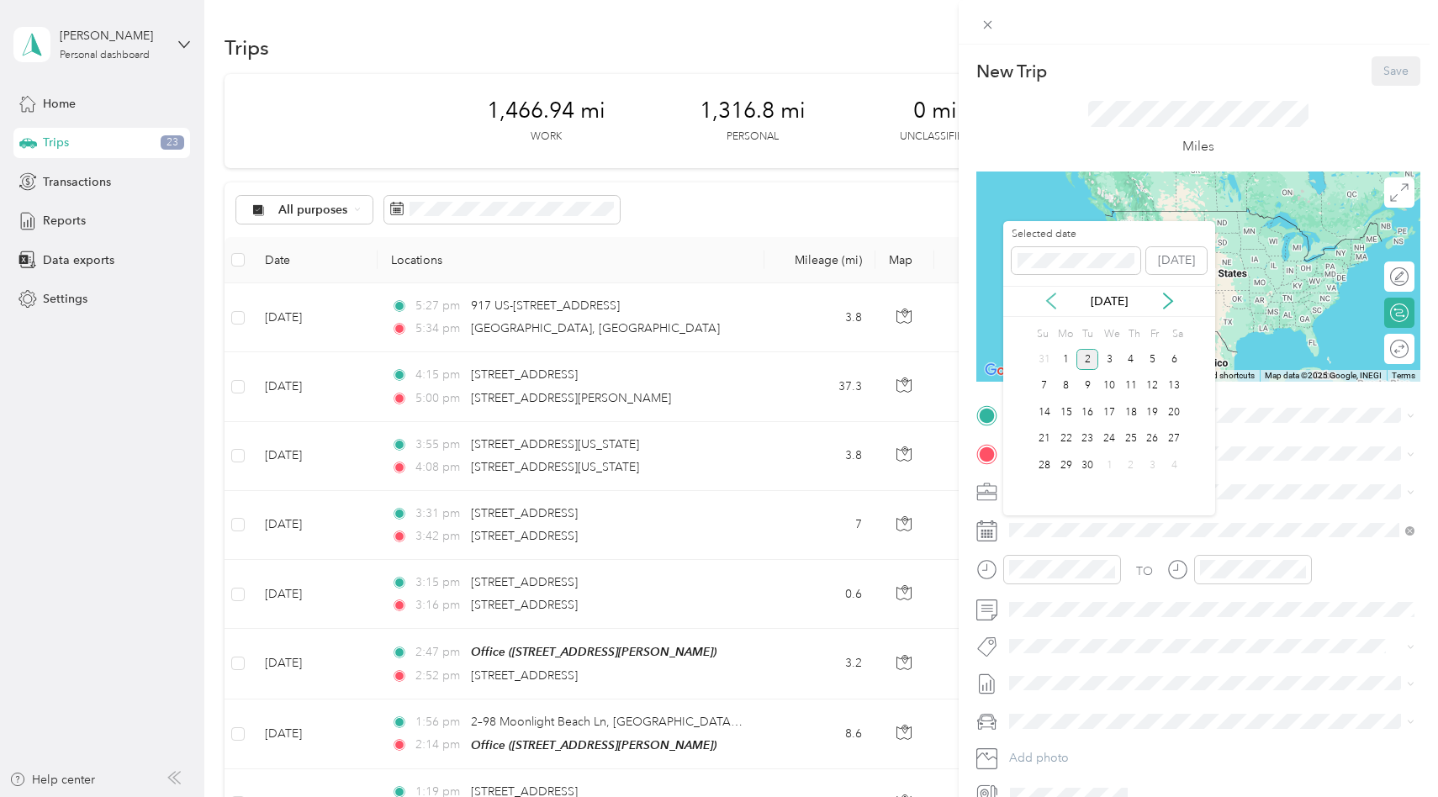
click at [1050, 294] on icon at bounding box center [1051, 301] width 17 height 17
click at [1171, 358] on div "2" at bounding box center [1174, 359] width 22 height 21
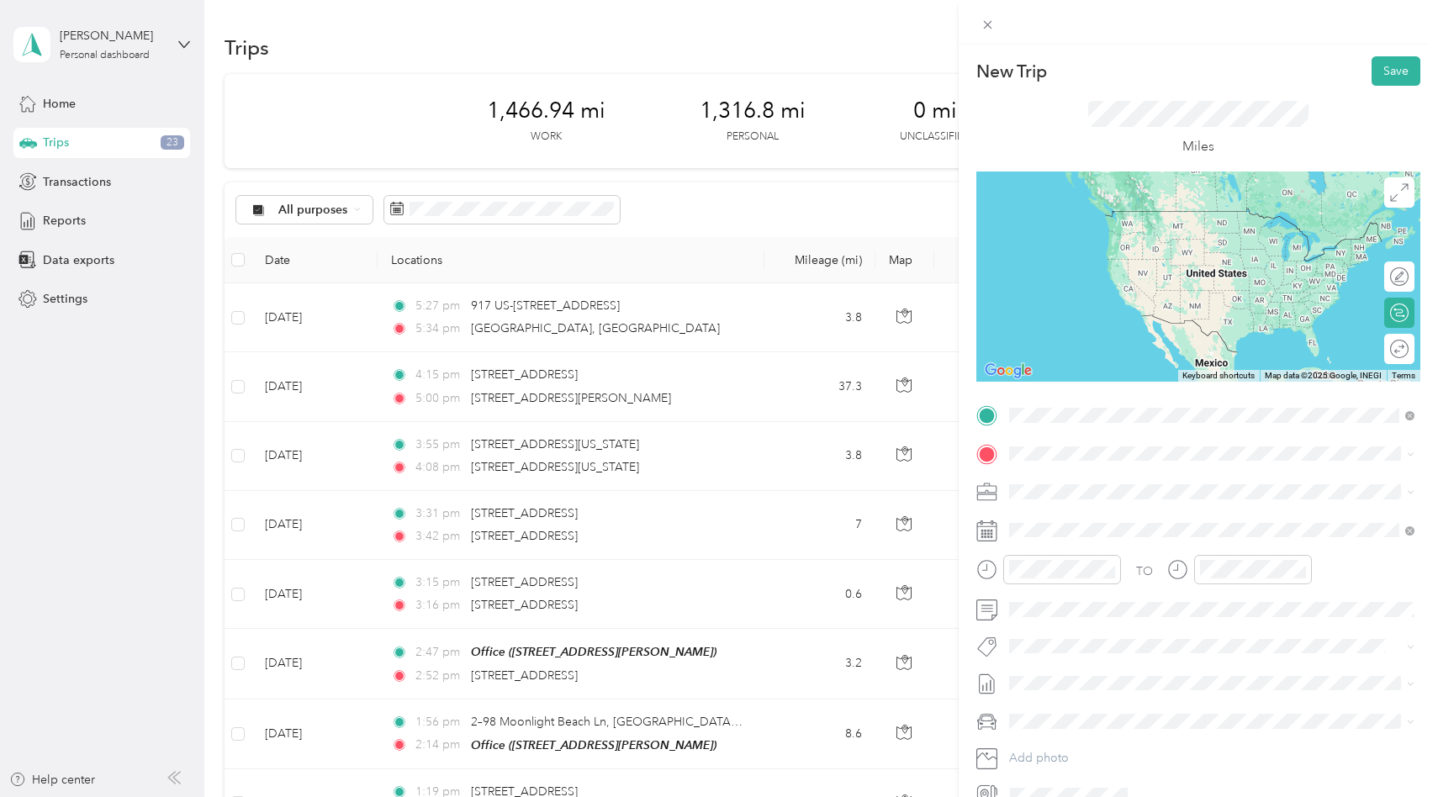
click at [1174, 483] on span "22 Sandal Lane Inlet Beach, Florida 32461, United States" at bounding box center [1125, 475] width 168 height 15
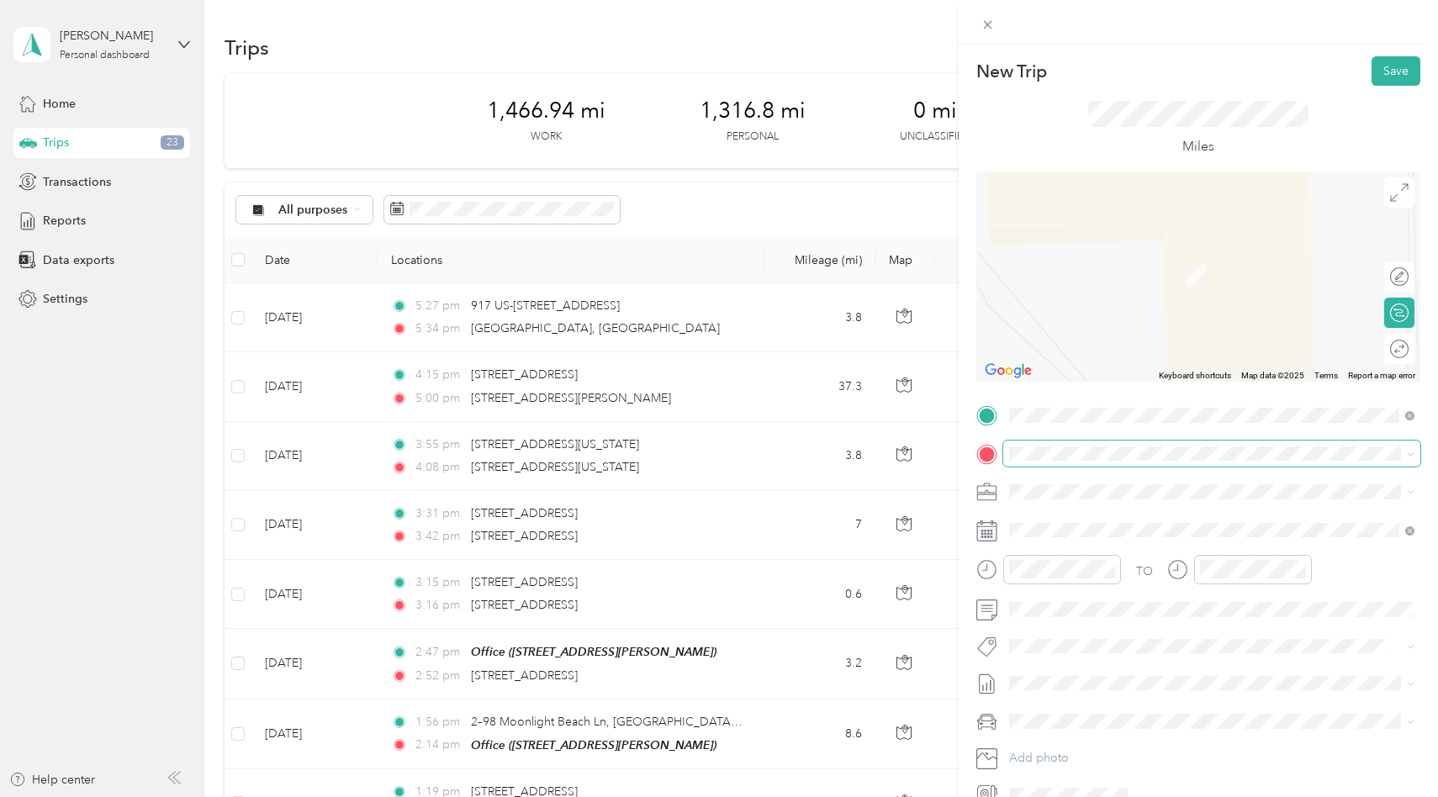
click at [1121, 444] on span at bounding box center [1211, 454] width 417 height 27
click at [1076, 522] on span "45 Blue Crab Loop West Inlet Beach, Florida 32461, United States" at bounding box center [1125, 514] width 168 height 15
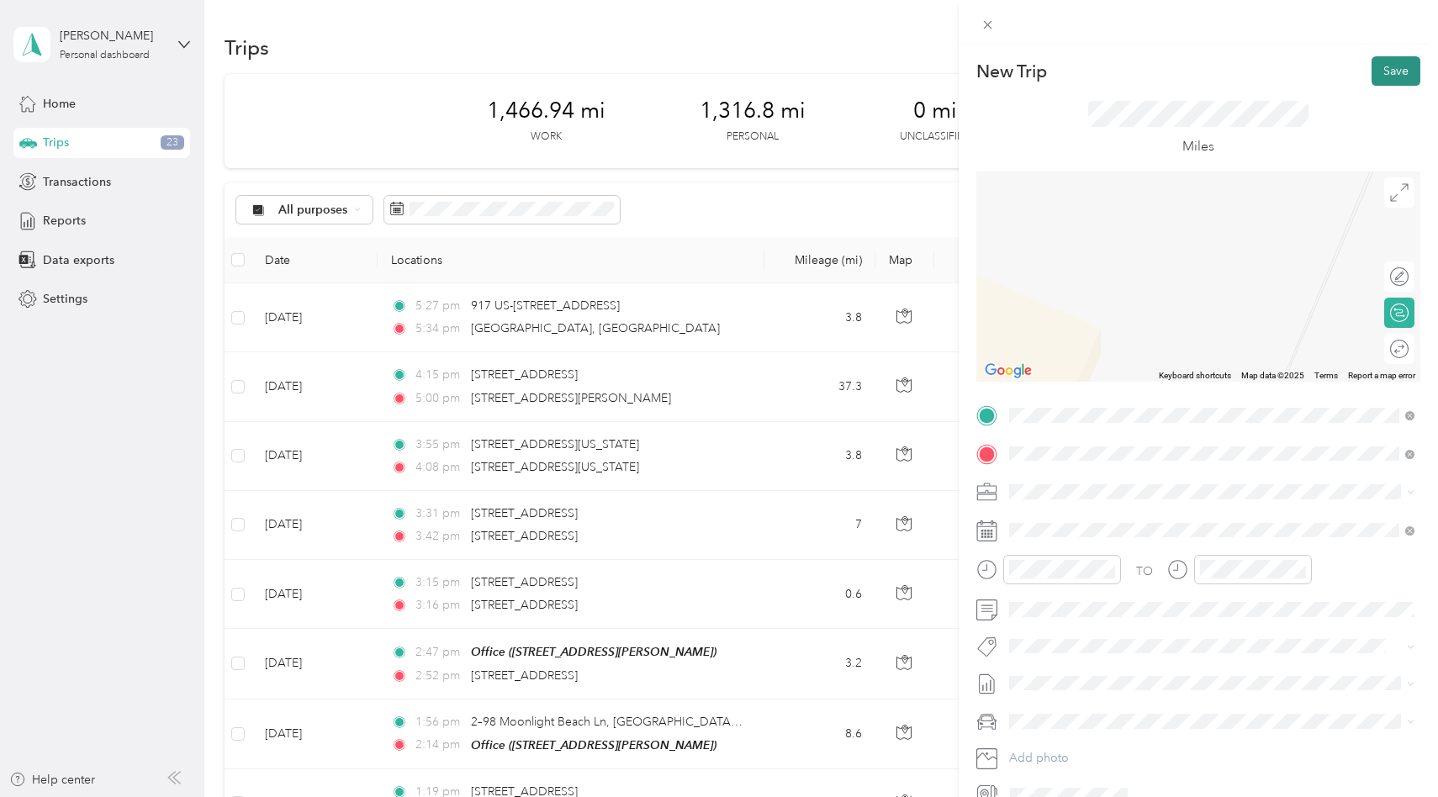
click at [1389, 71] on button "Save" at bounding box center [1395, 70] width 49 height 29
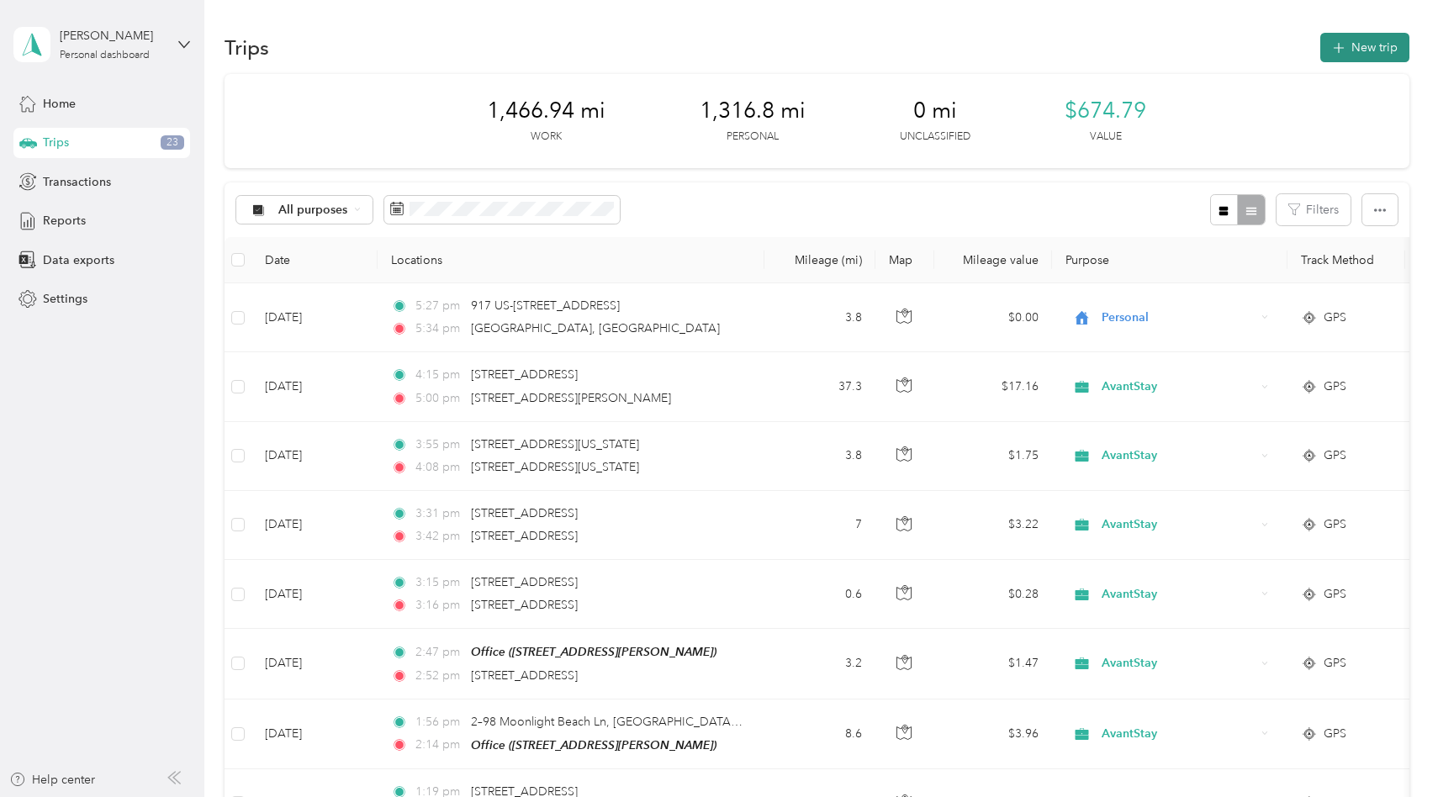
click at [1374, 55] on button "New trip" at bounding box center [1364, 47] width 89 height 29
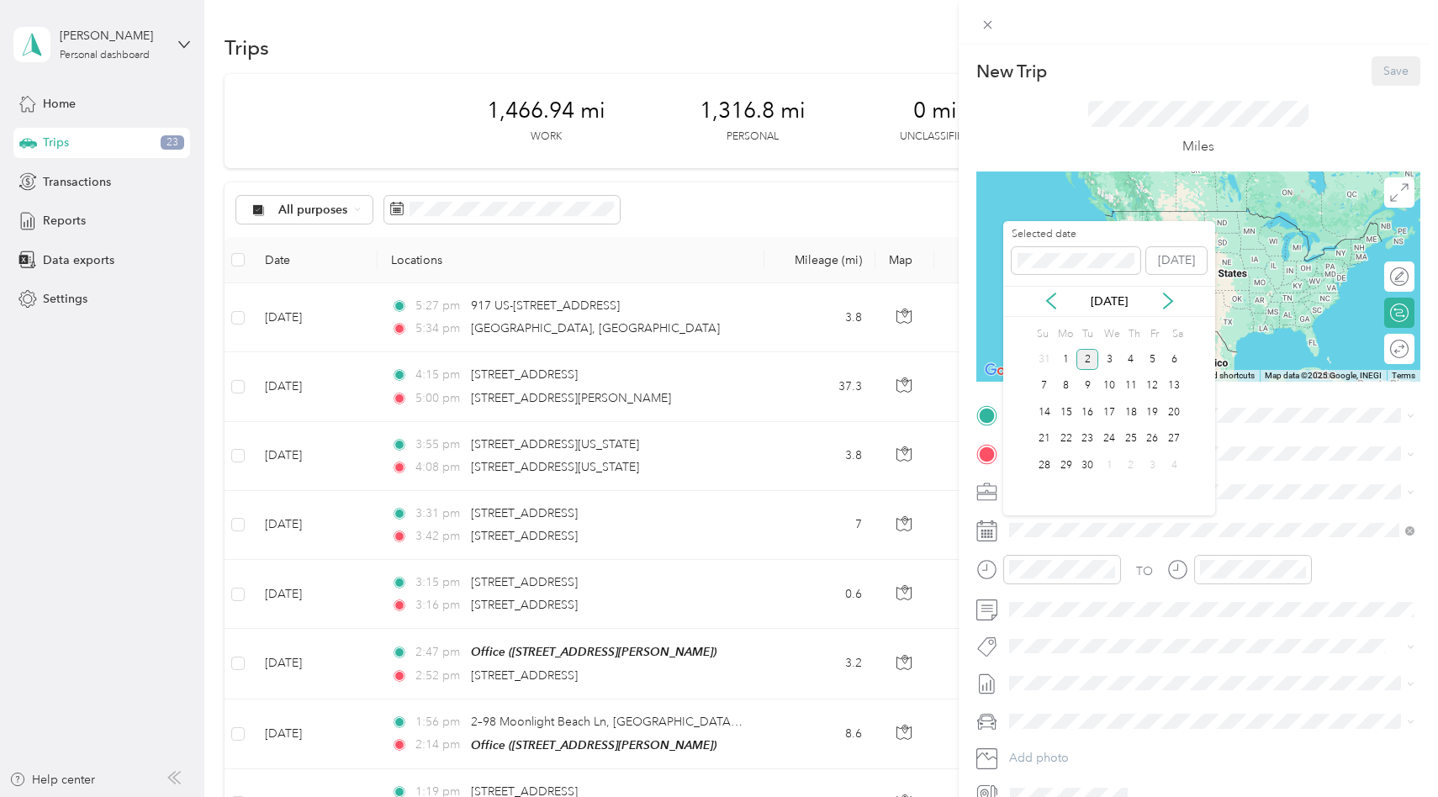
click at [1088, 357] on div "2" at bounding box center [1087, 359] width 22 height 21
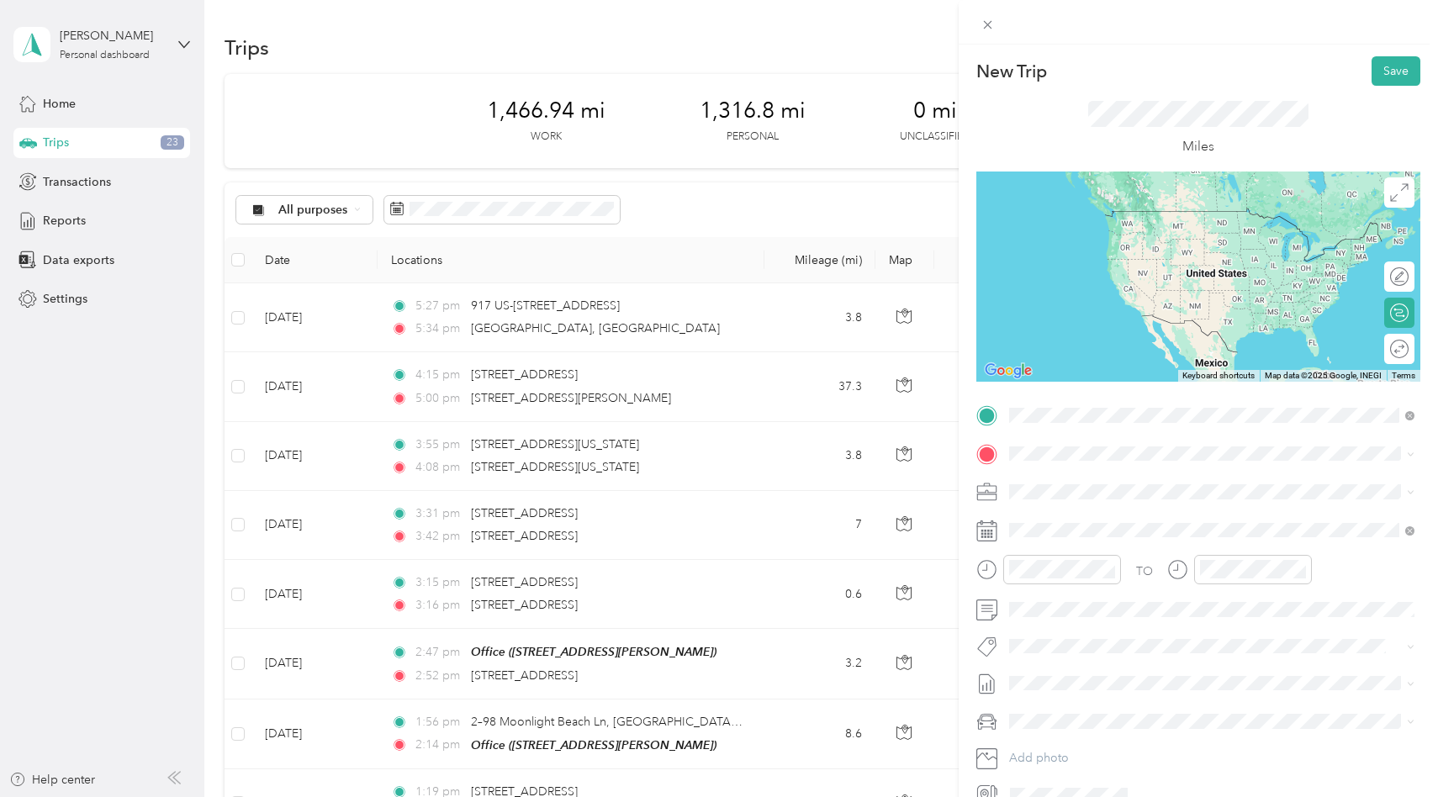
click at [1182, 483] on span "45 Blue Crab Loop West Inlet Beach, Florida 32461, United States" at bounding box center [1125, 475] width 168 height 15
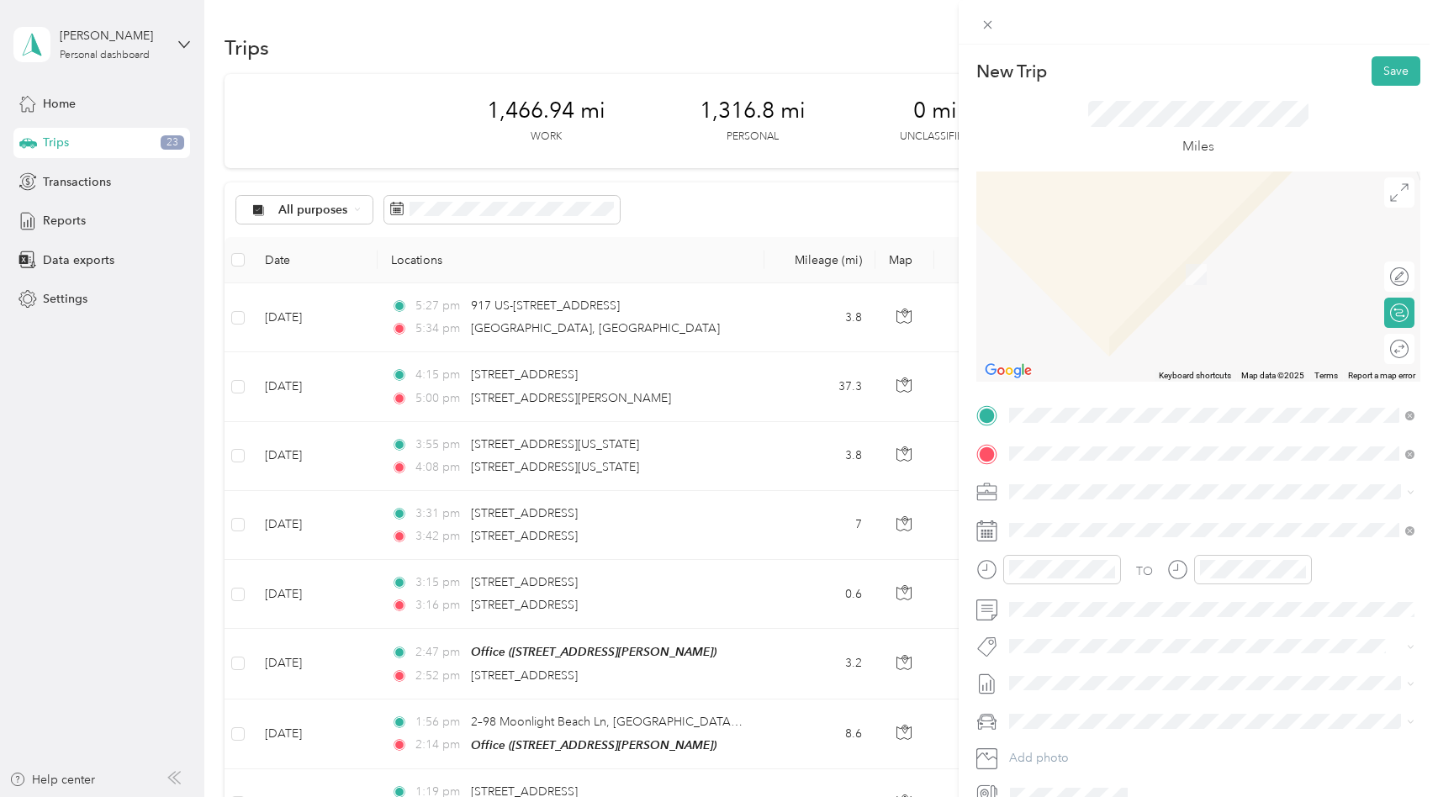
click at [1195, 522] on span "42 Tresca Lake Court Santa Rosa Beach, Florida 32459, United States" at bounding box center [1171, 514] width 261 height 15
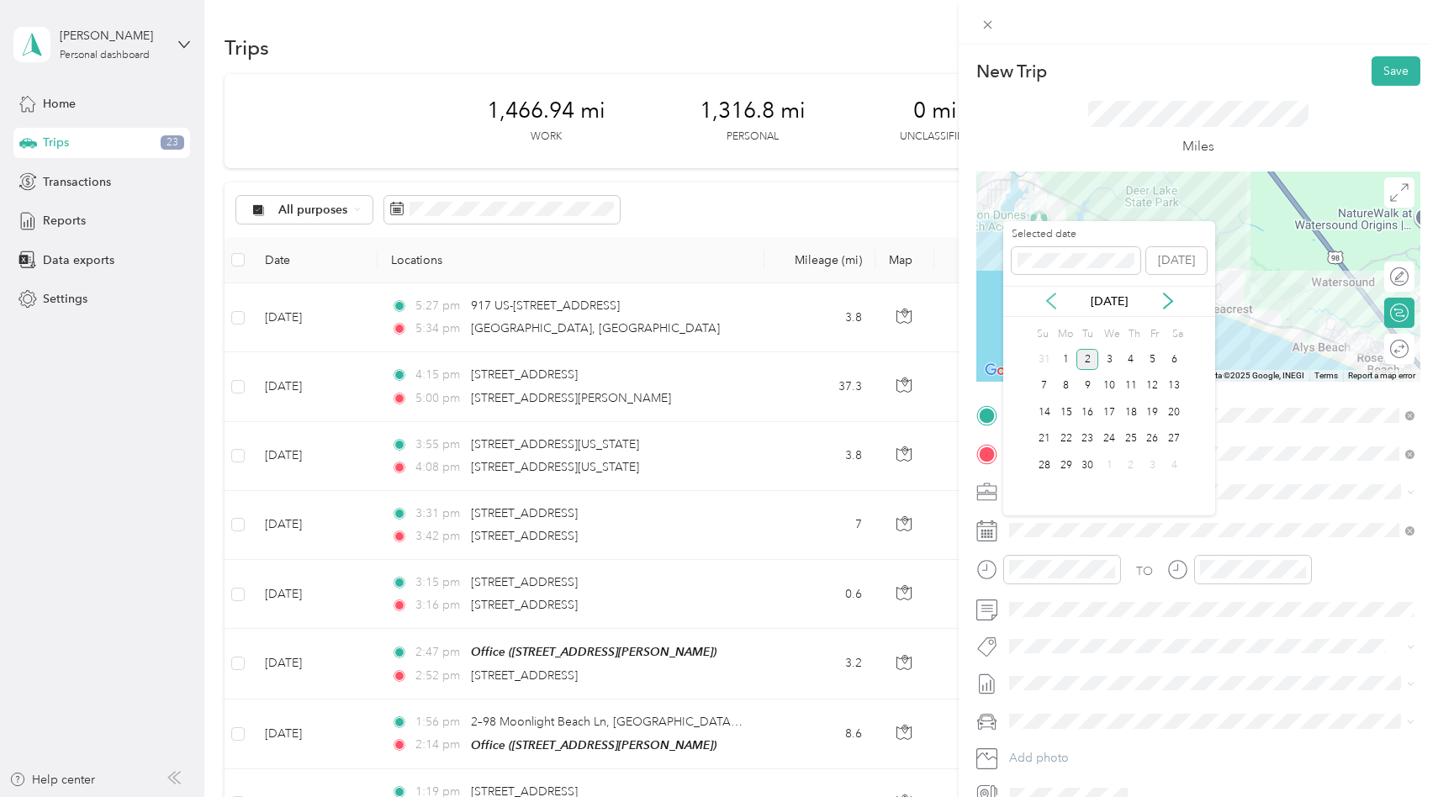
click at [1051, 295] on icon at bounding box center [1051, 301] width 17 height 17
click at [1175, 364] on div "2" at bounding box center [1174, 359] width 22 height 21
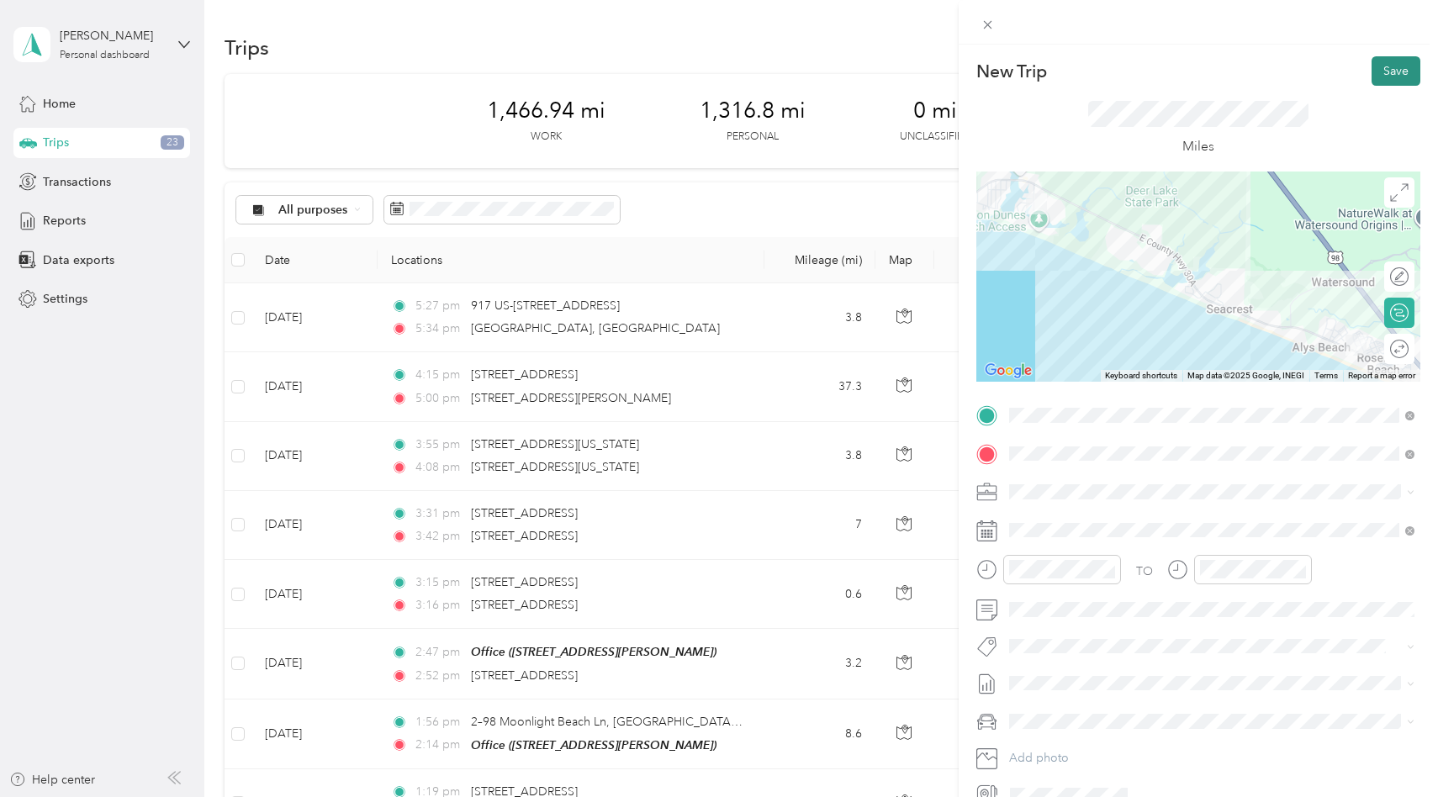
click at [1391, 75] on button "Save" at bounding box center [1395, 70] width 49 height 29
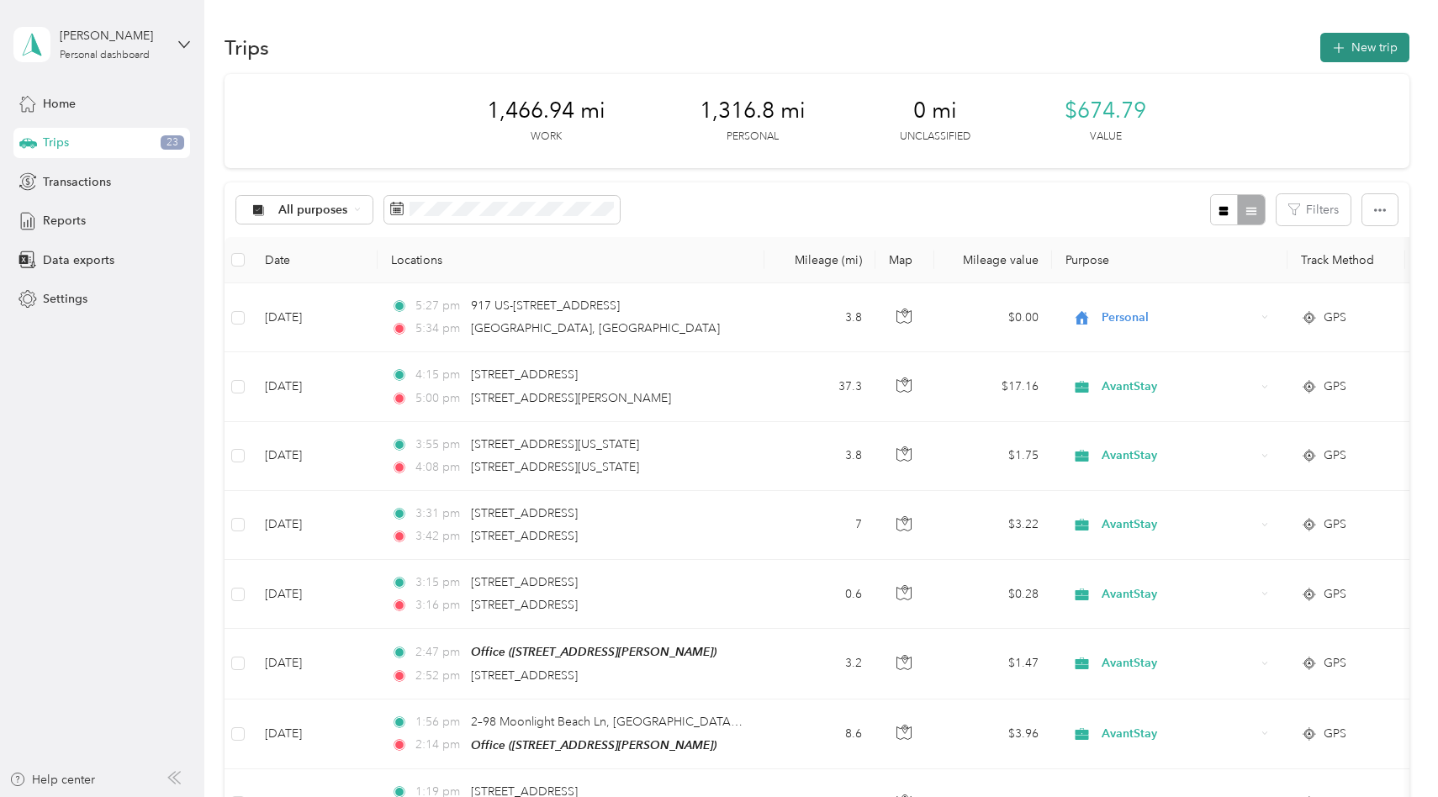
click at [1378, 54] on button "New trip" at bounding box center [1364, 47] width 89 height 29
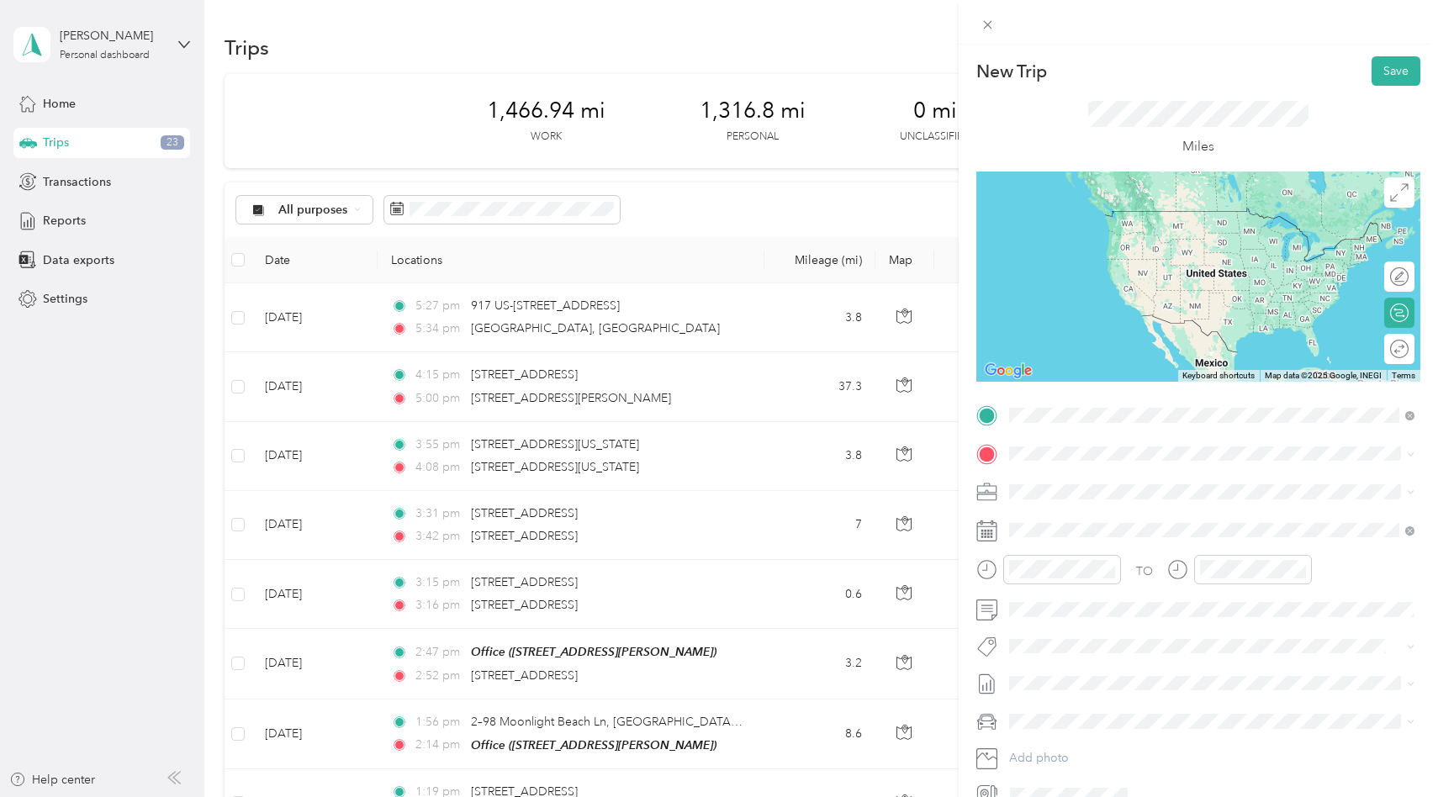
click at [1081, 483] on span "42 Tresca Lake Court Santa Rosa Beach, Florida 32459, United States" at bounding box center [1171, 475] width 261 height 15
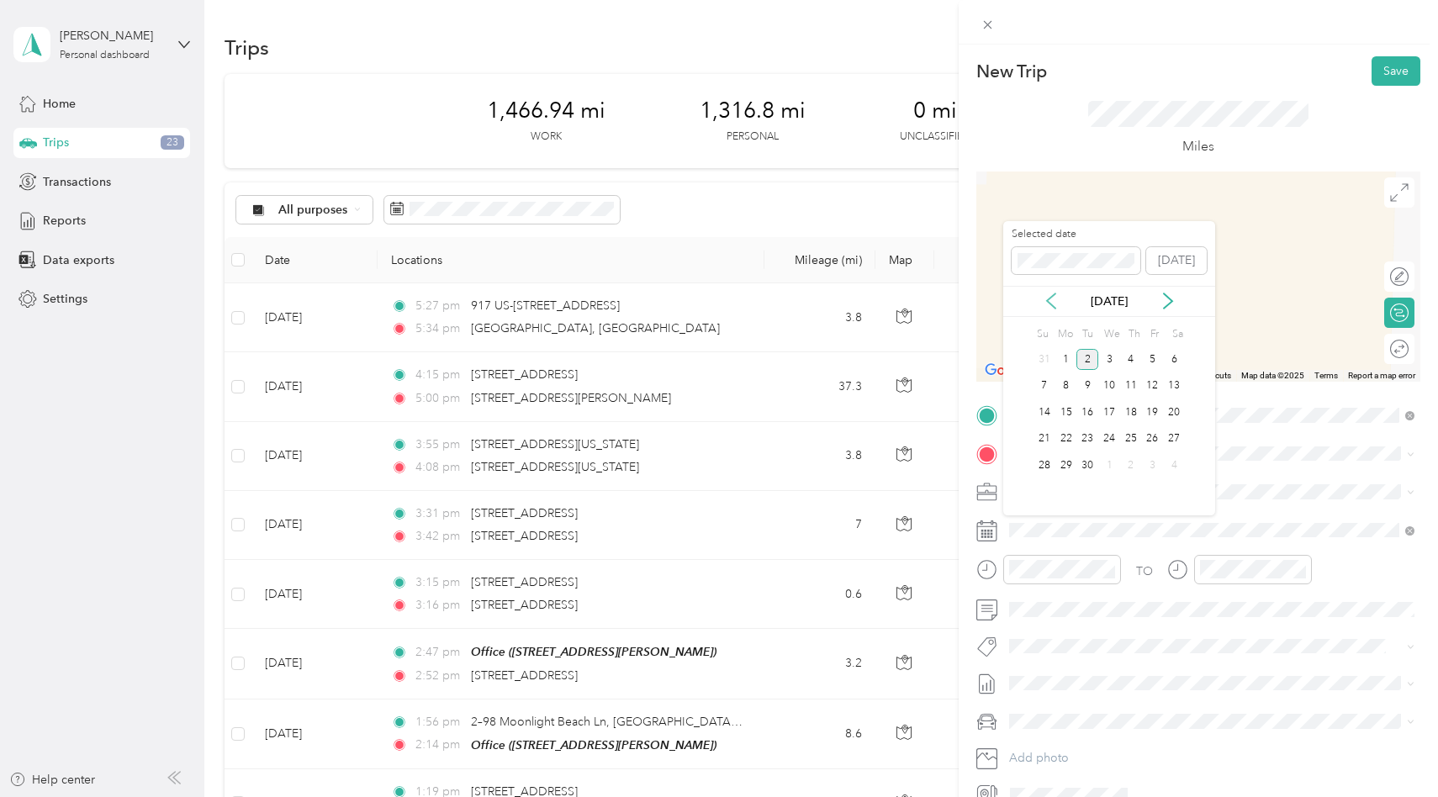
click at [1048, 299] on icon at bounding box center [1051, 301] width 17 height 17
click at [1172, 362] on div "2" at bounding box center [1174, 359] width 22 height 21
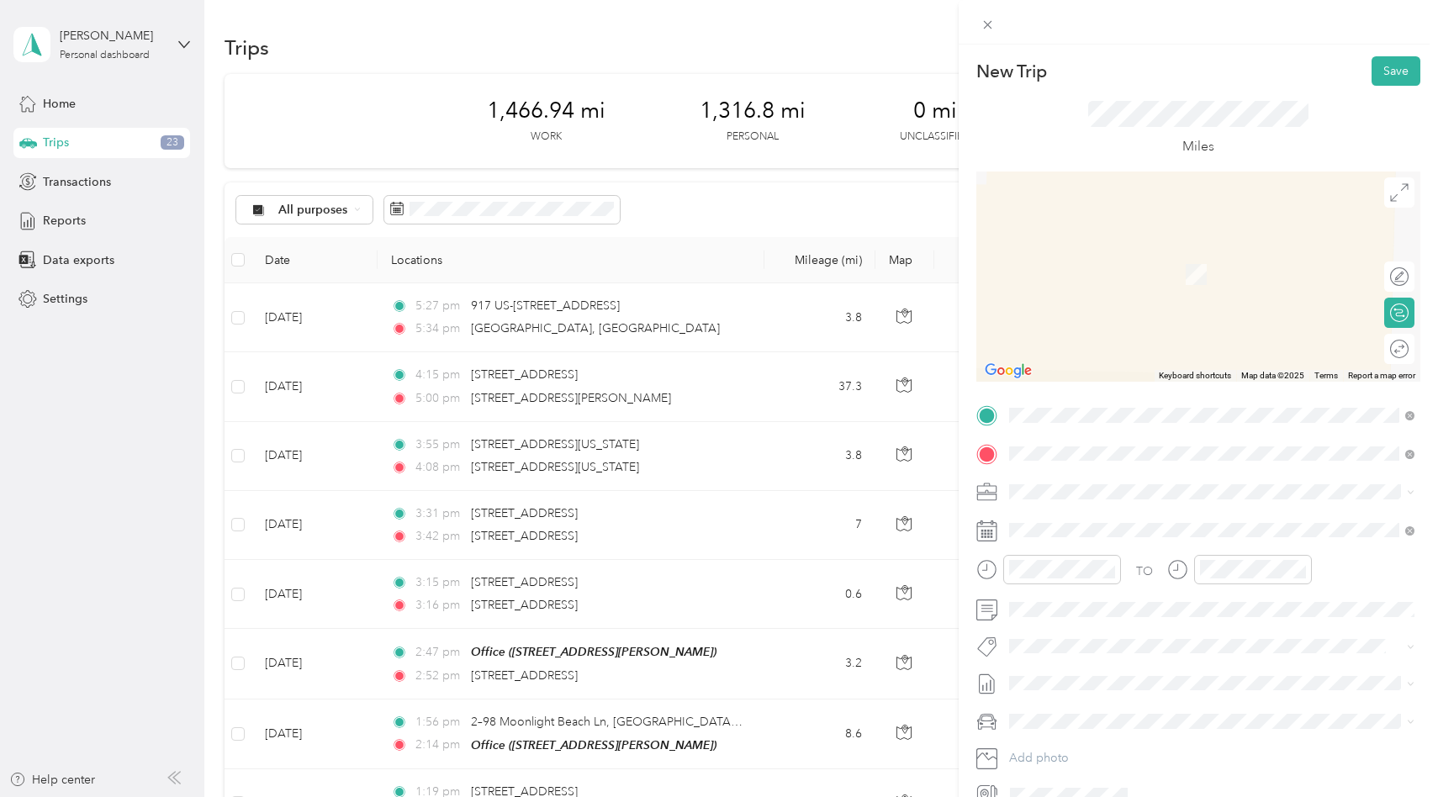
click at [1105, 522] on span "23 Clipper Street Inlet Beach, Florida 32461, United States" at bounding box center [1125, 514] width 168 height 15
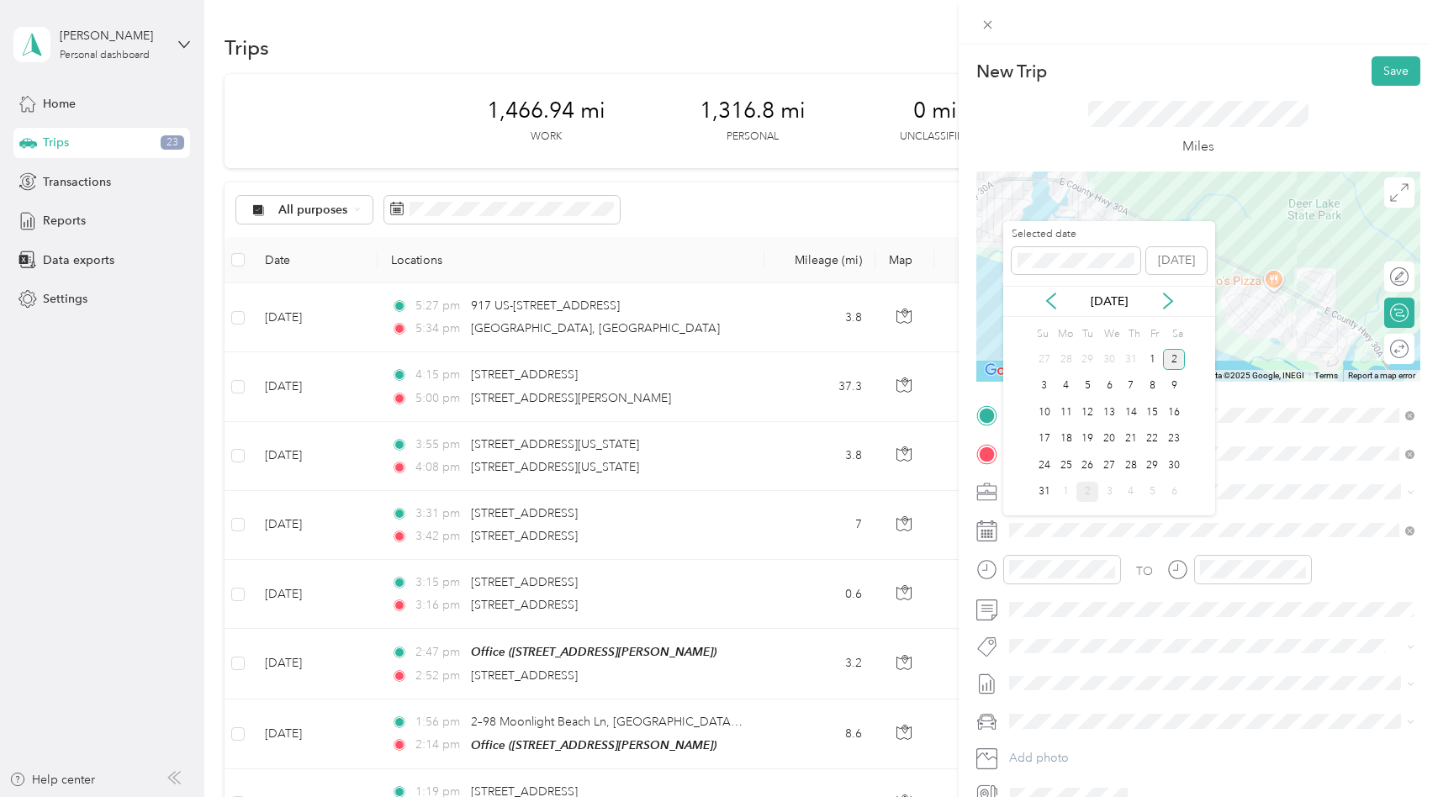
click at [1180, 362] on div "2" at bounding box center [1174, 359] width 22 height 21
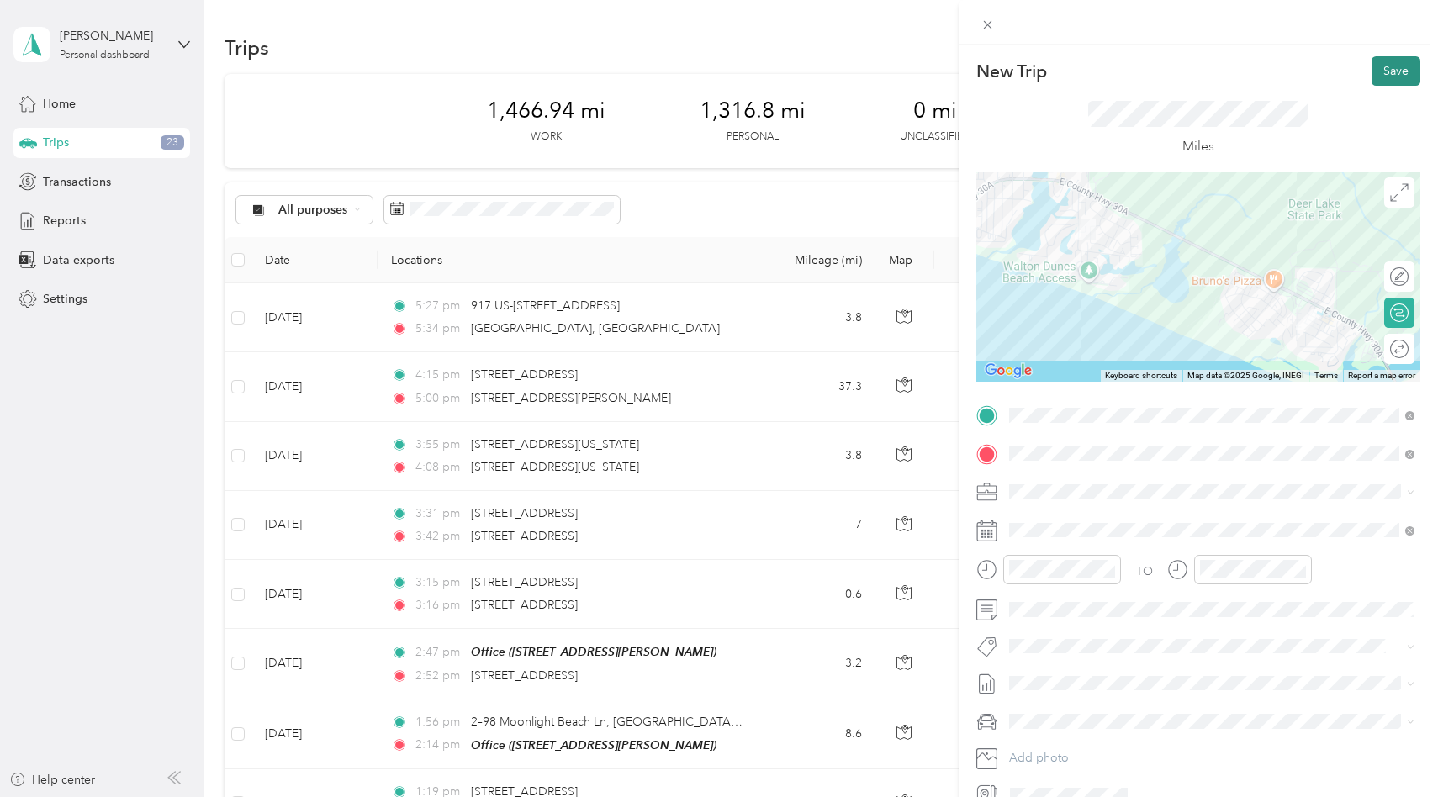
click at [1402, 69] on button "Save" at bounding box center [1395, 70] width 49 height 29
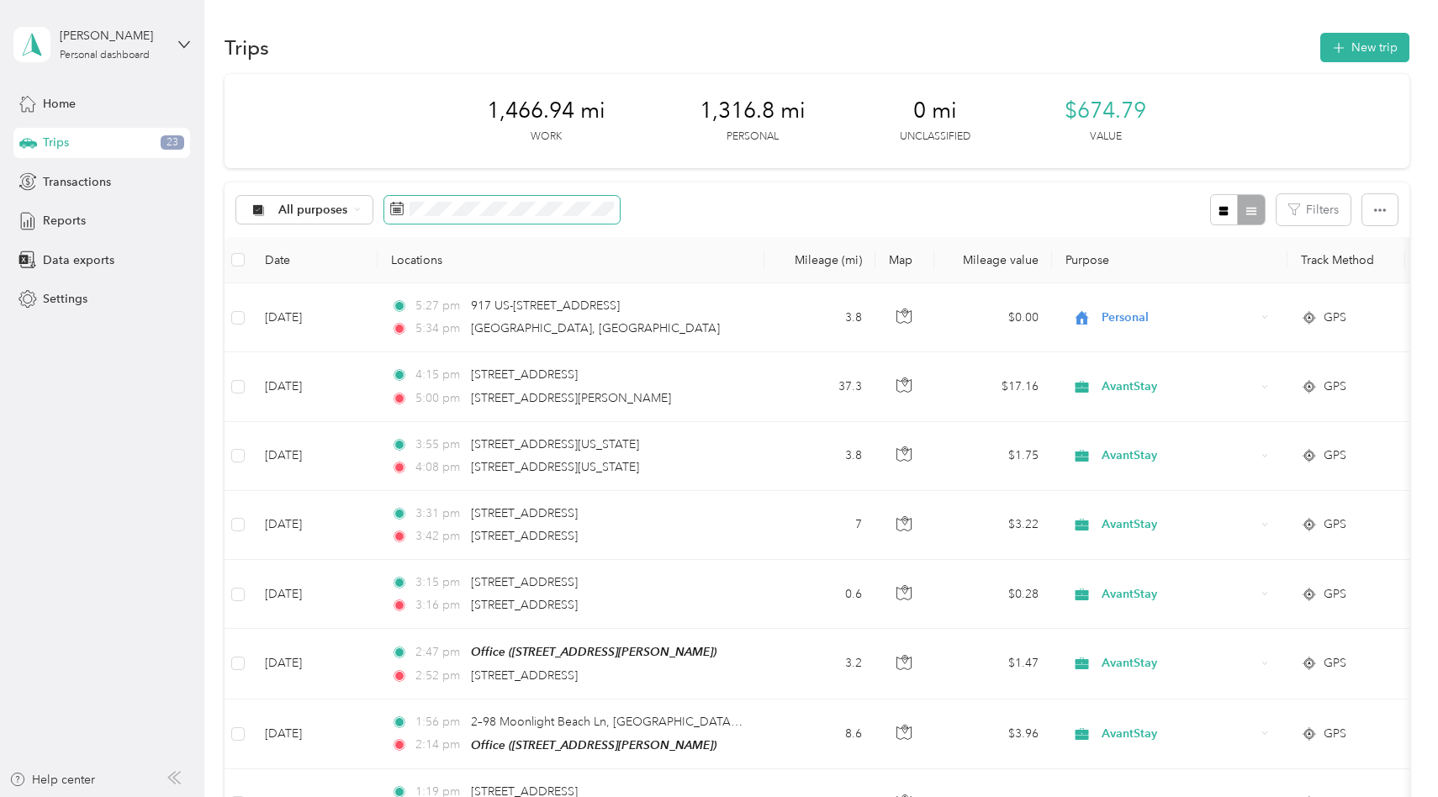
click at [597, 220] on span at bounding box center [501, 210] width 235 height 29
click at [547, 196] on span at bounding box center [501, 210] width 235 height 29
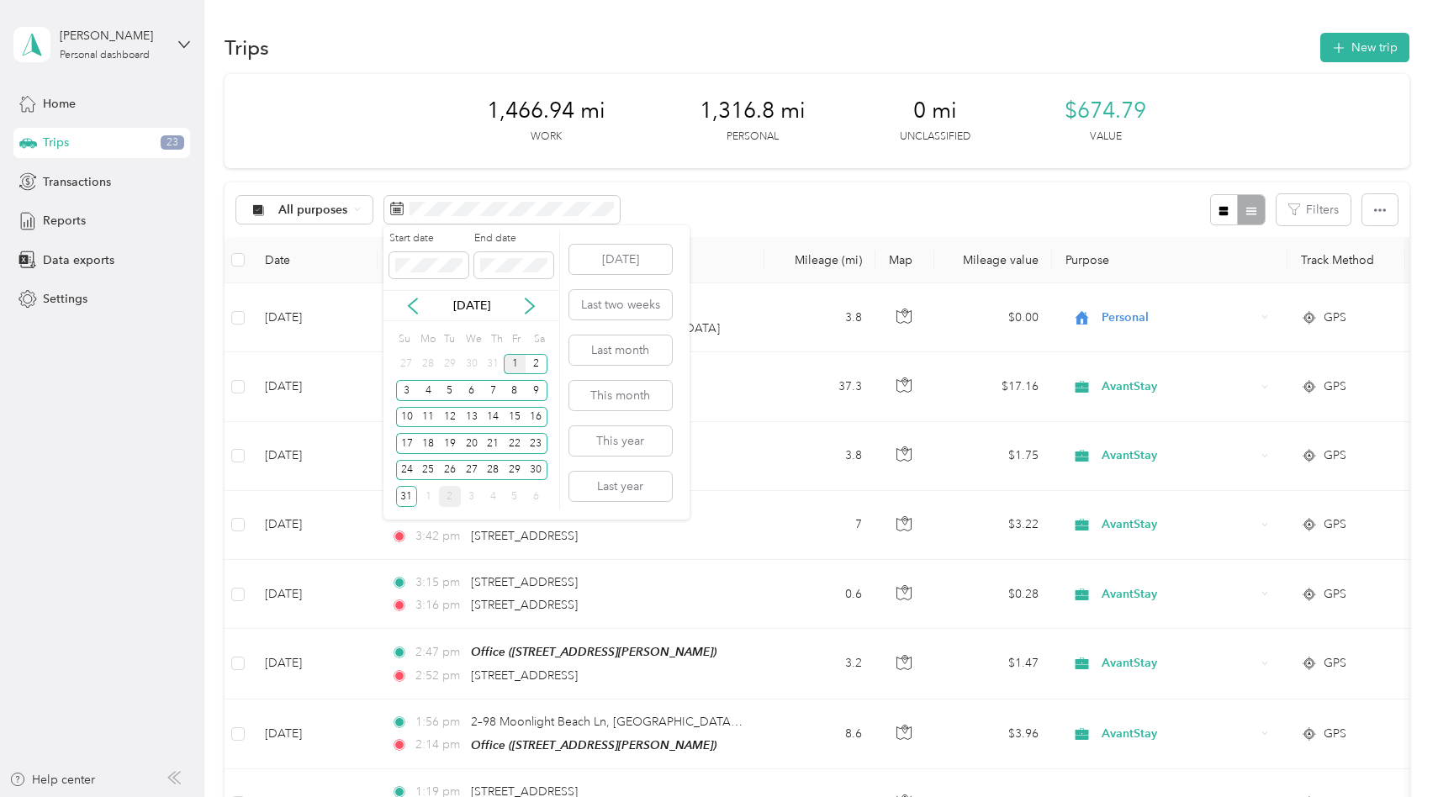
click at [515, 366] on div "1" at bounding box center [515, 364] width 22 height 21
click at [409, 494] on div "31" at bounding box center [407, 496] width 22 height 21
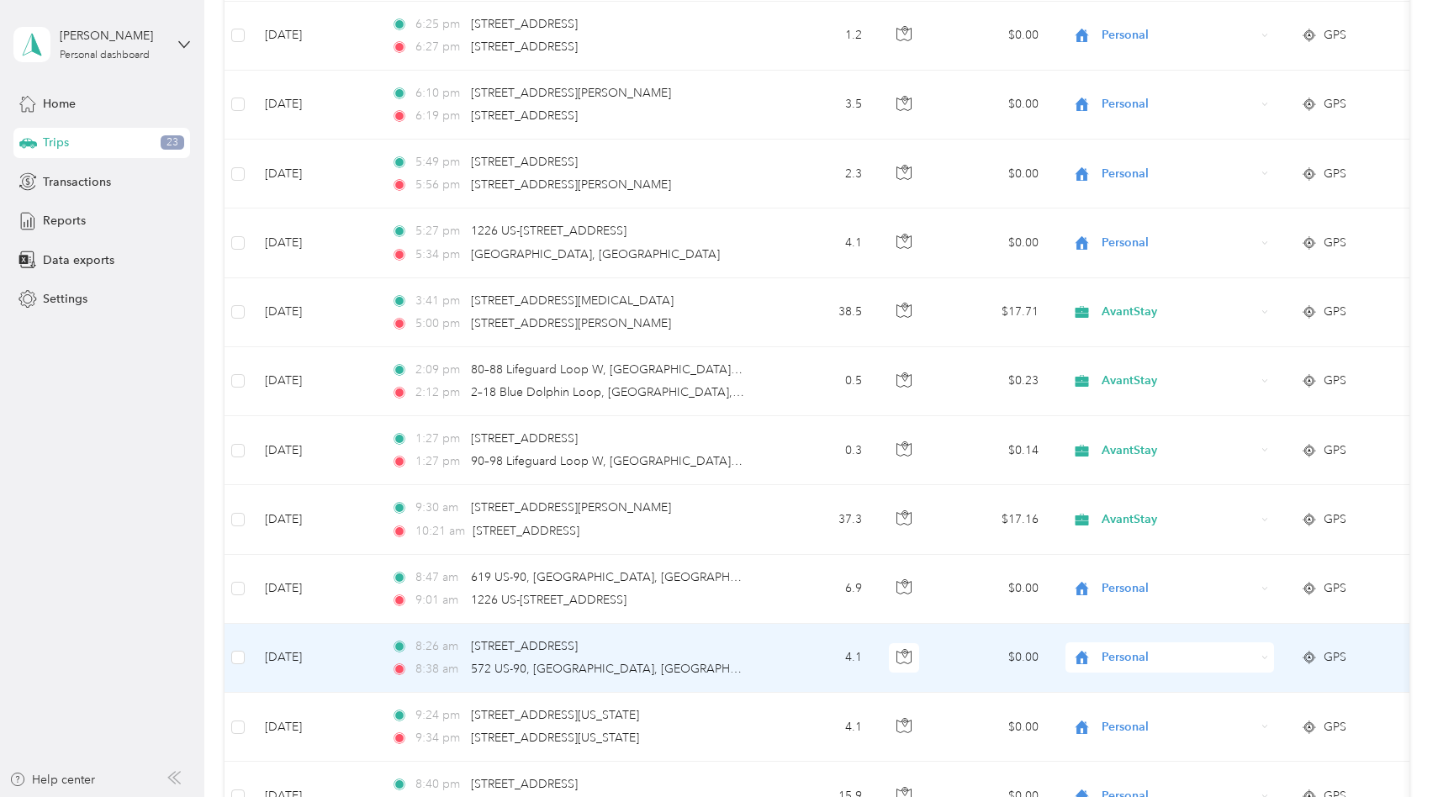
scroll to position [13616, 0]
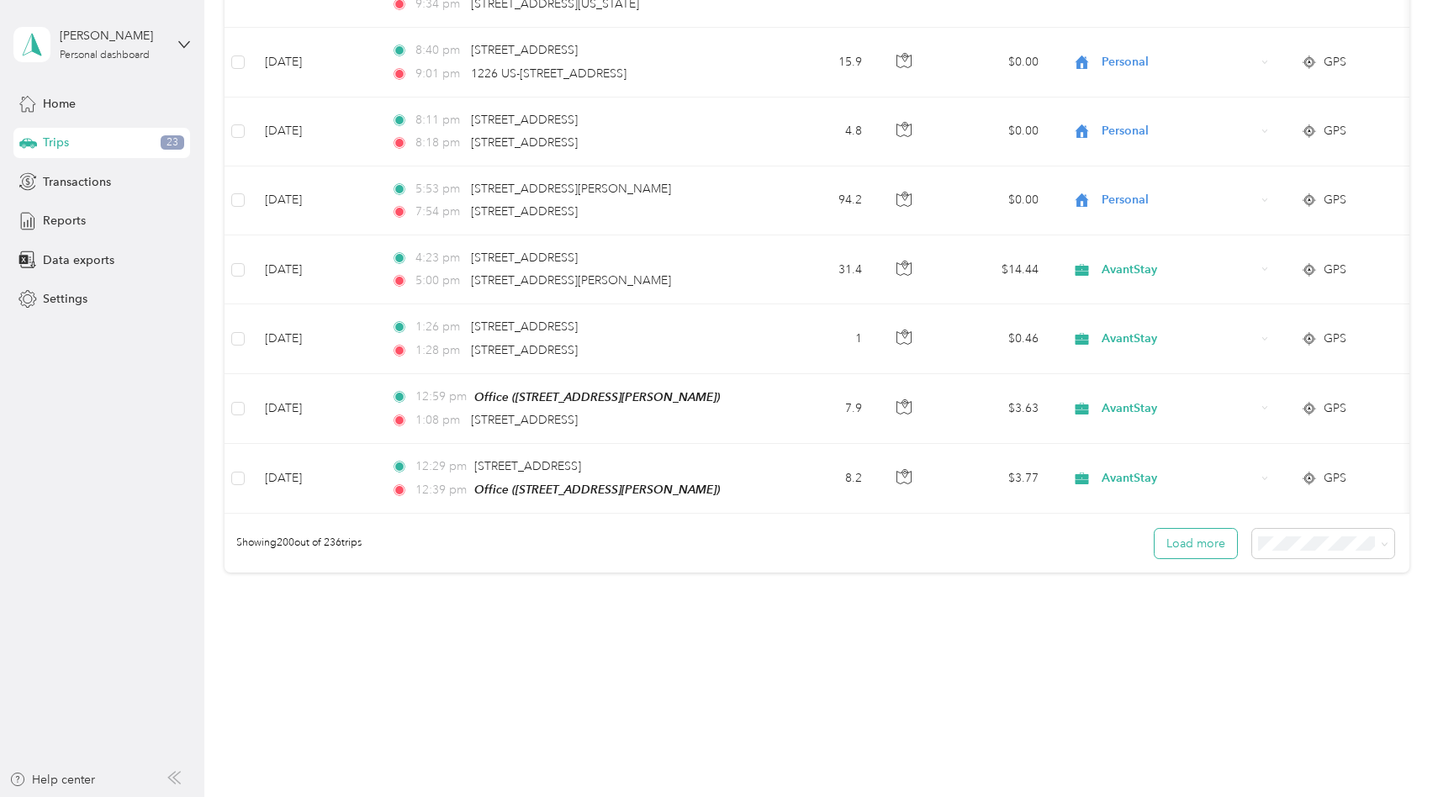
click at [1196, 540] on button "Load more" at bounding box center [1195, 543] width 82 height 29
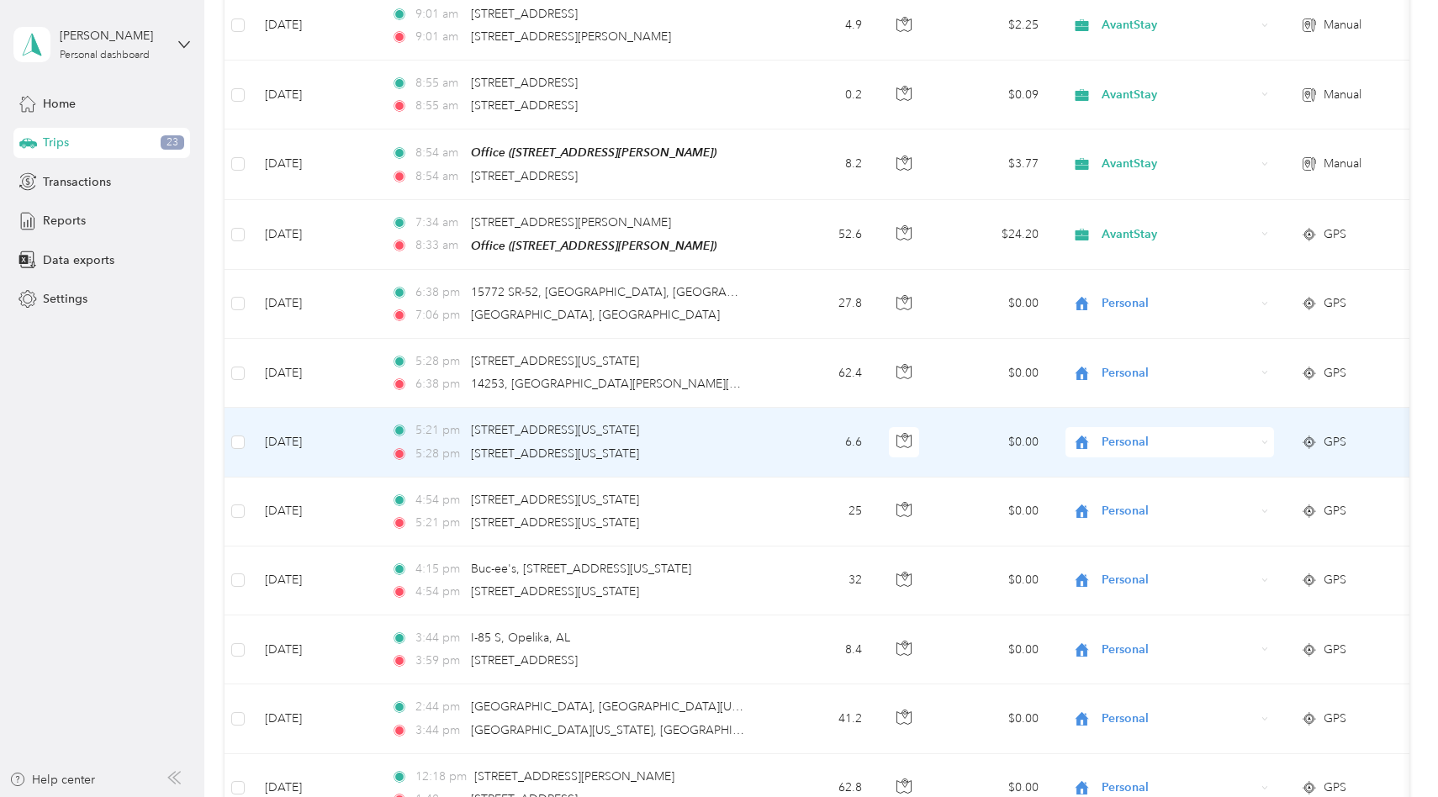
scroll to position [15726, 0]
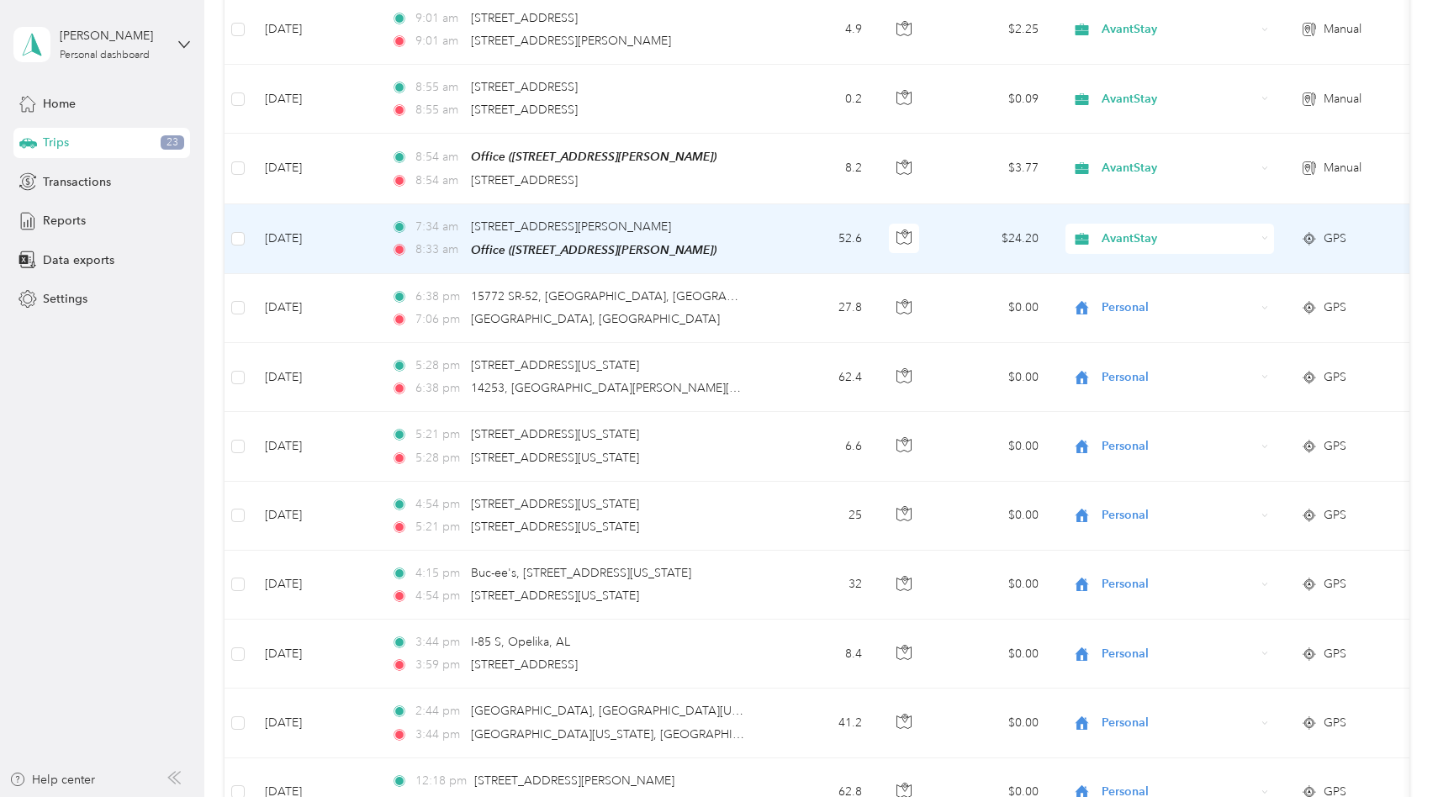
click at [1160, 241] on div "AvantStay" at bounding box center [1169, 239] width 209 height 30
click at [1153, 256] on span "AvantStay" at bounding box center [1175, 260] width 136 height 18
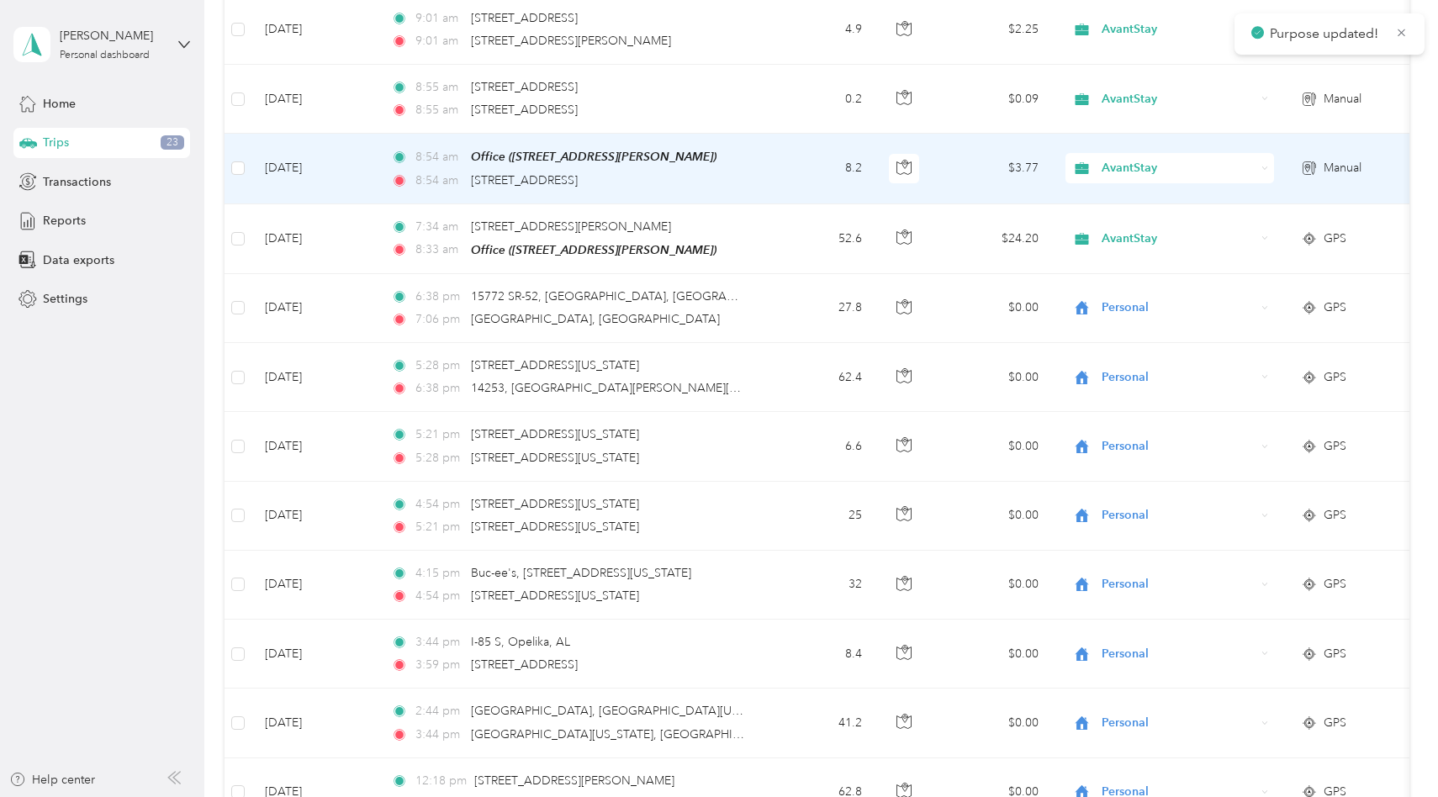
click at [1170, 163] on span "AvantStay" at bounding box center [1178, 168] width 154 height 18
click at [1151, 188] on span "AvantStay" at bounding box center [1175, 191] width 136 height 18
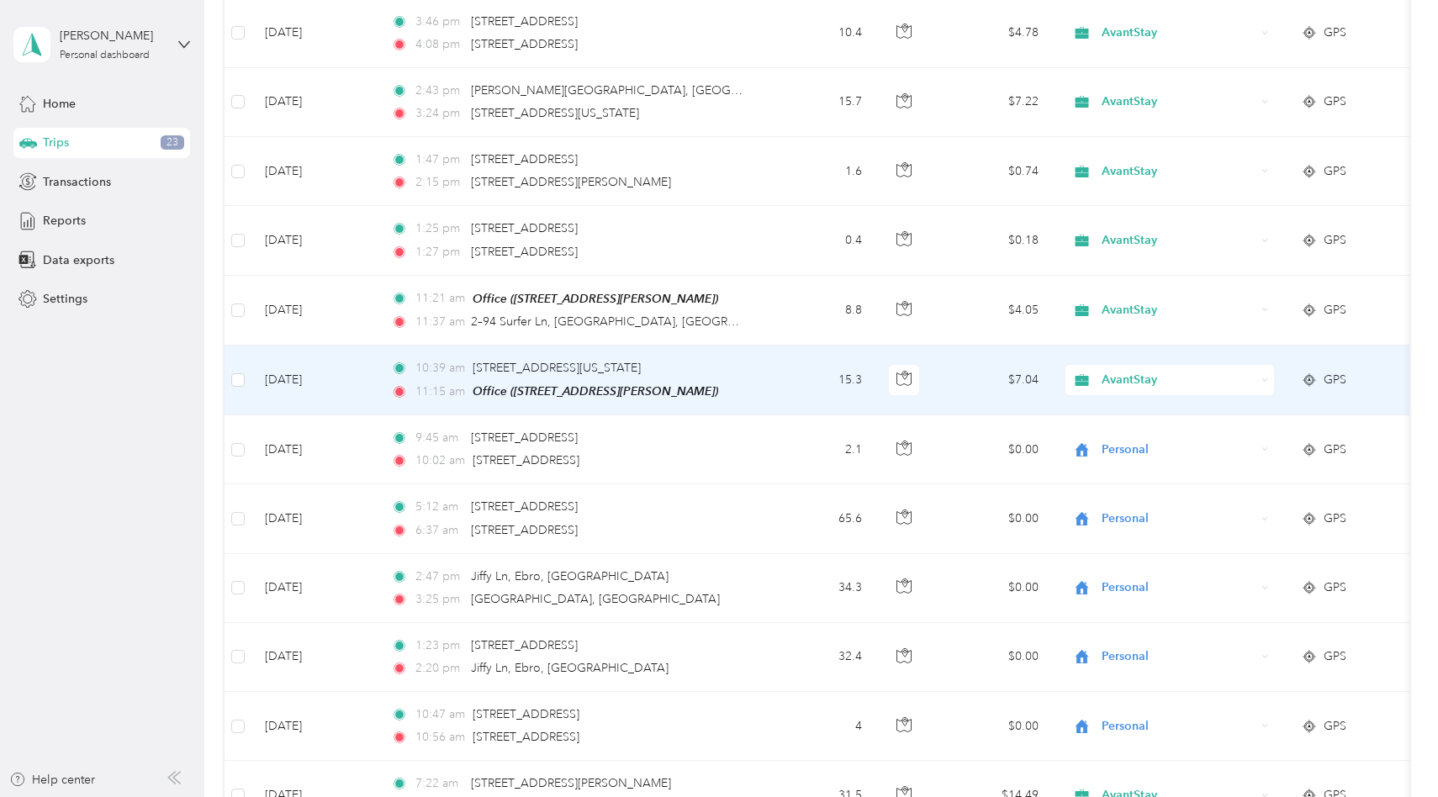
scroll to position [5673, 0]
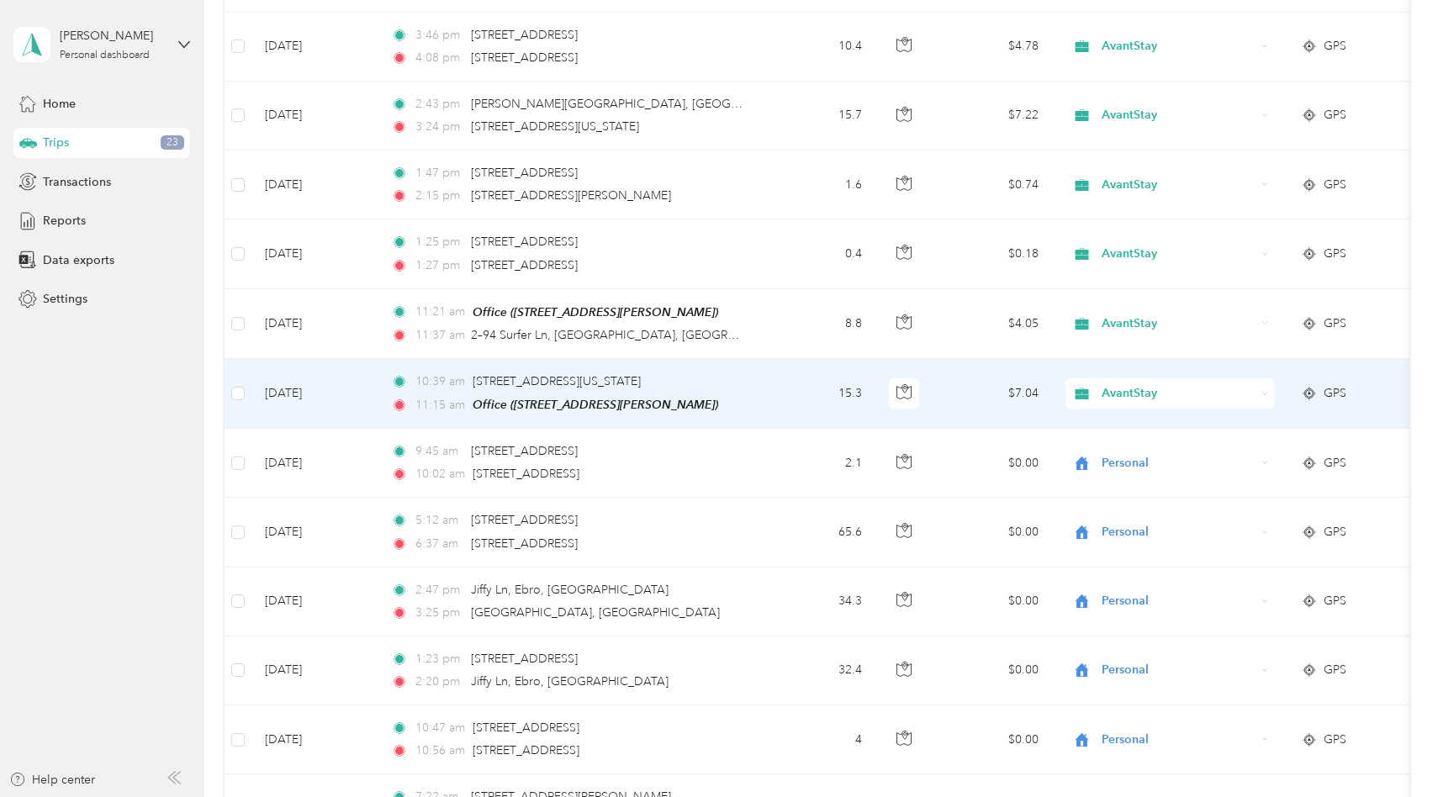
click at [1118, 390] on span "AvantStay" at bounding box center [1178, 393] width 154 height 18
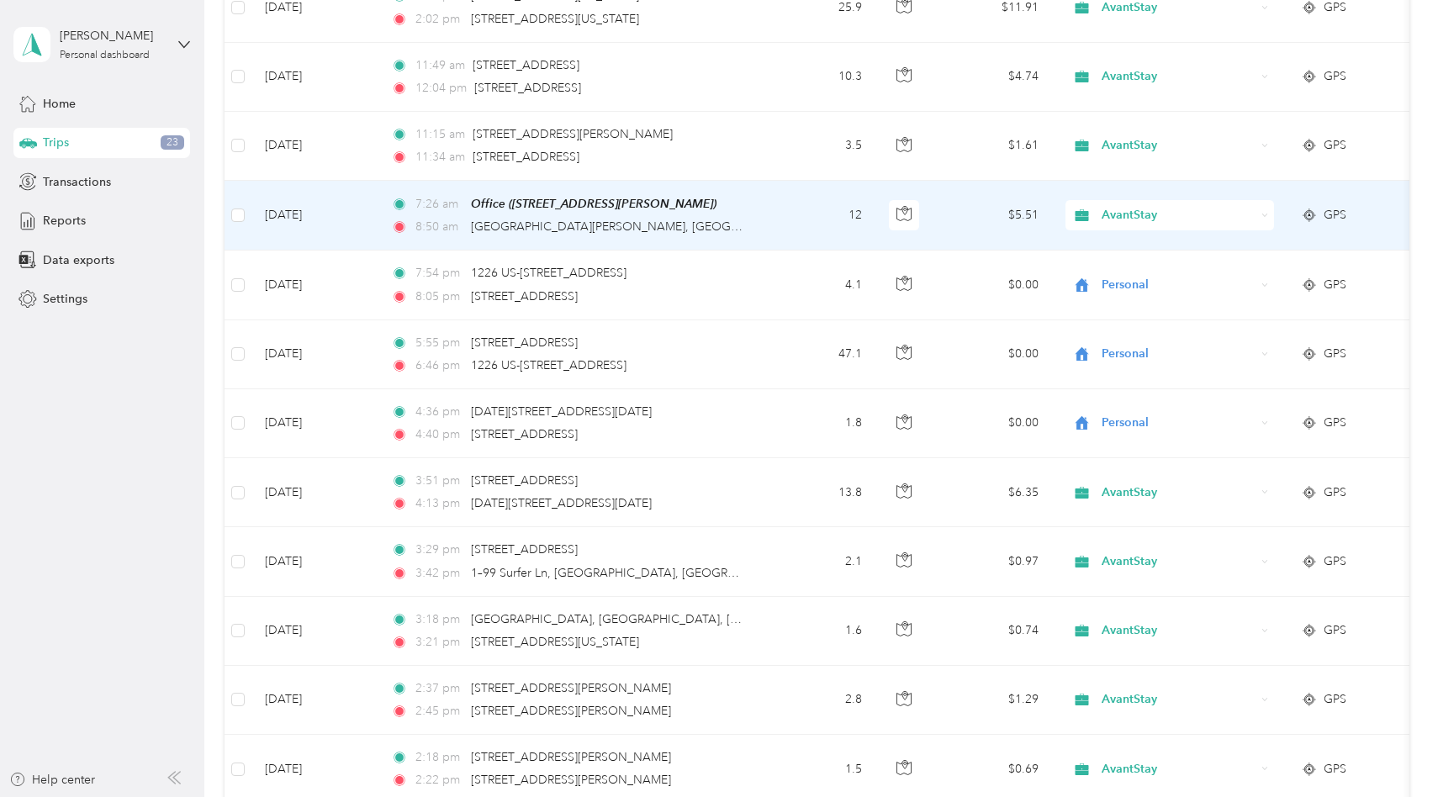
scroll to position [0, 0]
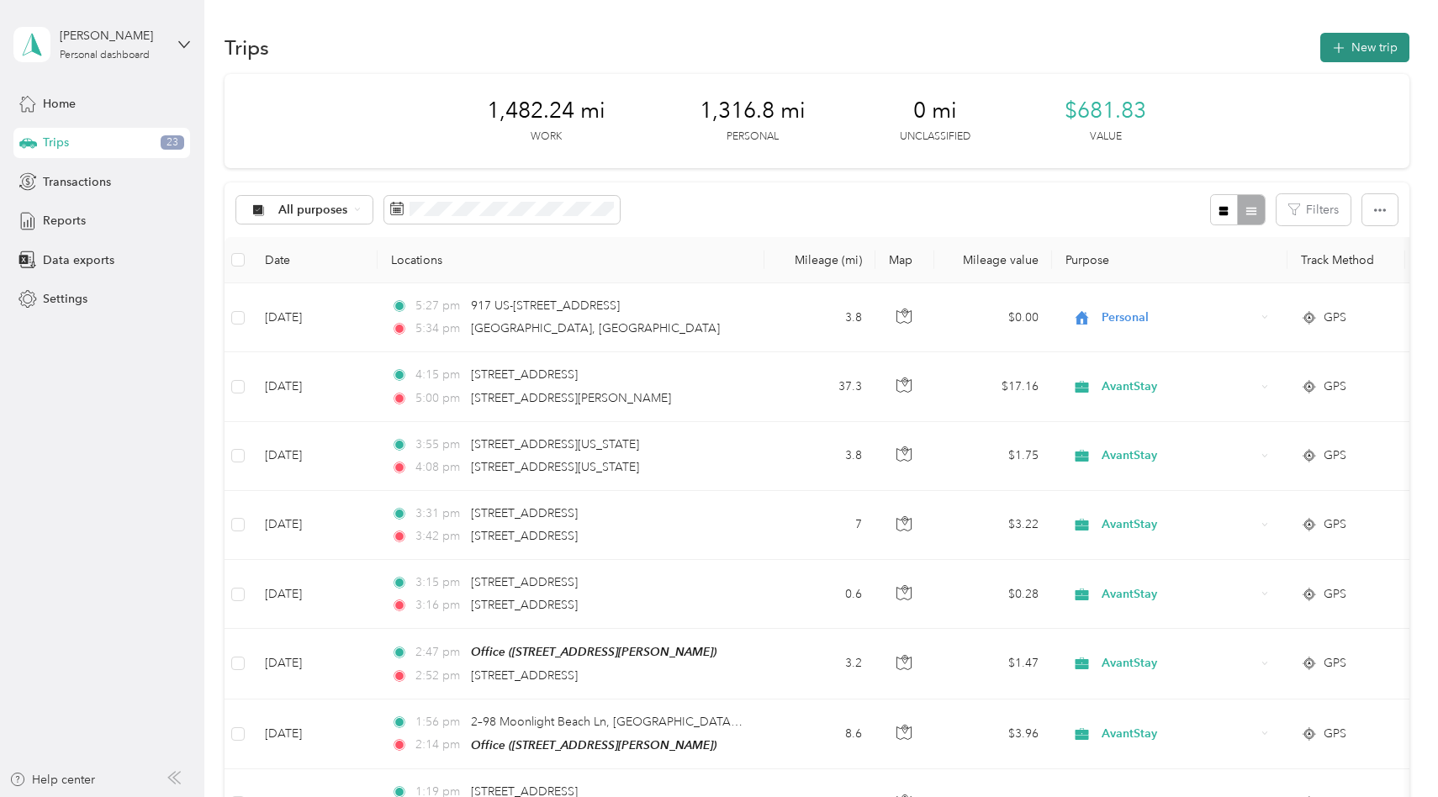
click at [1385, 51] on button "New trip" at bounding box center [1364, 47] width 89 height 29
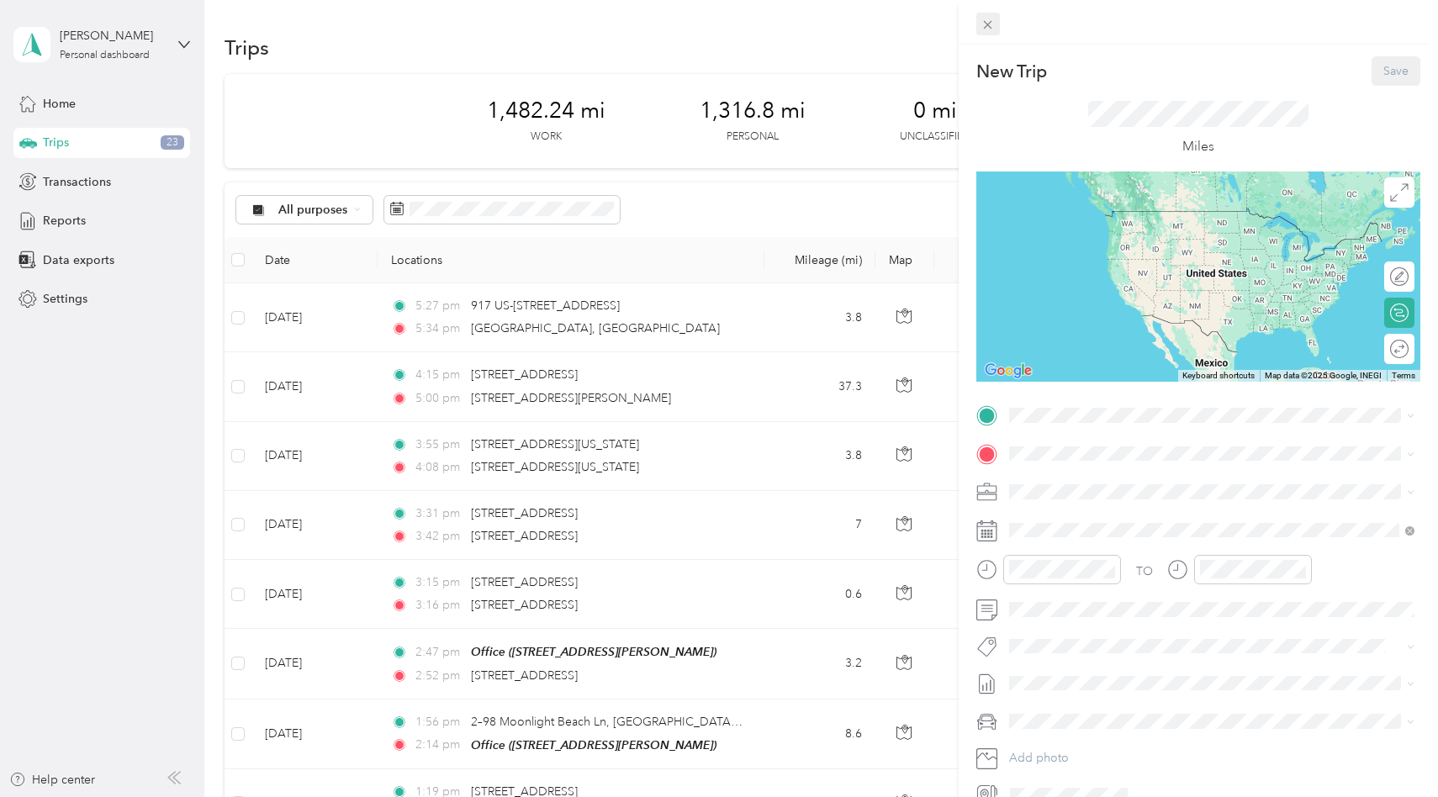
click at [992, 30] on icon at bounding box center [987, 25] width 14 height 14
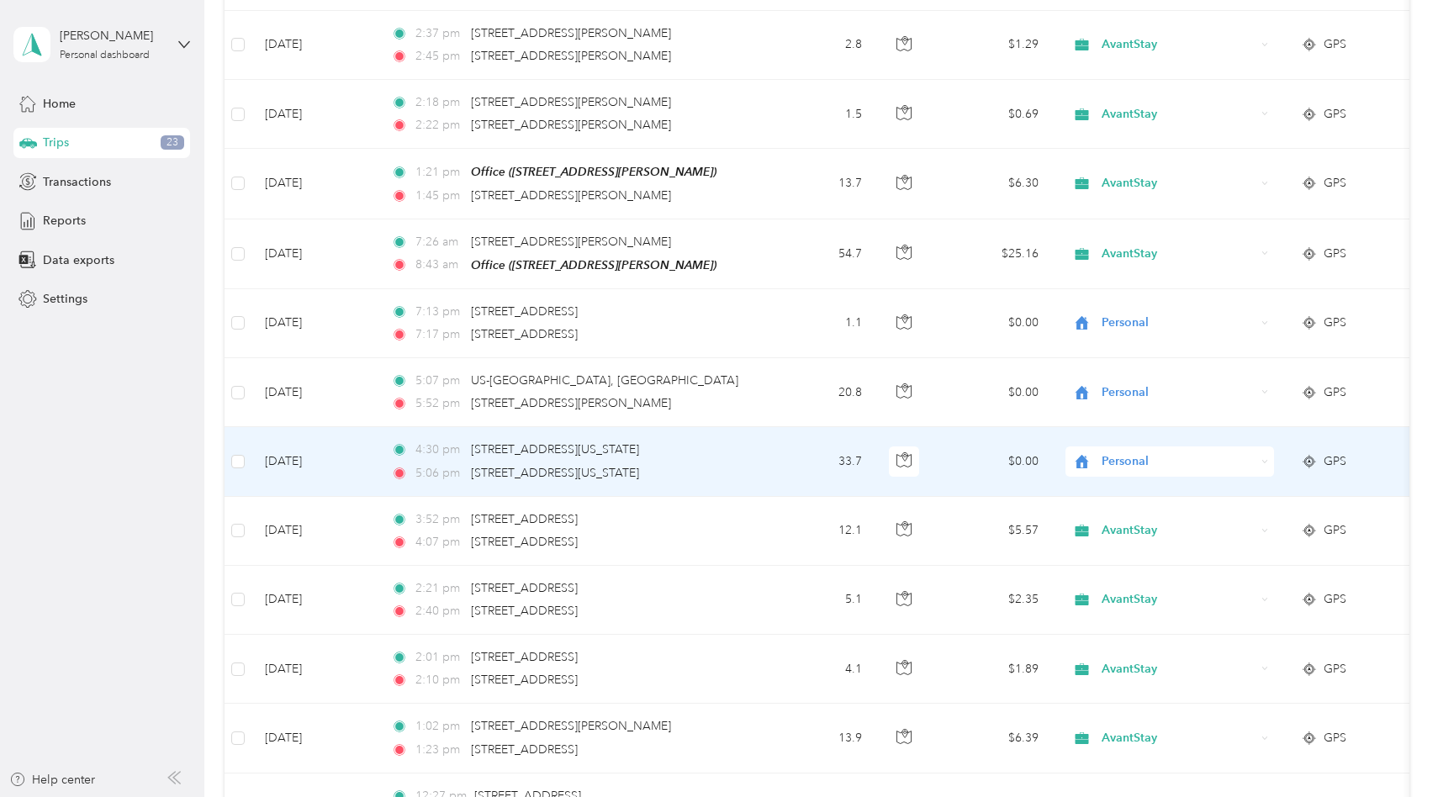
scroll to position [1859, 0]
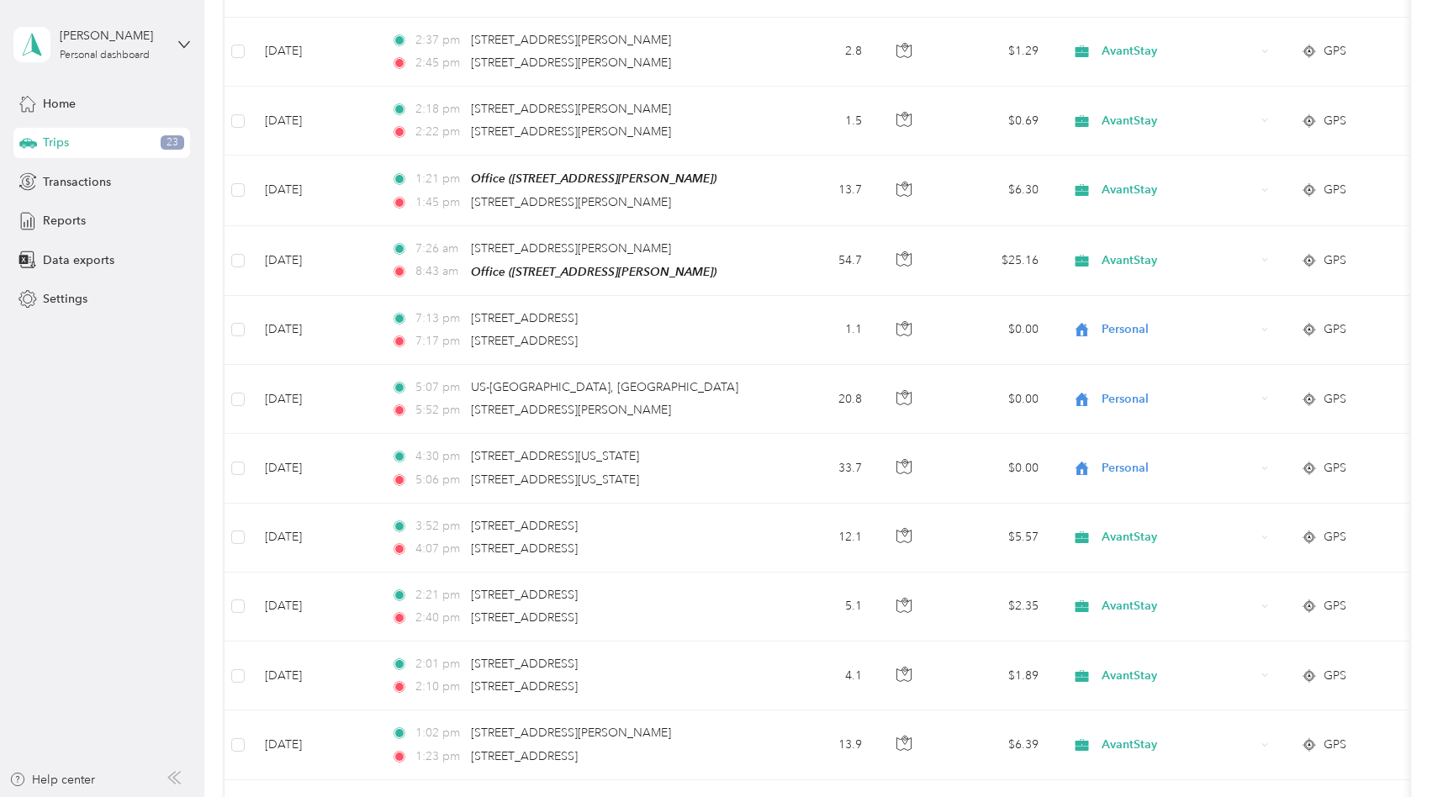
click at [203, 419] on section "Joy Hamilton Personal dashboard Home Trips 23 Transactions Reports Data exports…" at bounding box center [714, 398] width 1429 height 797
click at [59, 98] on span "Home" at bounding box center [59, 104] width 33 height 18
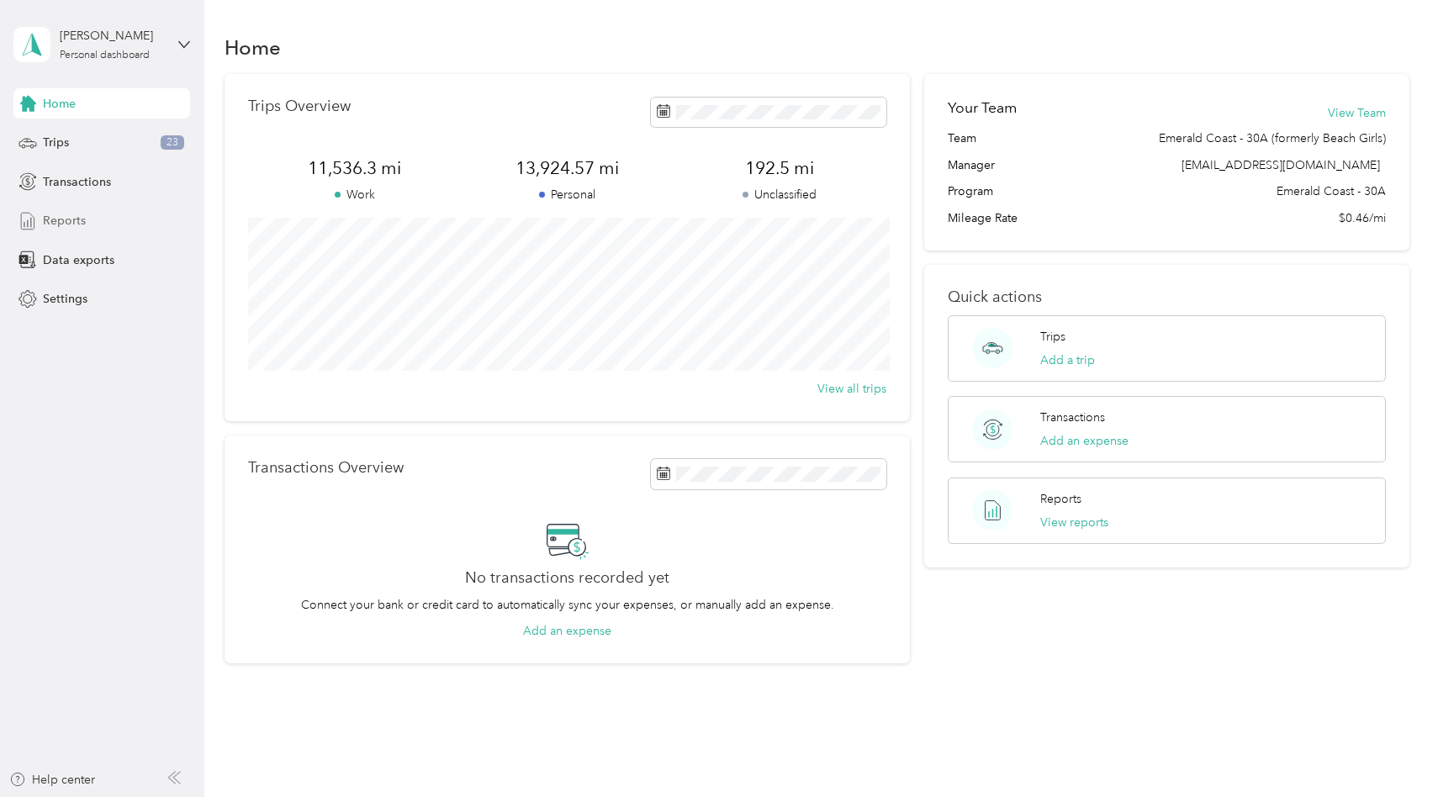
click at [87, 222] on div "Reports" at bounding box center [101, 221] width 177 height 30
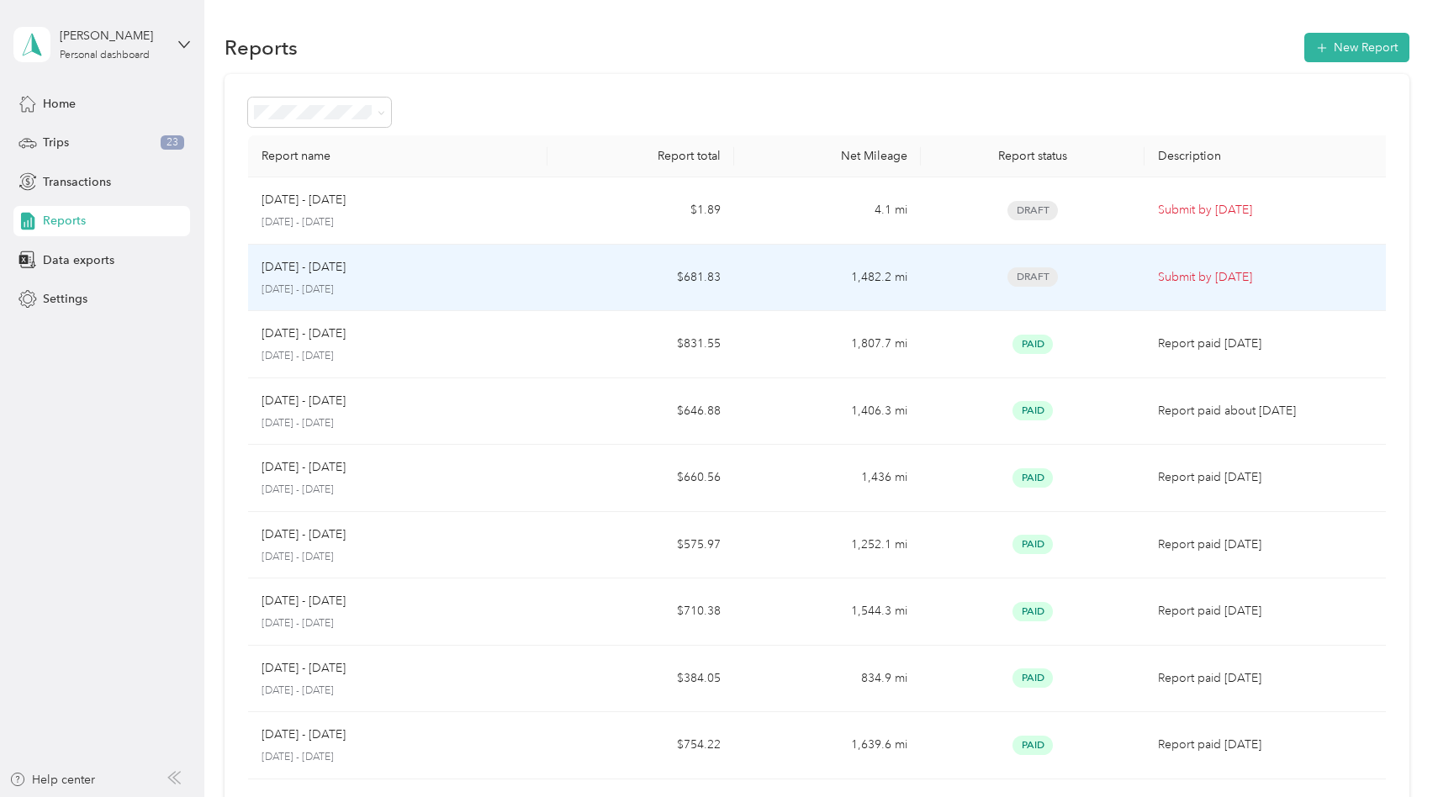
click at [1131, 287] on td "Draft" at bounding box center [1033, 278] width 224 height 67
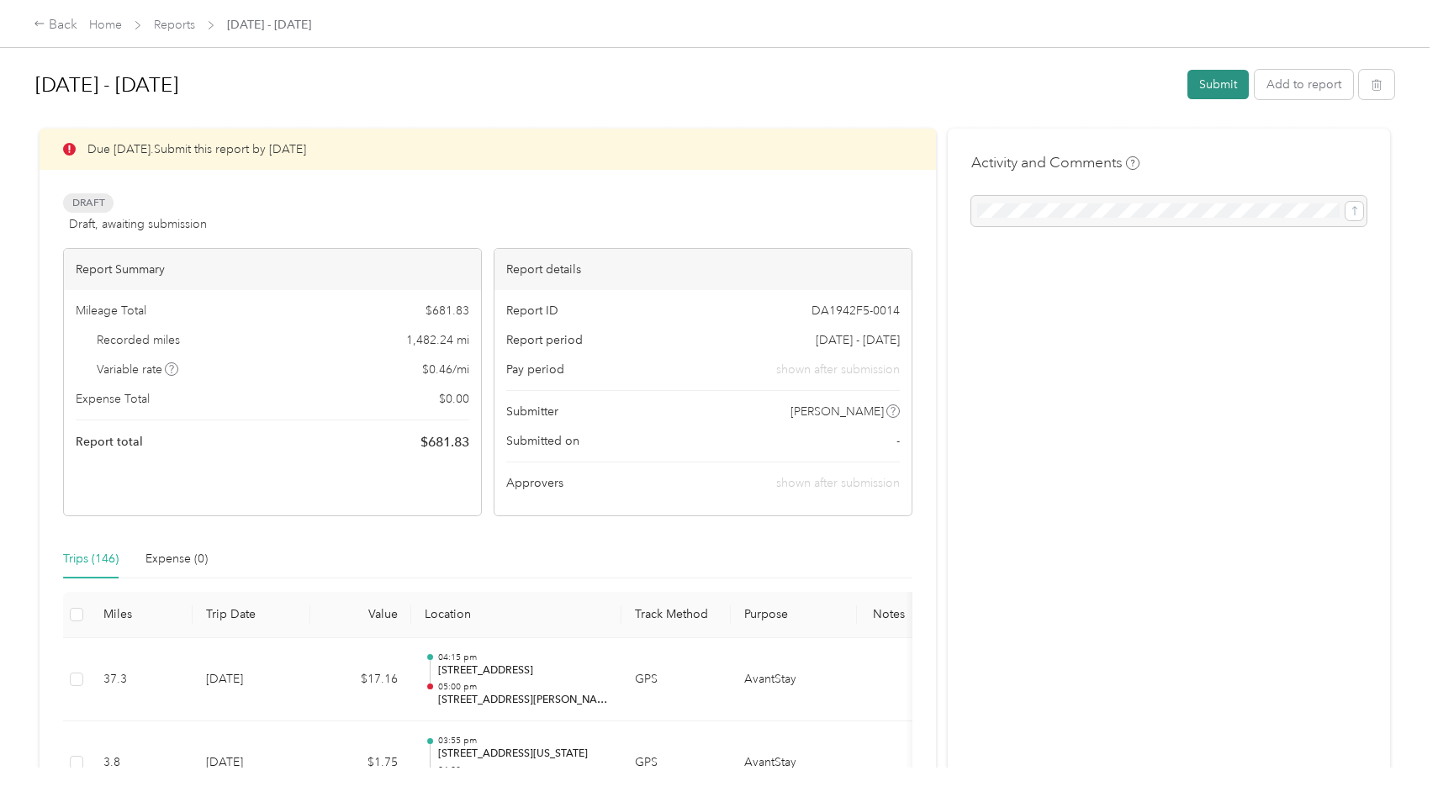
click at [1234, 88] on button "Submit" at bounding box center [1217, 84] width 61 height 29
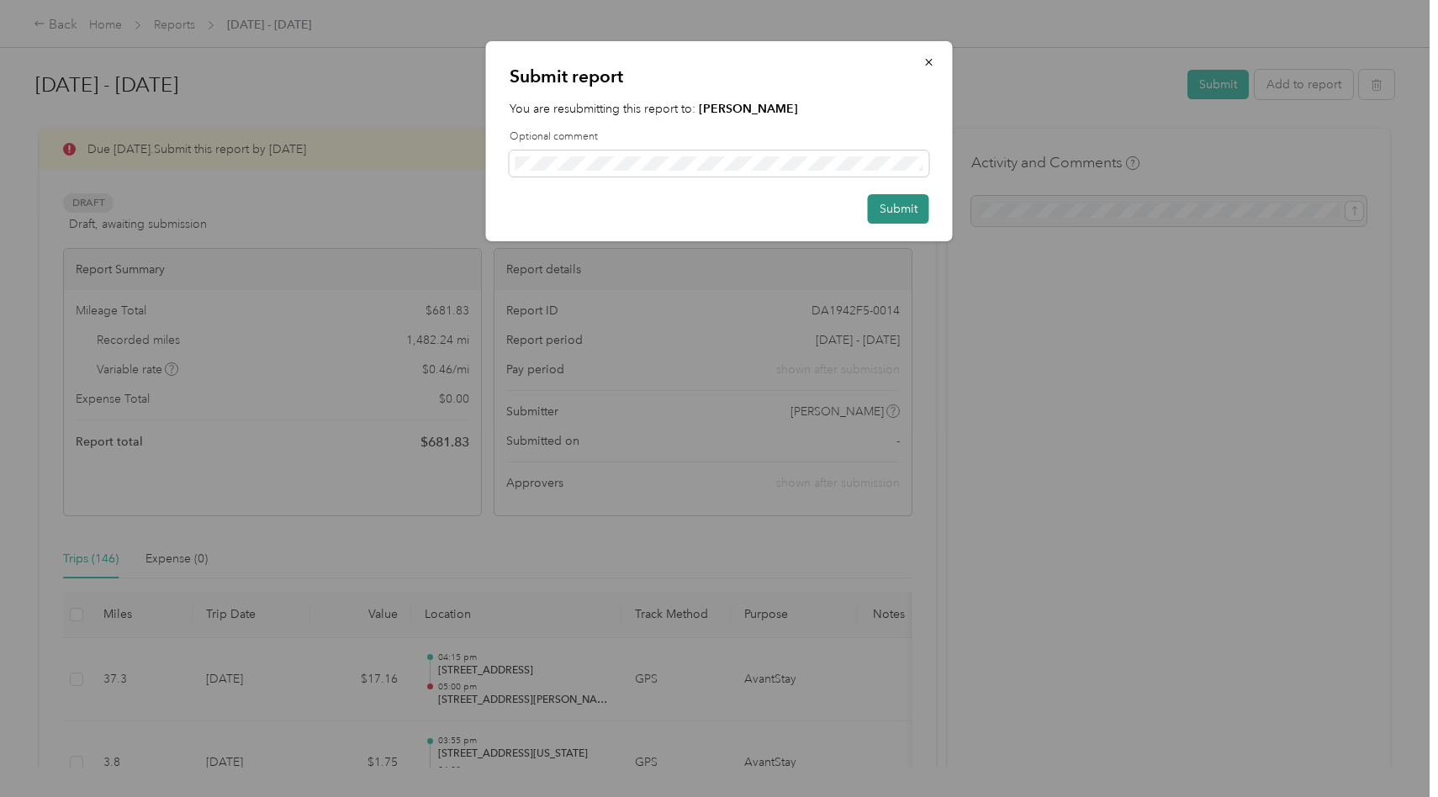
click at [901, 205] on button "Submit" at bounding box center [898, 208] width 61 height 29
